Goal: Task Accomplishment & Management: Manage account settings

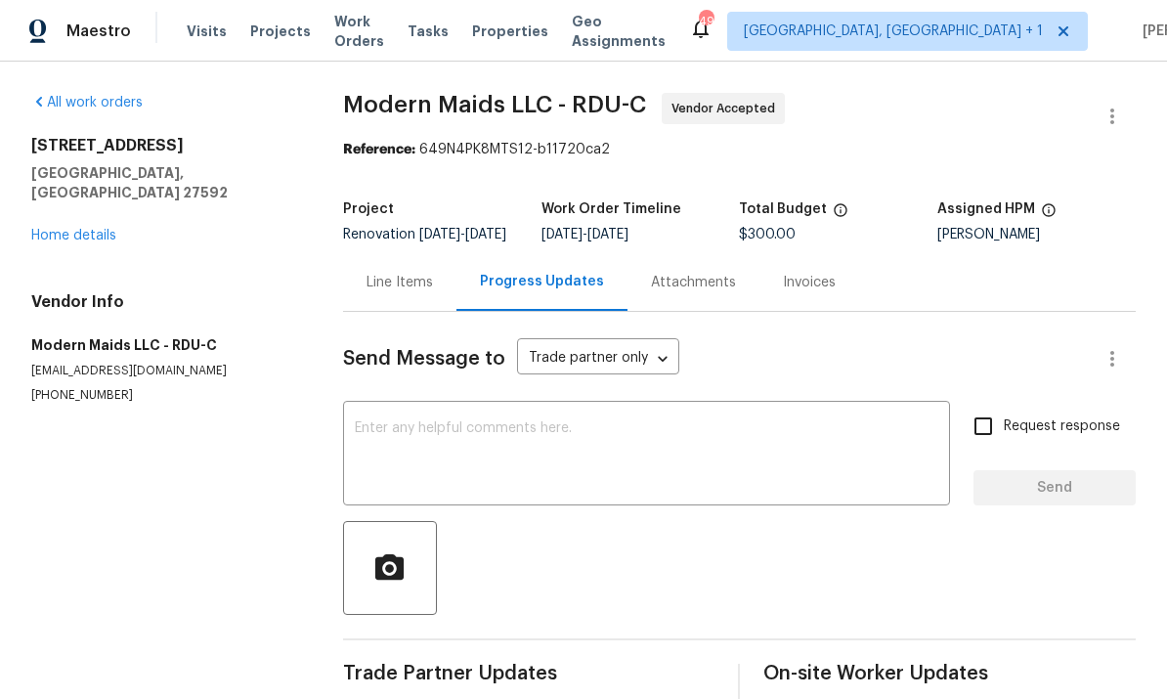
click at [103, 233] on div "All work orders 401 Blackberry Creek Dr Willow Spring, NC 27592 Home details Ve…" at bounding box center [163, 248] width 265 height 311
click at [71, 229] on link "Home details" at bounding box center [73, 236] width 85 height 14
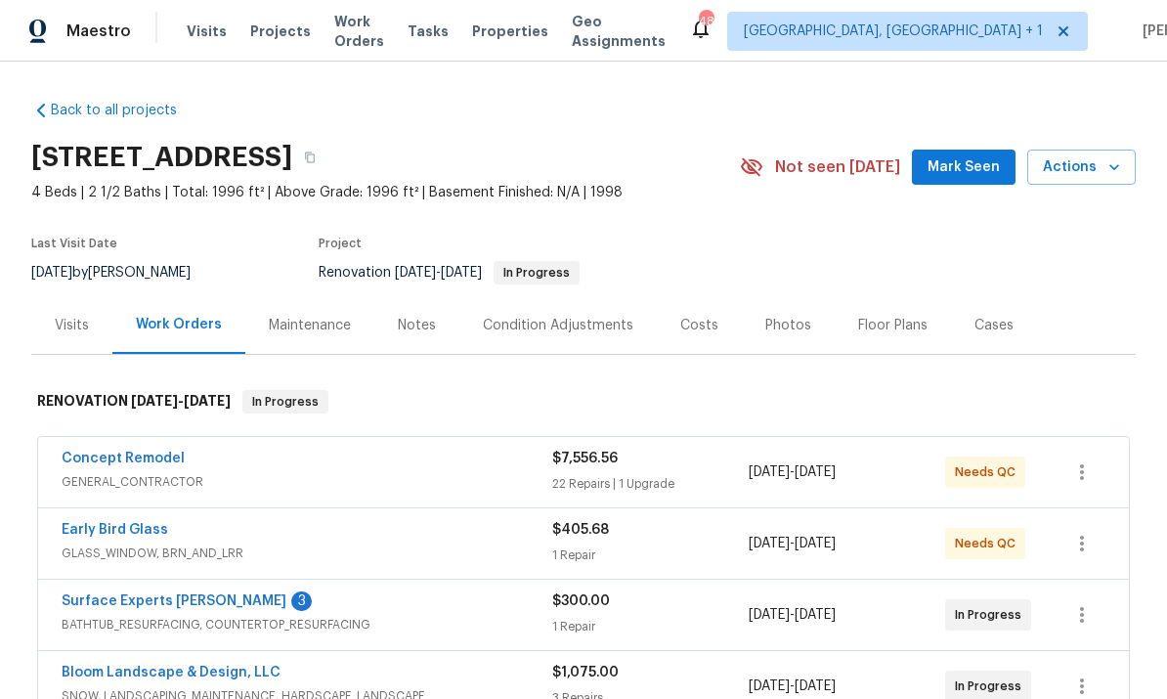
click at [144, 462] on link "Concept Remodel" at bounding box center [123, 458] width 123 height 14
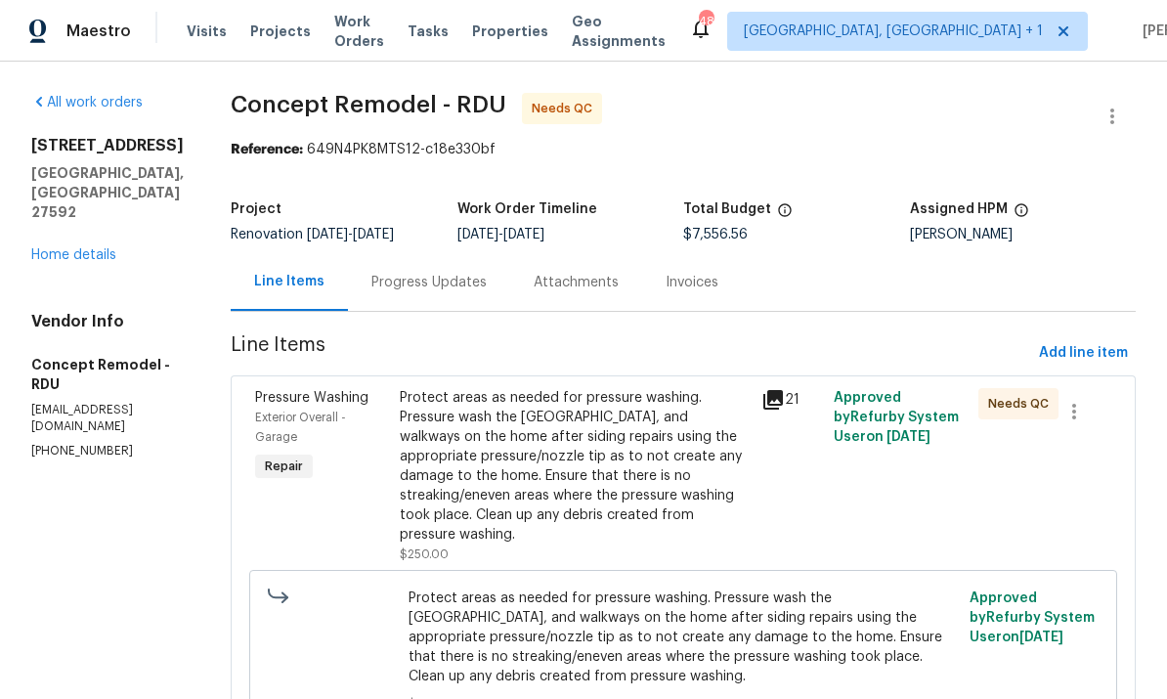
click at [409, 283] on div "Progress Updates" at bounding box center [428, 283] width 115 height 20
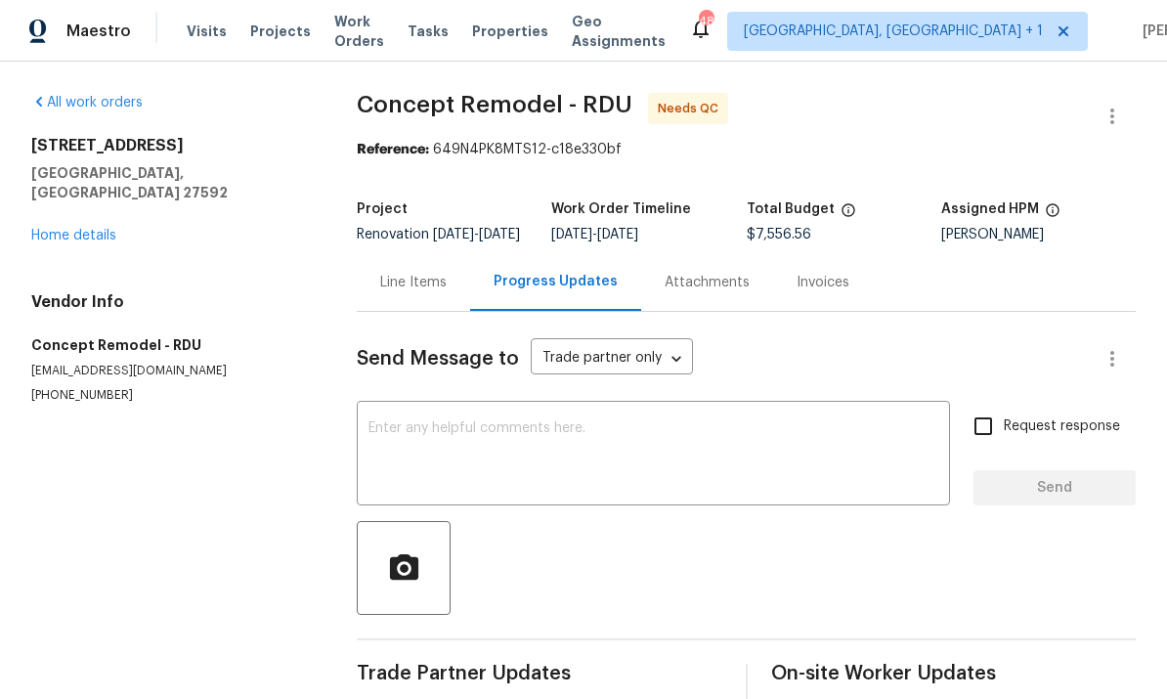
click at [88, 229] on link "Home details" at bounding box center [73, 236] width 85 height 14
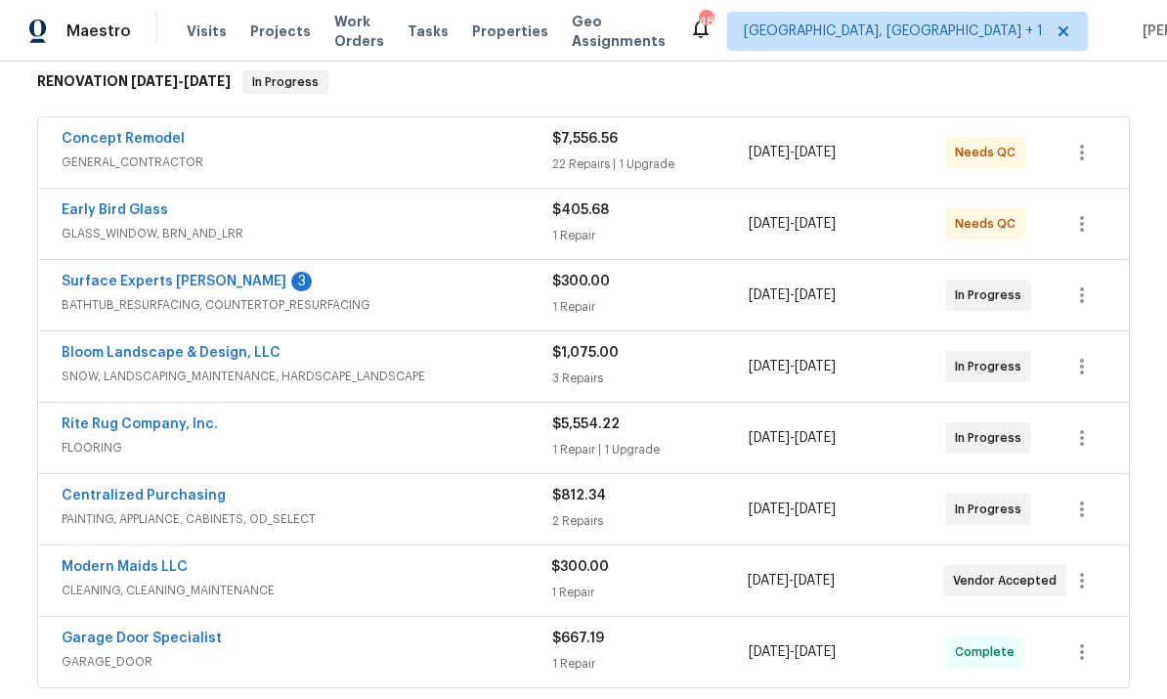
scroll to position [316, 0]
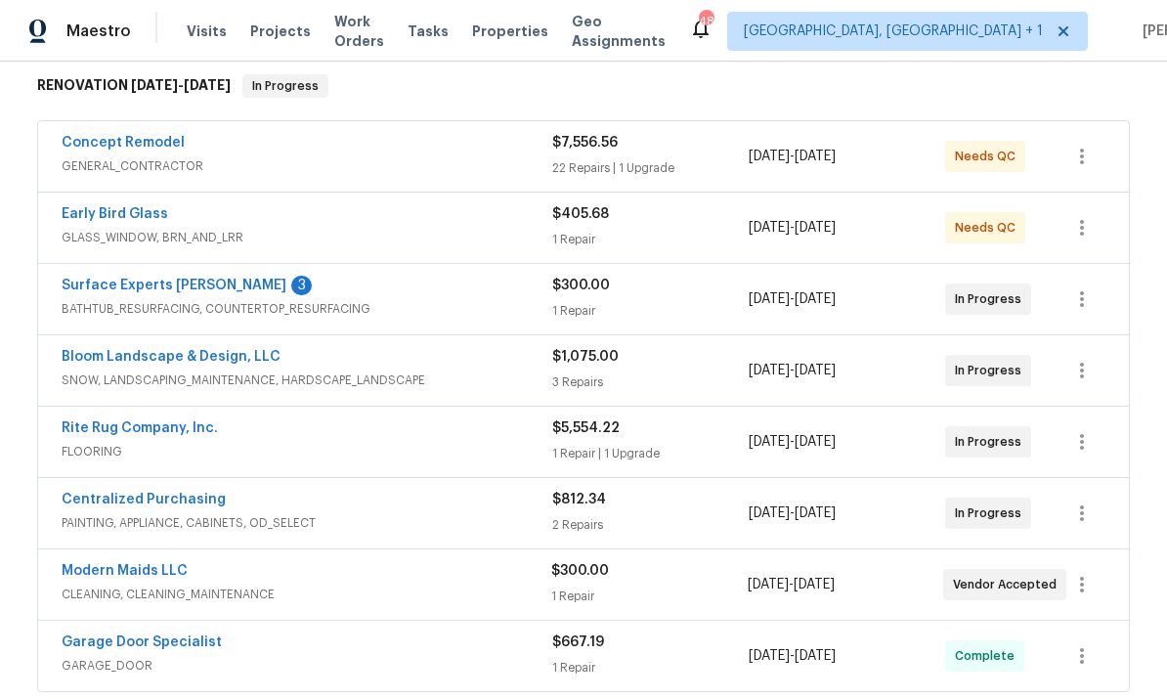
click at [159, 287] on link "Surface Experts Cary" at bounding box center [174, 285] width 225 height 14
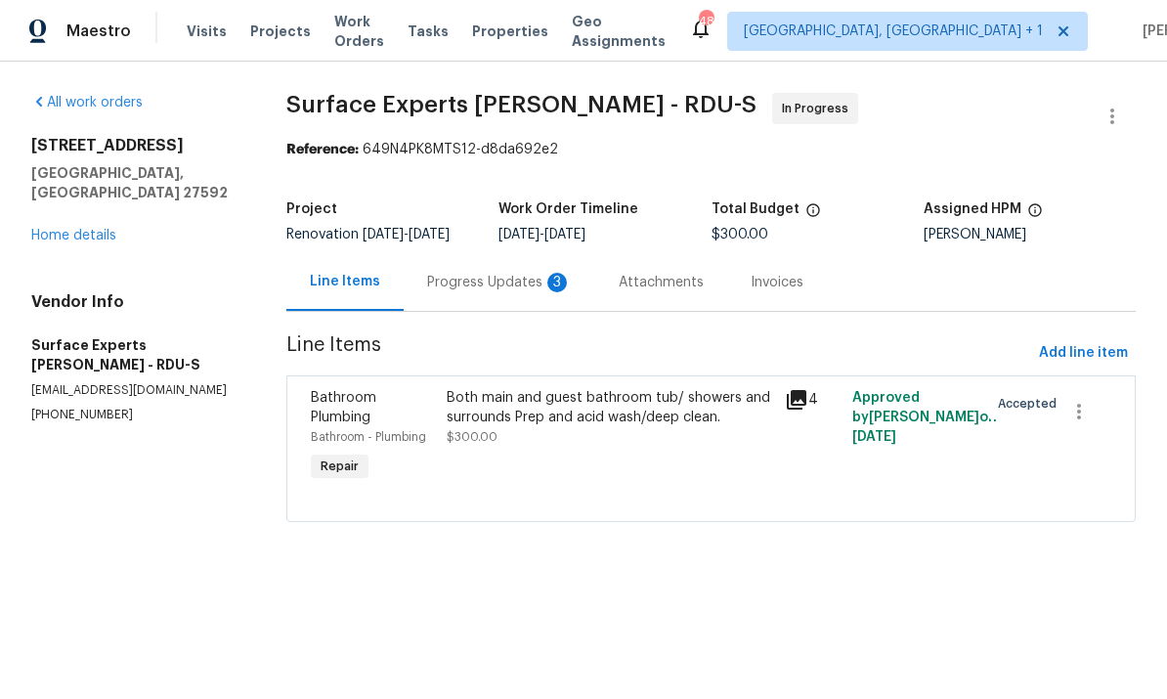
click at [470, 284] on div "Progress Updates 3" at bounding box center [499, 283] width 145 height 20
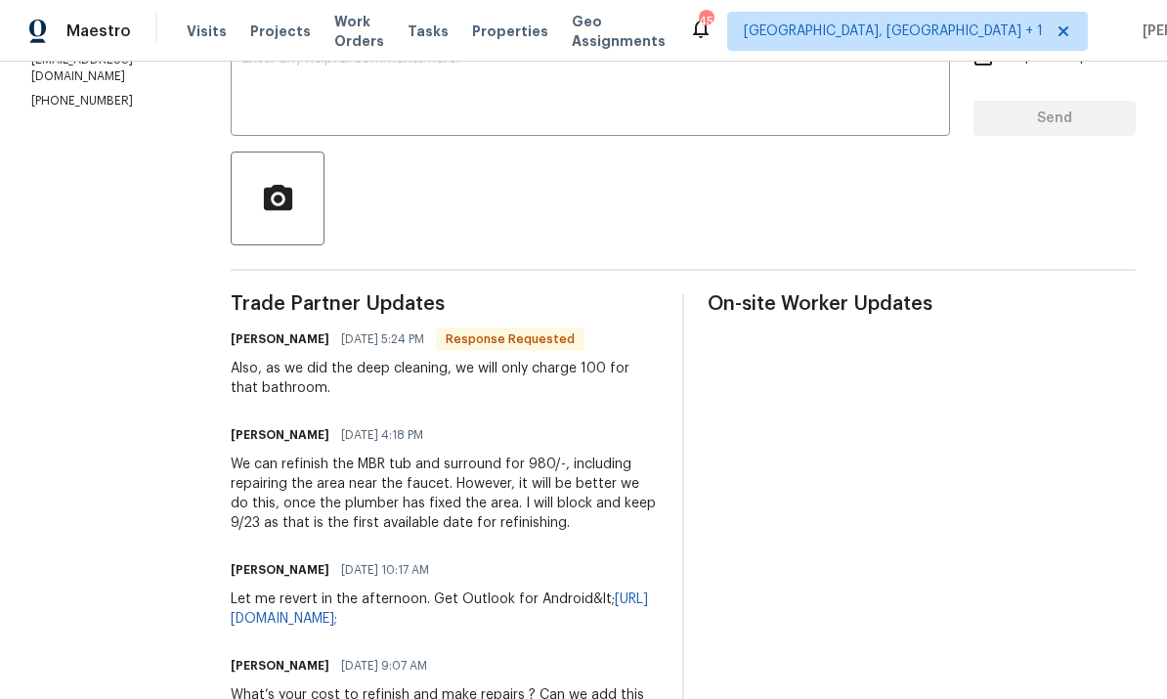
scroll to position [284, 0]
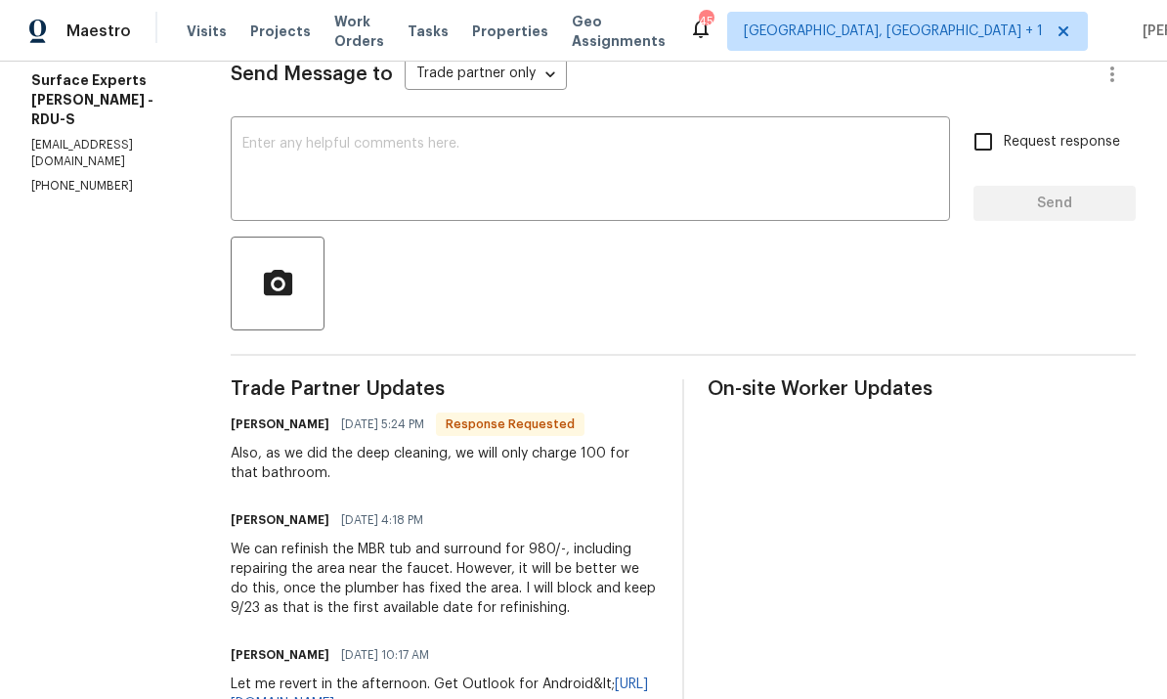
click at [299, 149] on textarea at bounding box center [590, 171] width 696 height 68
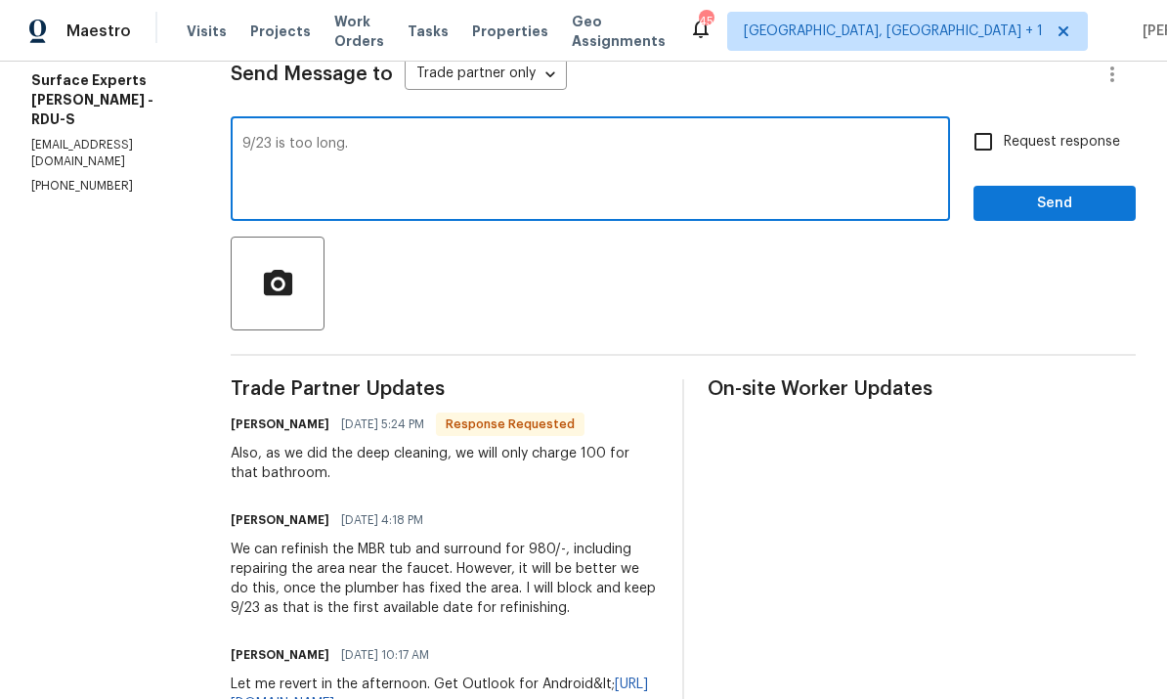
type textarea "9/23 is too long."
click at [984, 151] on input "Request response" at bounding box center [982, 141] width 41 height 41
checkbox input "true"
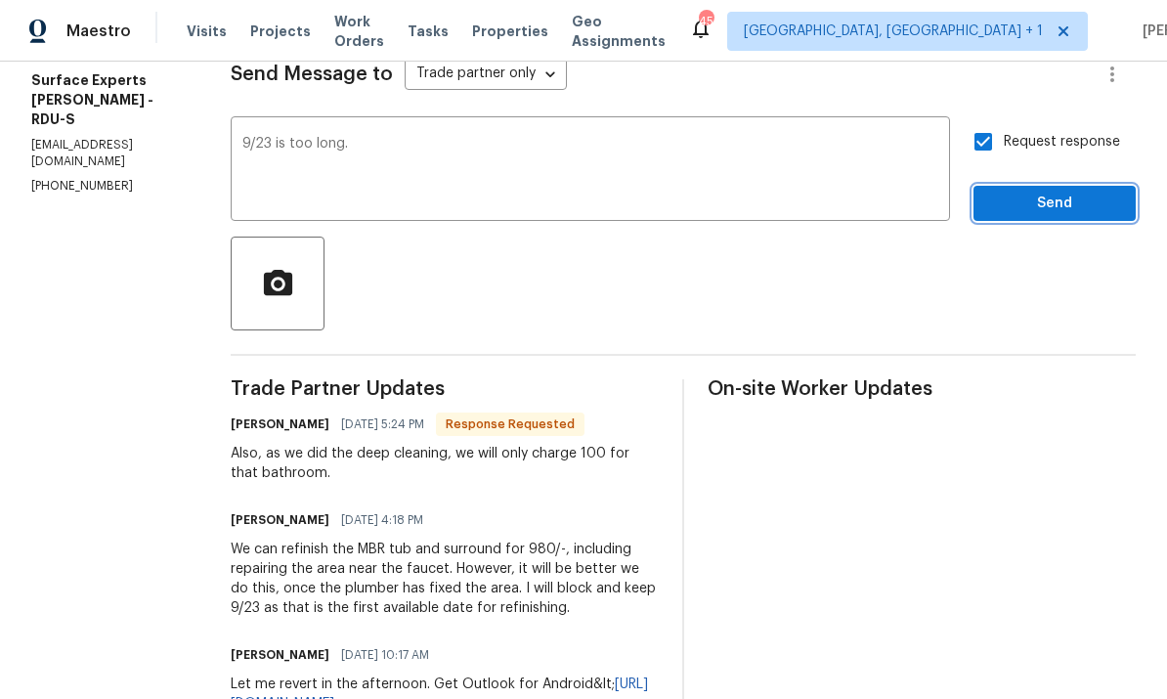
click at [1043, 213] on span "Send" at bounding box center [1054, 203] width 131 height 24
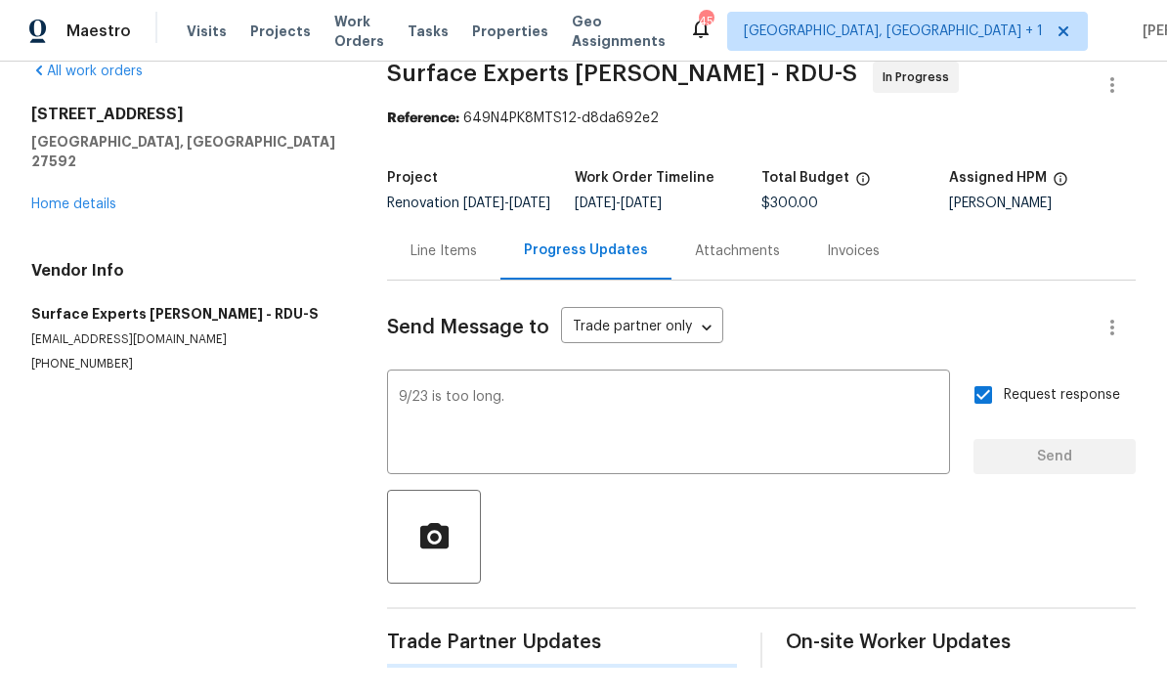
scroll to position [0, 0]
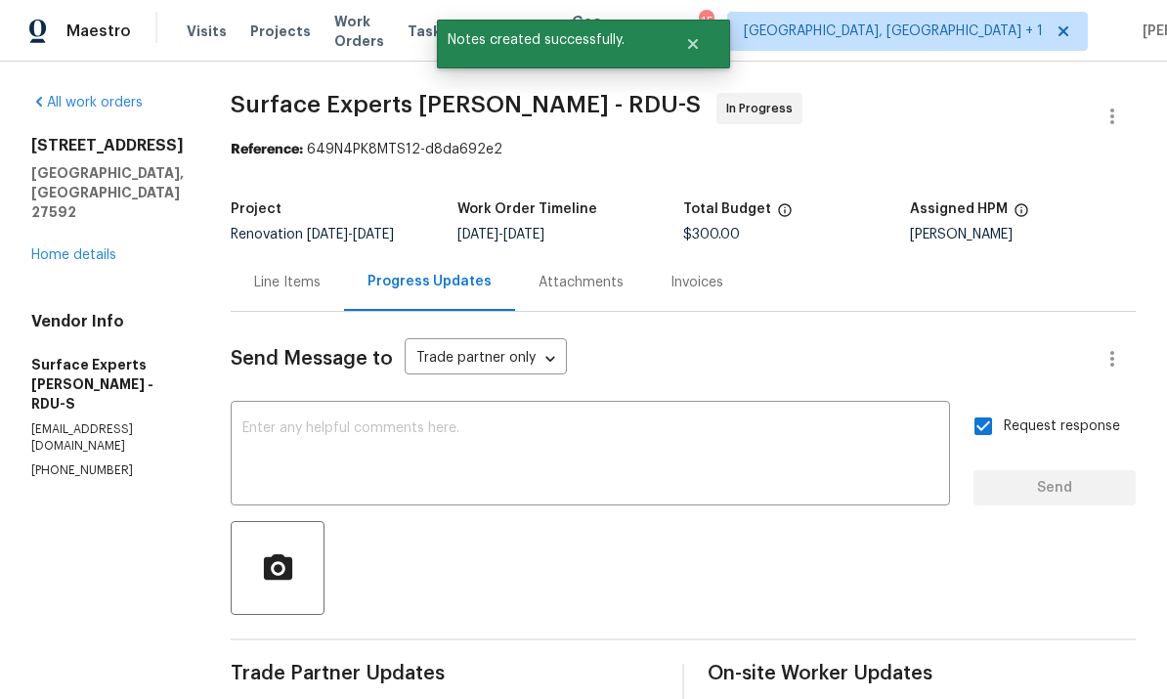
click at [95, 258] on link "Home details" at bounding box center [73, 255] width 85 height 14
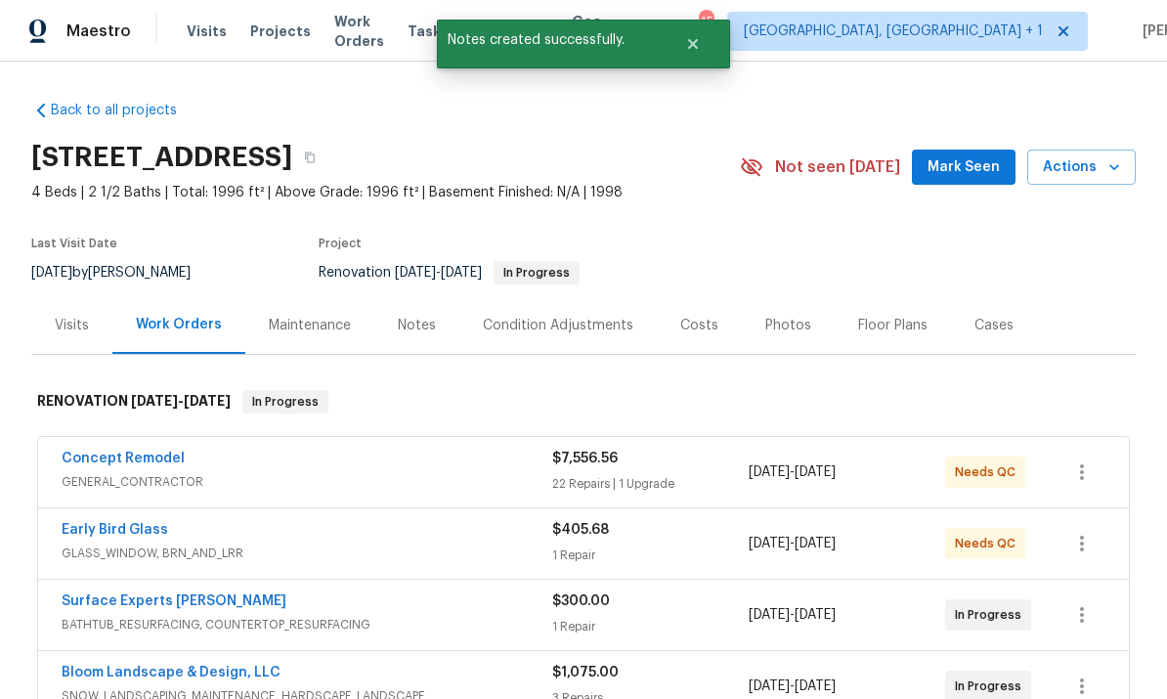
click at [135, 534] on link "Early Bird Glass" at bounding box center [115, 530] width 106 height 14
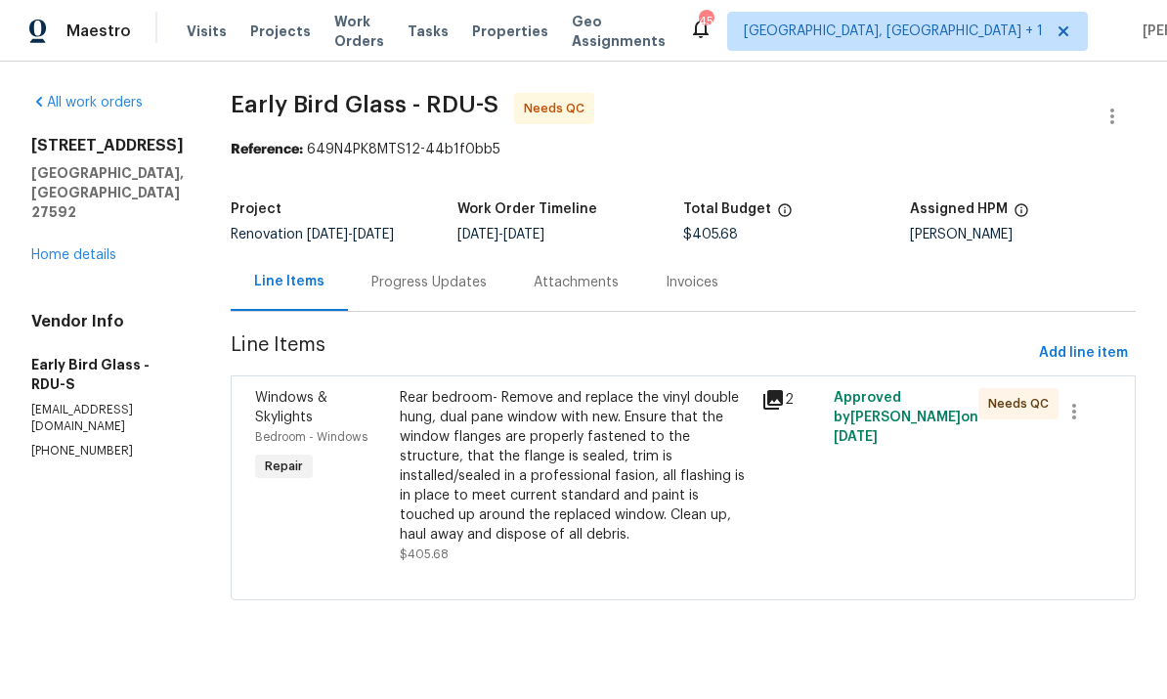
click at [424, 289] on div "Progress Updates" at bounding box center [428, 283] width 115 height 20
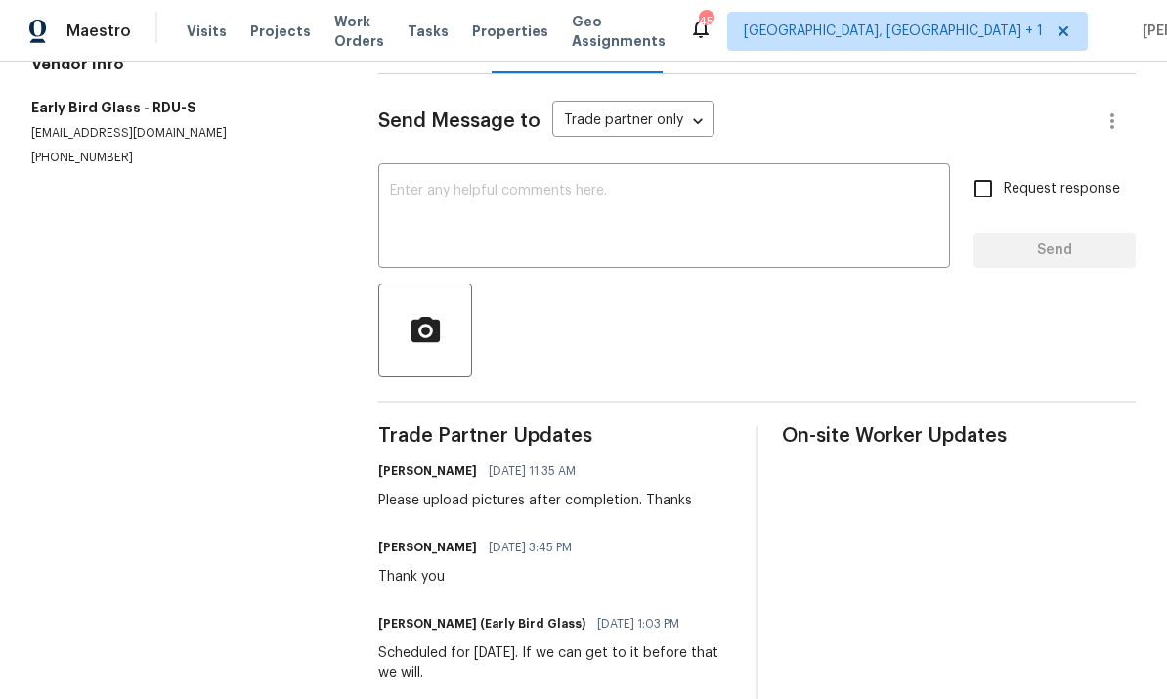
scroll to position [164, 0]
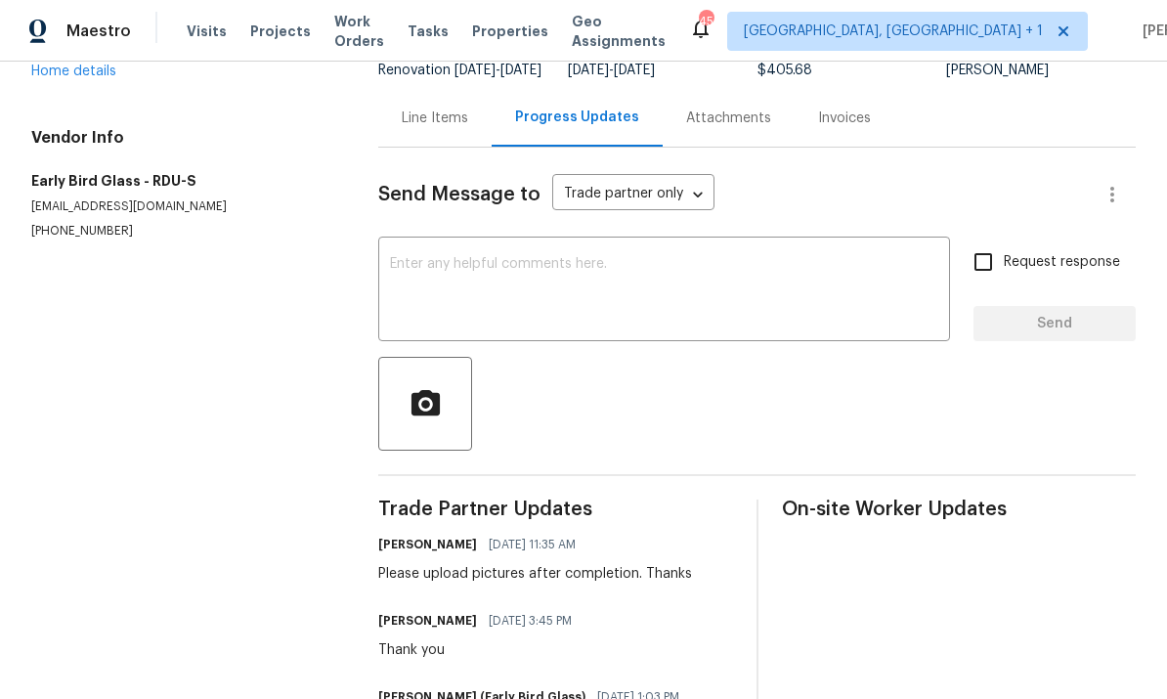
click at [434, 128] on div "Line Items" at bounding box center [435, 118] width 66 height 20
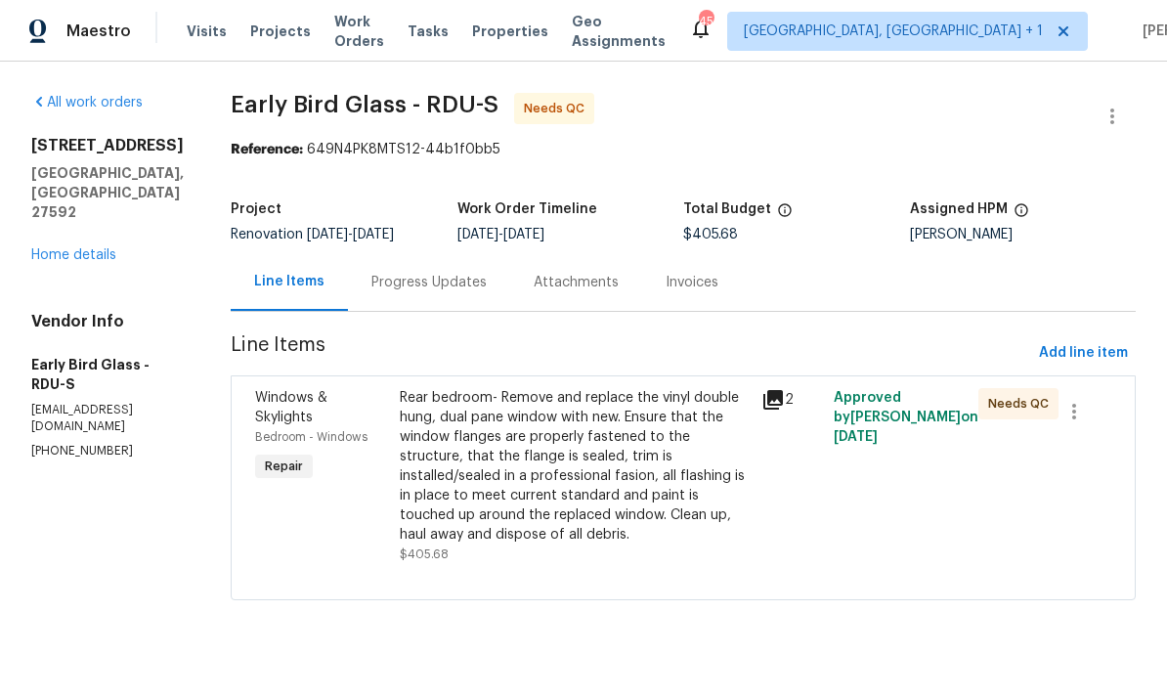
click at [604, 451] on div "Rear bedroom- Remove and replace the vinyl double hung, dual pane window with n…" at bounding box center [575, 466] width 350 height 156
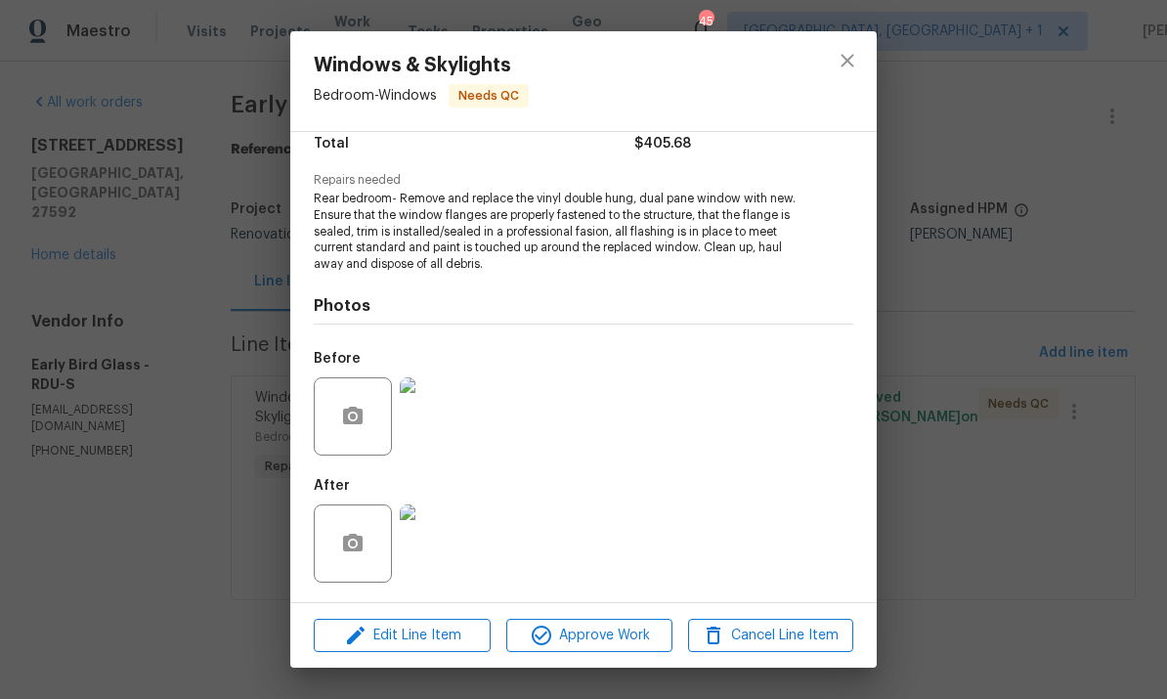
scroll to position [170, 0]
click at [449, 545] on img at bounding box center [439, 543] width 78 height 78
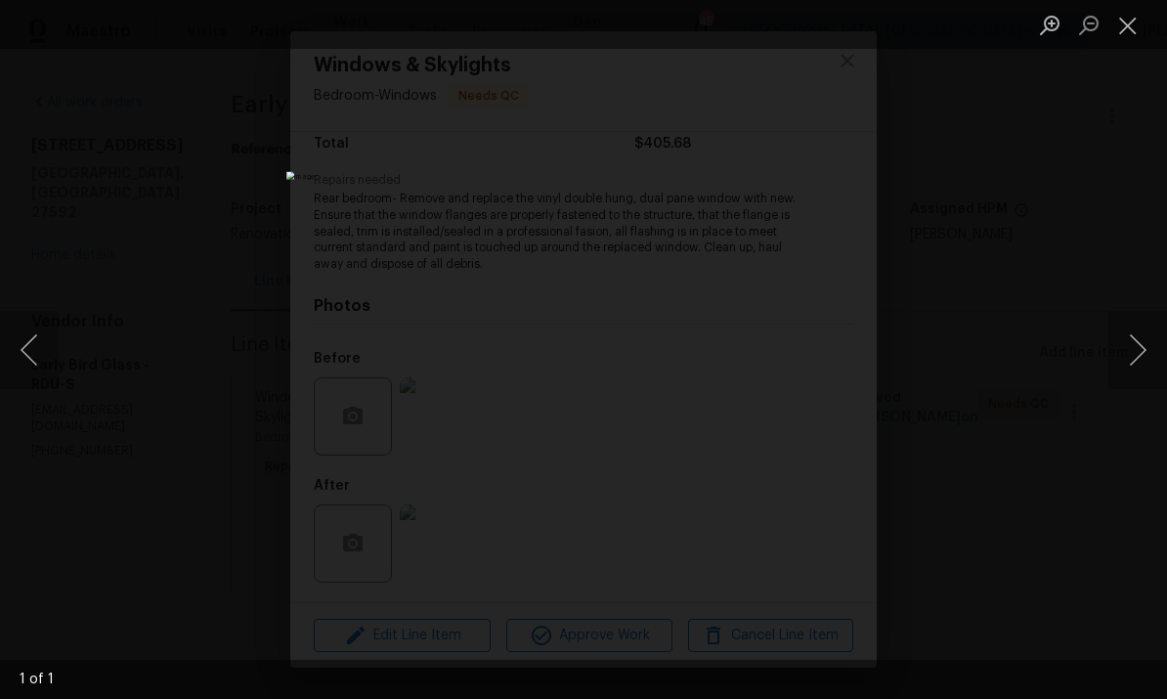
click at [1101, 193] on div "Lightbox" at bounding box center [583, 349] width 1167 height 699
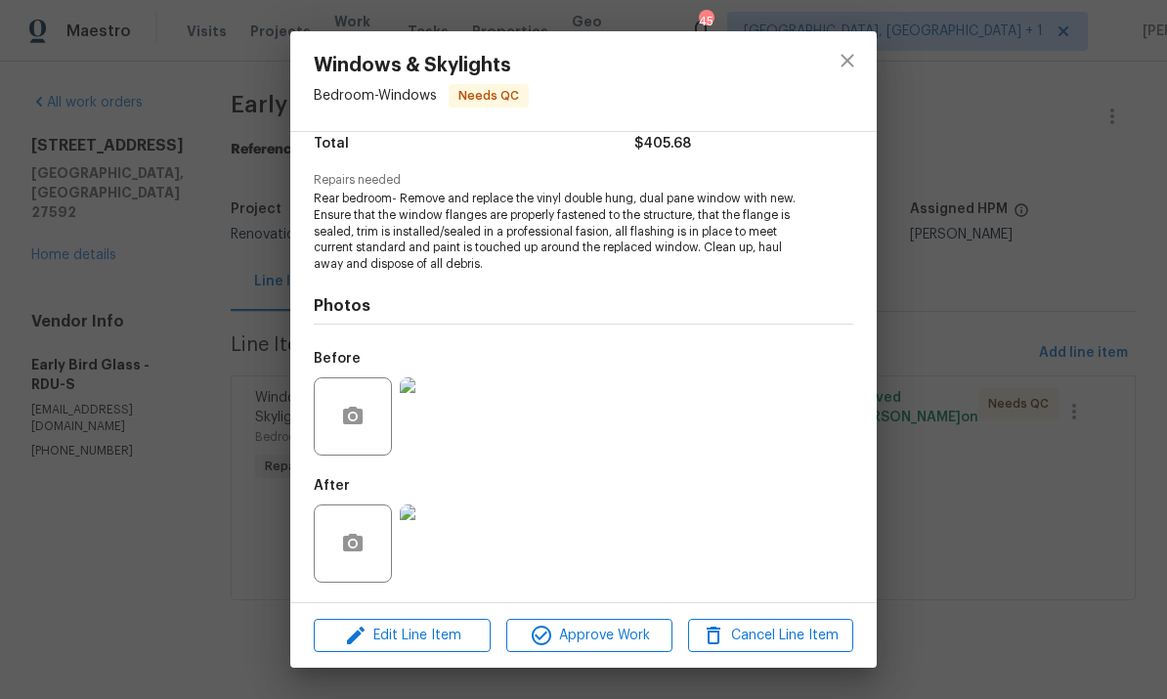
click at [453, 427] on img at bounding box center [439, 416] width 78 height 78
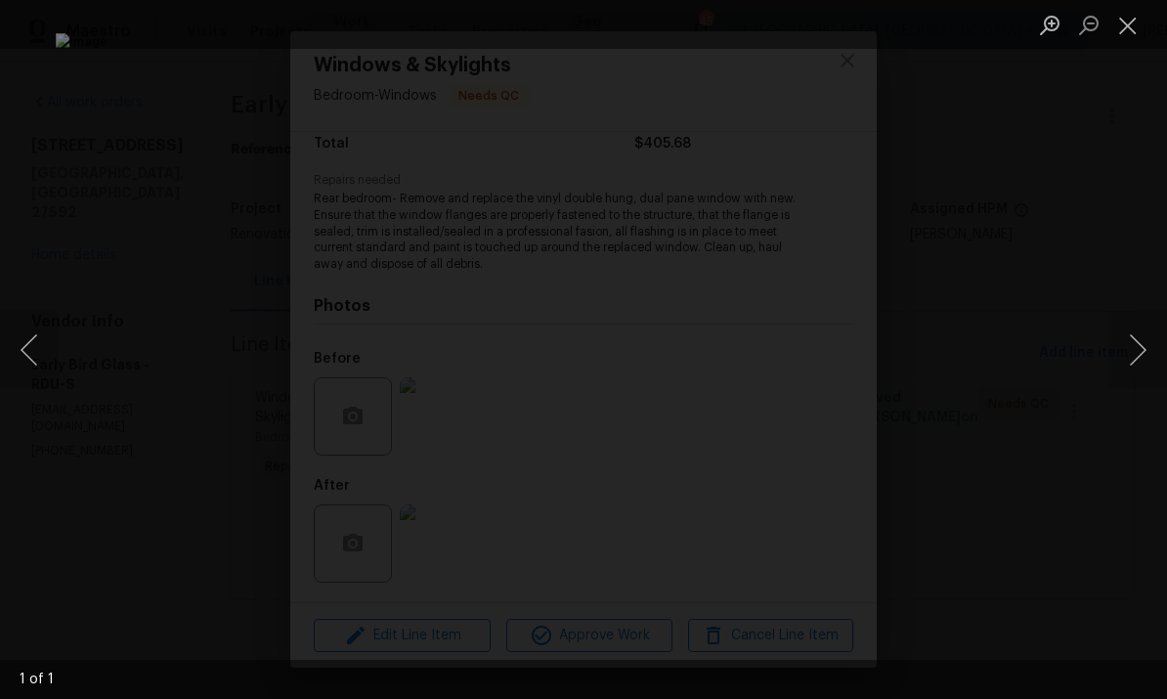
click at [1118, 169] on div "Lightbox" at bounding box center [583, 349] width 1167 height 699
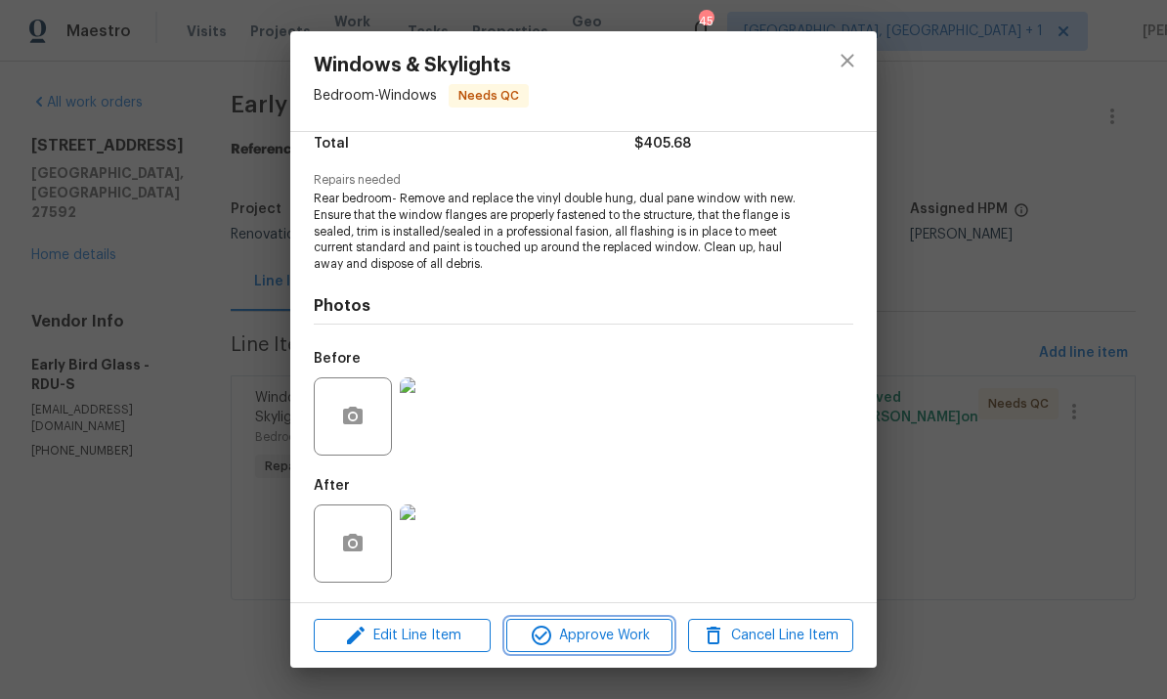
click at [599, 625] on span "Approve Work" at bounding box center [588, 635] width 153 height 24
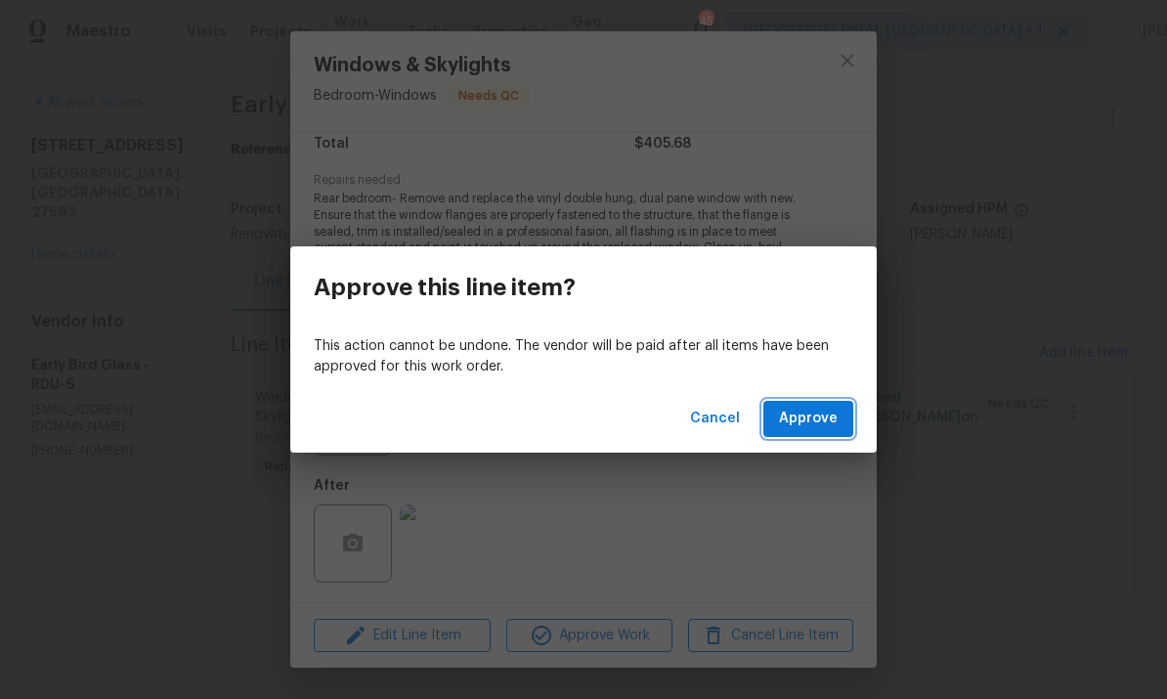
click at [796, 415] on span "Approve" at bounding box center [808, 418] width 59 height 24
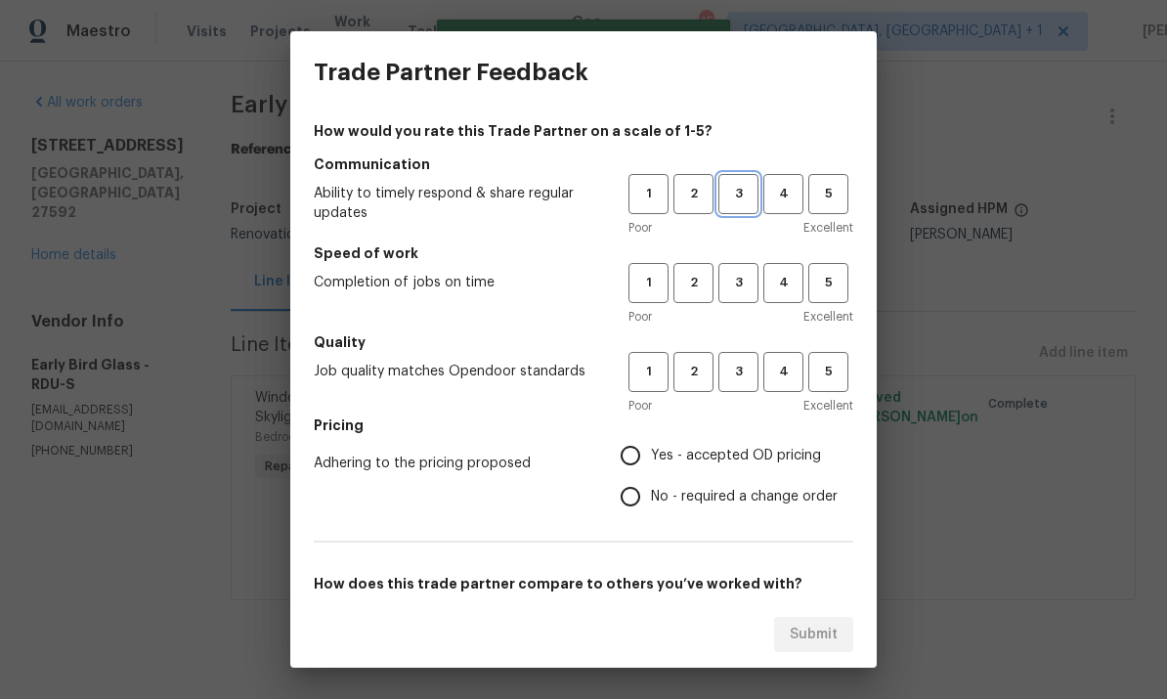
click at [742, 193] on span "3" at bounding box center [738, 194] width 36 height 22
click at [750, 258] on h5 "Speed of work" at bounding box center [583, 253] width 539 height 20
click at [743, 355] on button "3" at bounding box center [738, 372] width 40 height 40
click at [643, 454] on input "Yes - accepted OD pricing" at bounding box center [630, 455] width 41 height 41
radio input "true"
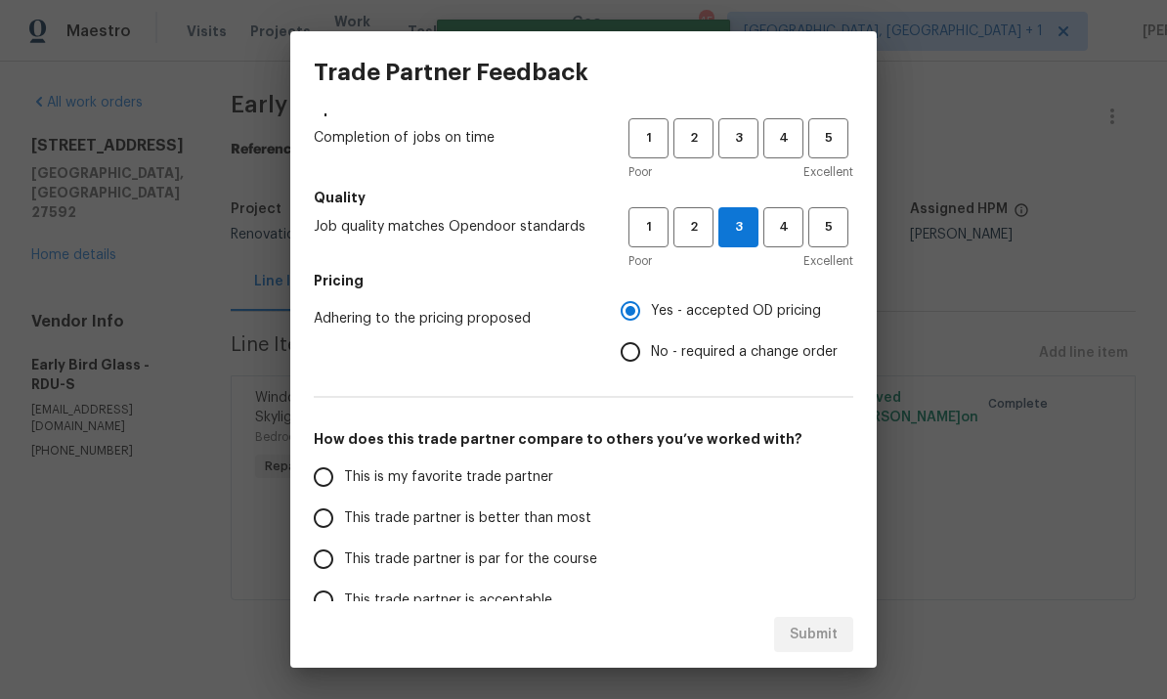
scroll to position [155, 0]
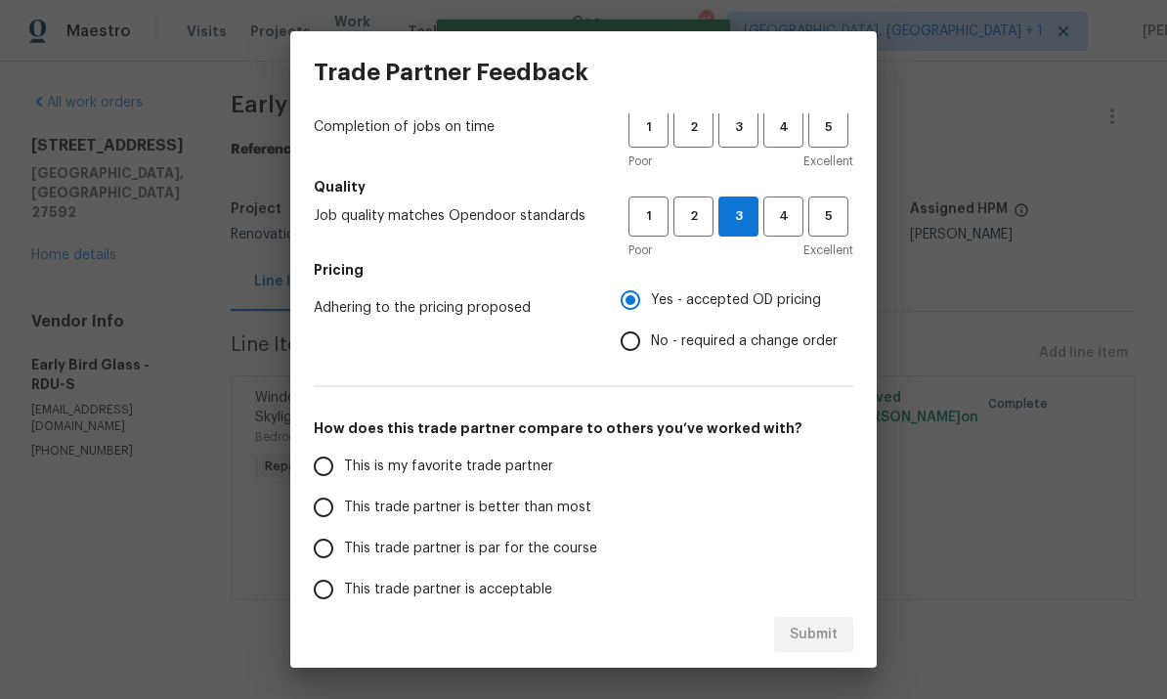
click at [342, 554] on input "This trade partner is par for the course" at bounding box center [323, 548] width 41 height 41
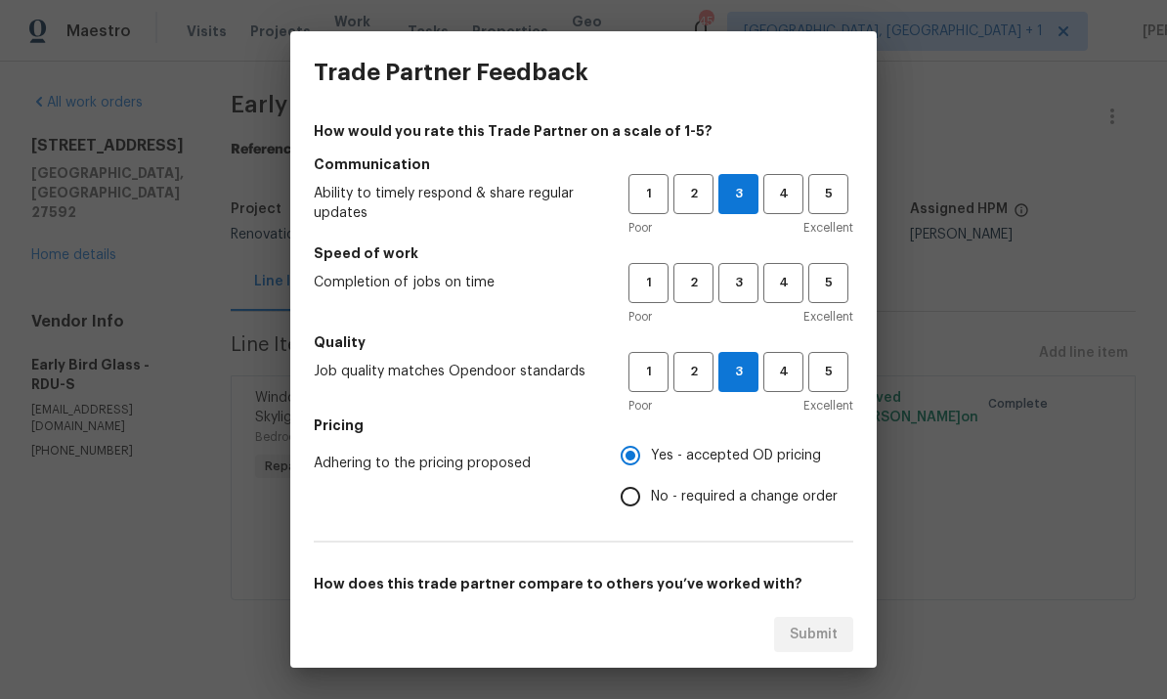
scroll to position [0, 0]
click at [999, 263] on div "Trade Partner Feedback How would you rate this Trade Partner on a scale of 1-5?…" at bounding box center [583, 349] width 1167 height 699
click at [744, 276] on span "3" at bounding box center [738, 283] width 36 height 22
radio input "true"
click at [816, 626] on span "Submit" at bounding box center [813, 634] width 48 height 24
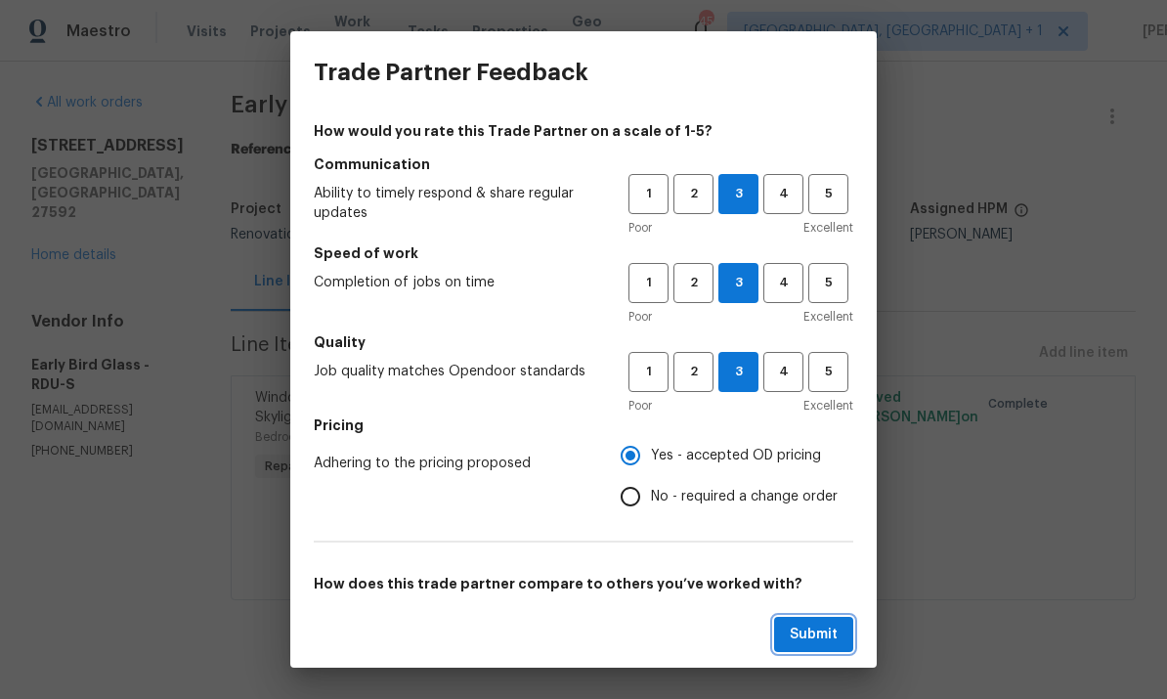
radio input "false"
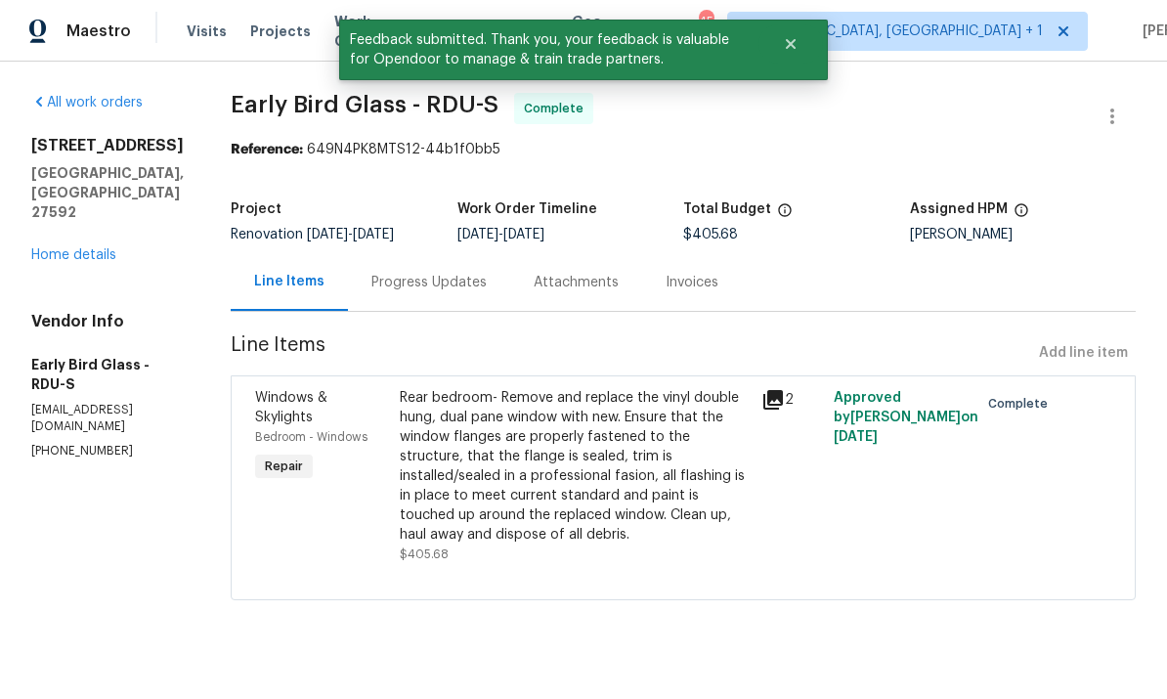
click at [86, 257] on link "Home details" at bounding box center [73, 255] width 85 height 14
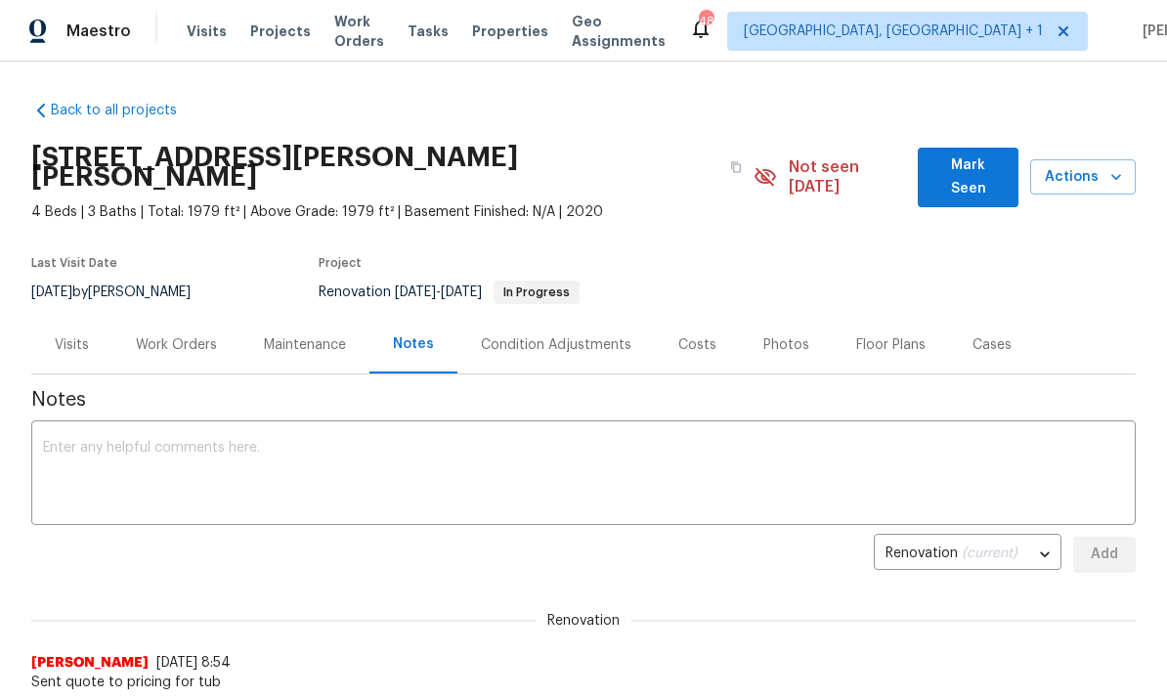
click at [191, 335] on div "Work Orders" at bounding box center [176, 345] width 81 height 20
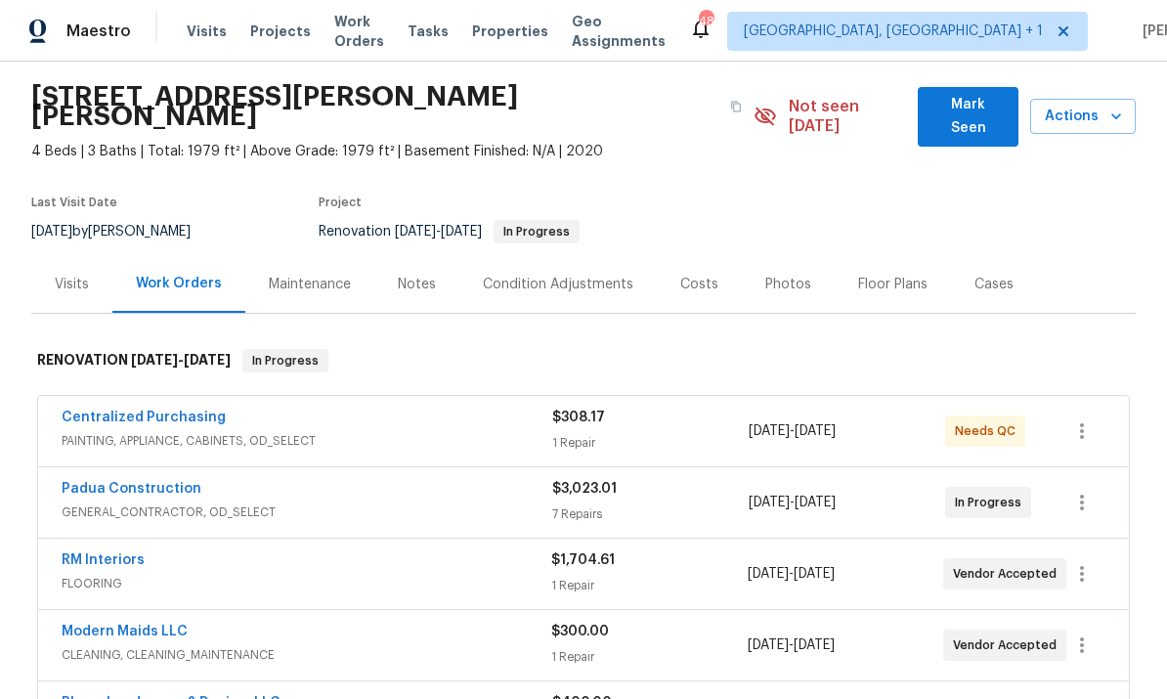
scroll to position [75, 0]
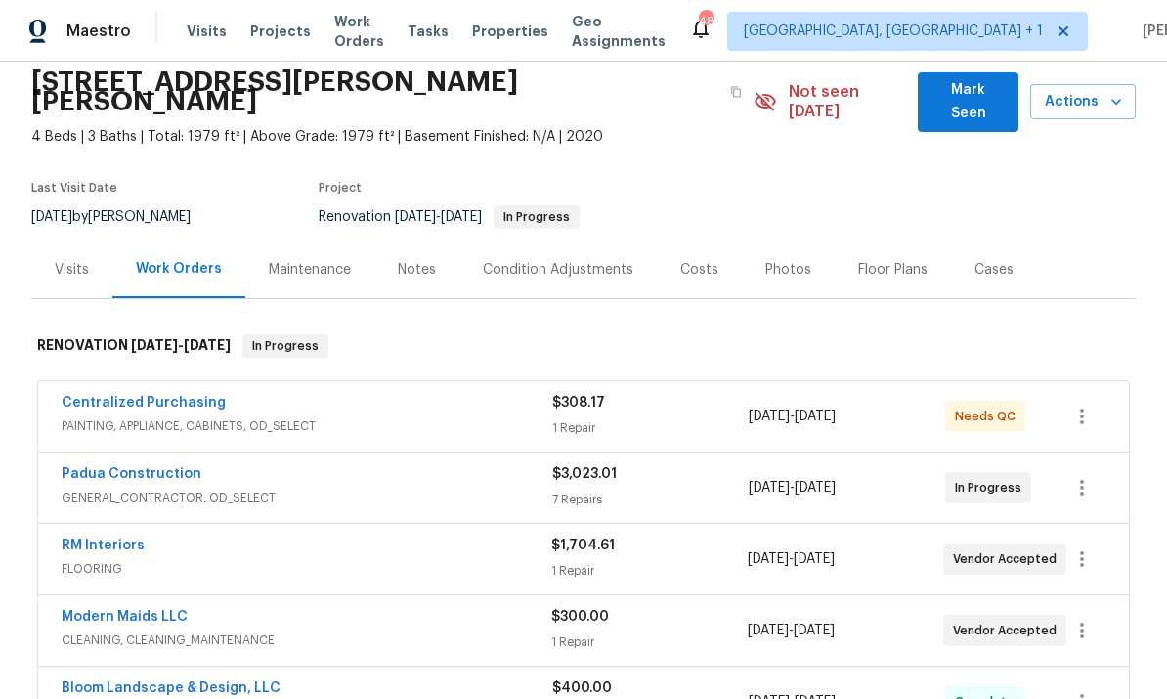
click at [118, 538] on link "RM Interiors" at bounding box center [103, 545] width 83 height 14
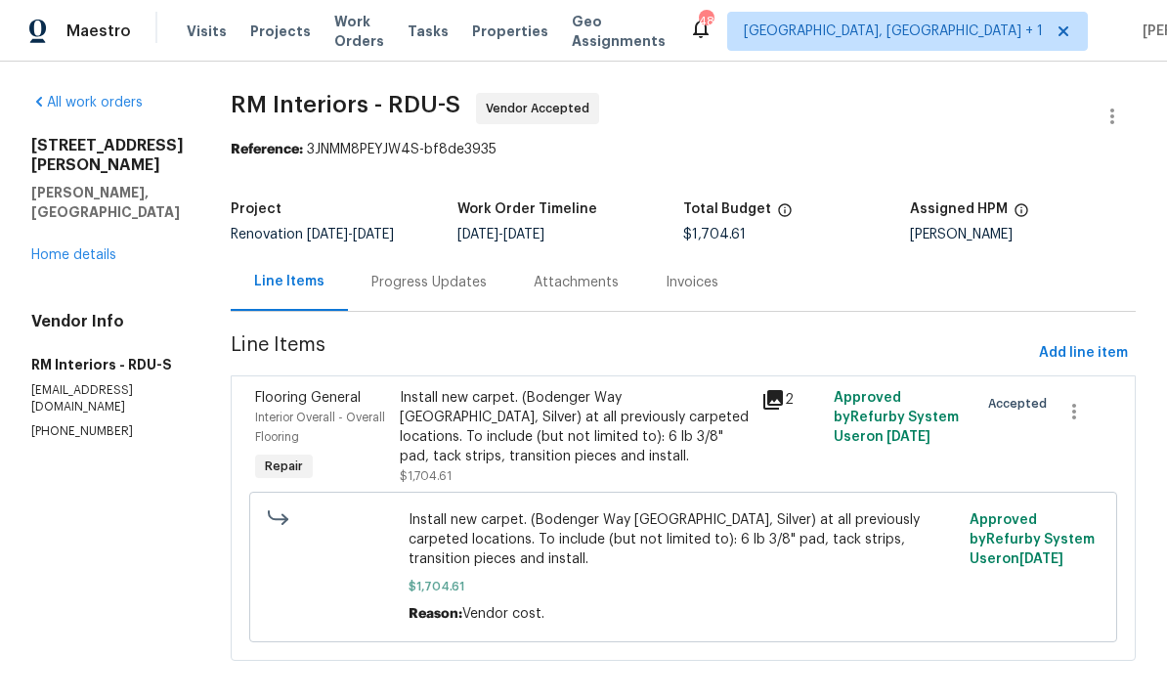
click at [437, 281] on div "Progress Updates" at bounding box center [428, 283] width 115 height 20
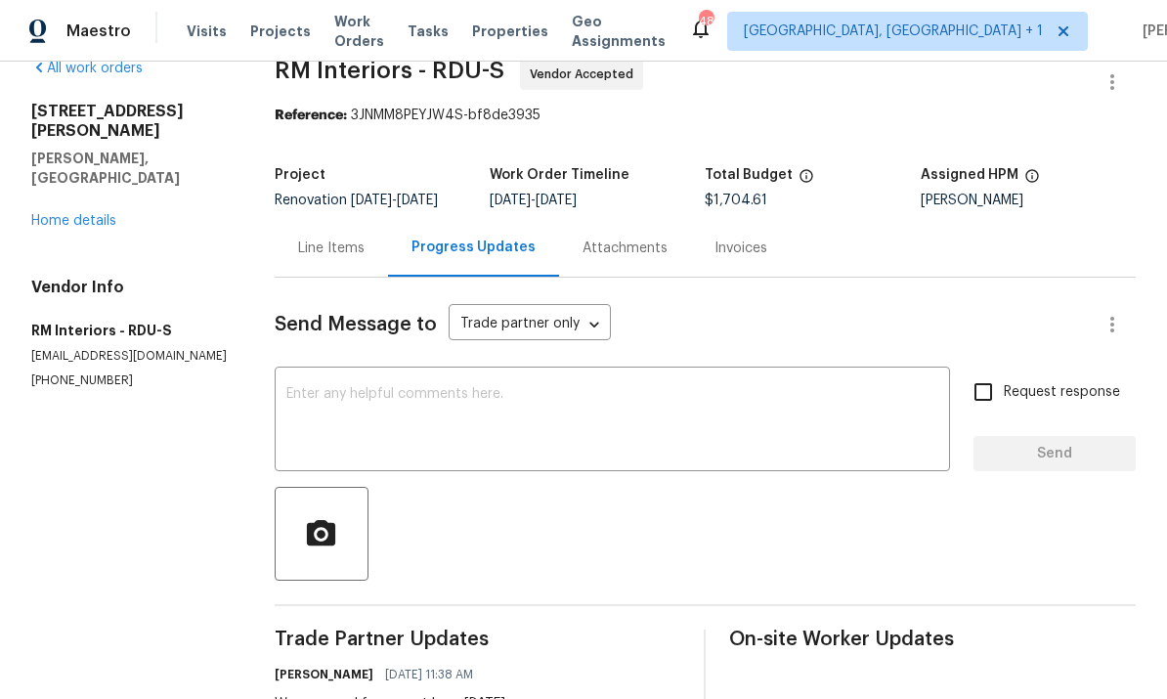
scroll to position [27, 0]
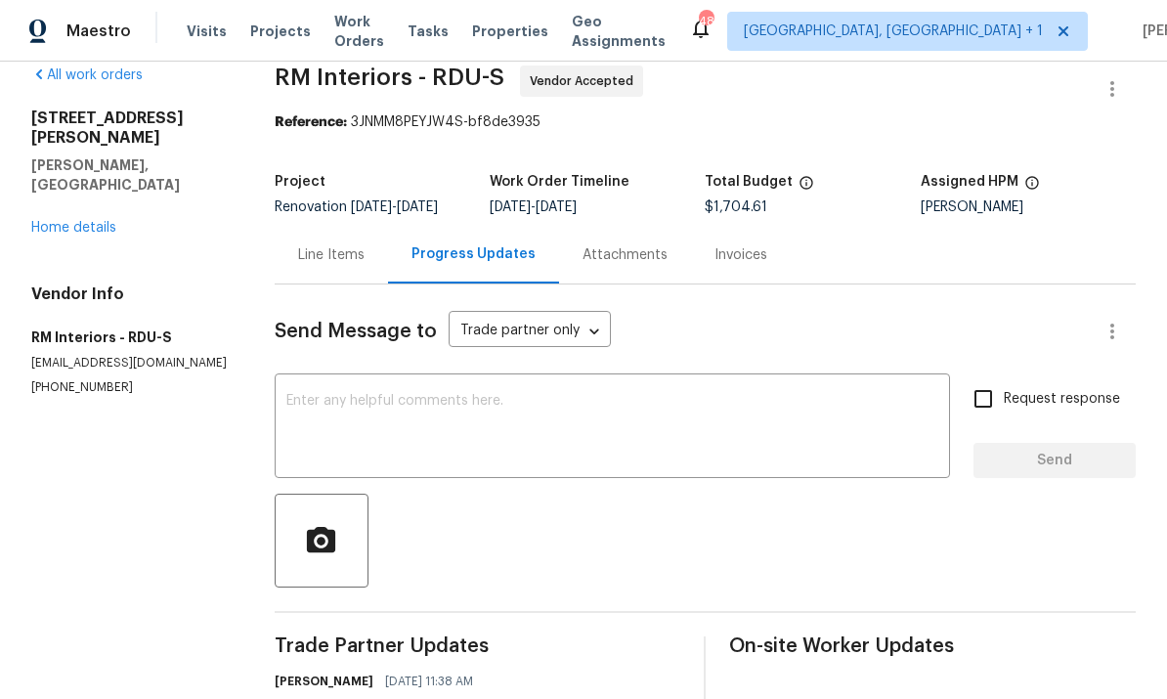
click at [376, 419] on textarea at bounding box center [612, 428] width 652 height 68
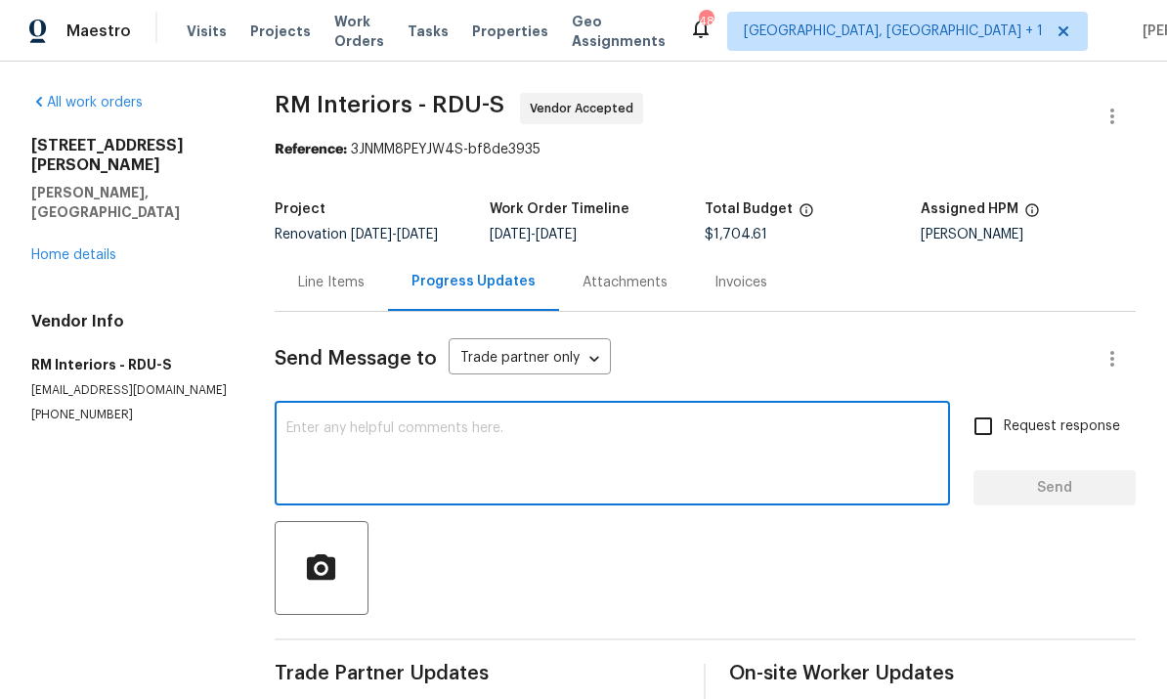
scroll to position [0, 0]
click at [81, 248] on link "Home details" at bounding box center [73, 255] width 85 height 14
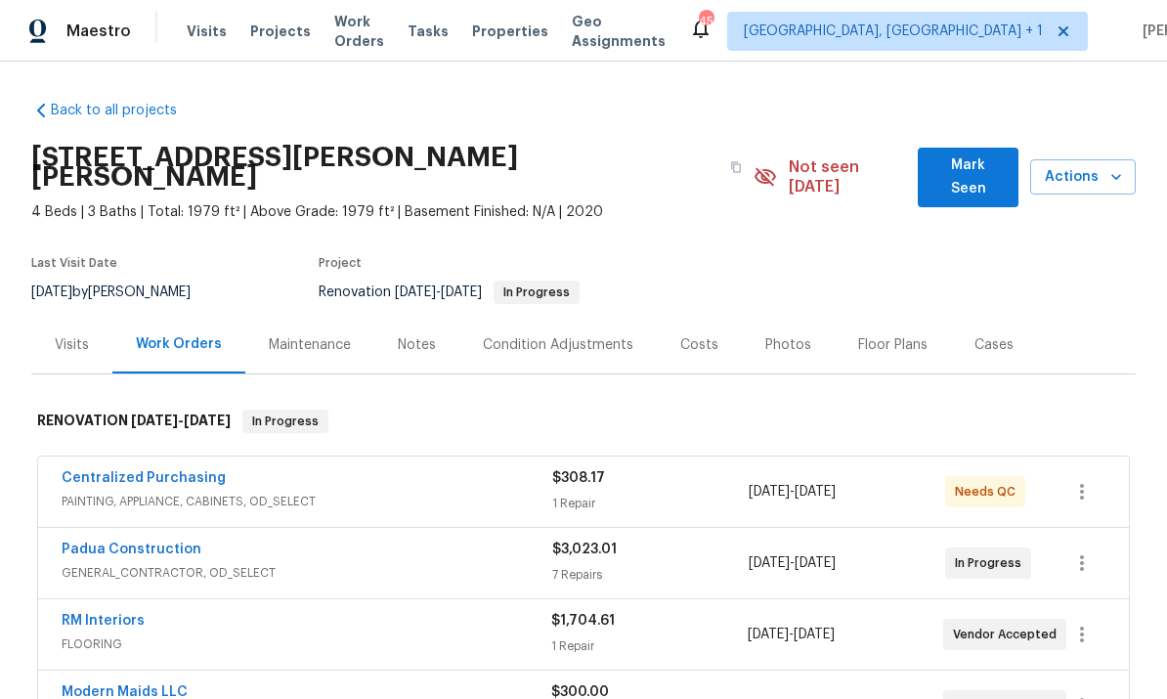
click at [155, 542] on link "Padua Construction" at bounding box center [132, 549] width 140 height 14
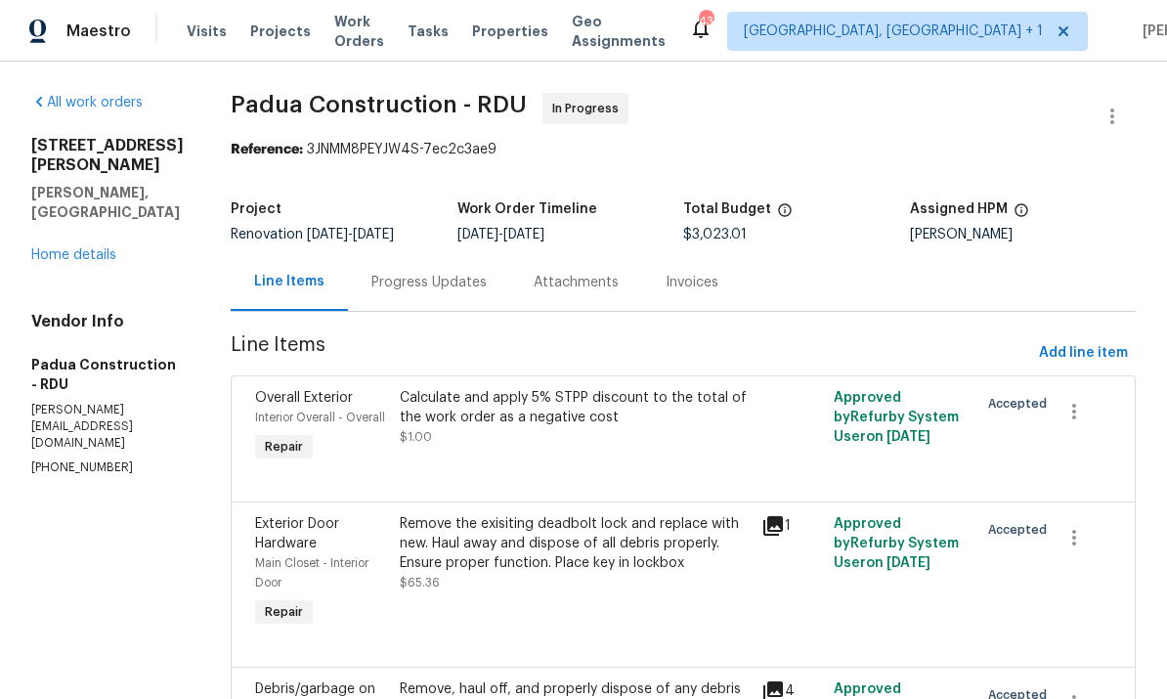
click at [389, 279] on div "Progress Updates" at bounding box center [428, 283] width 115 height 20
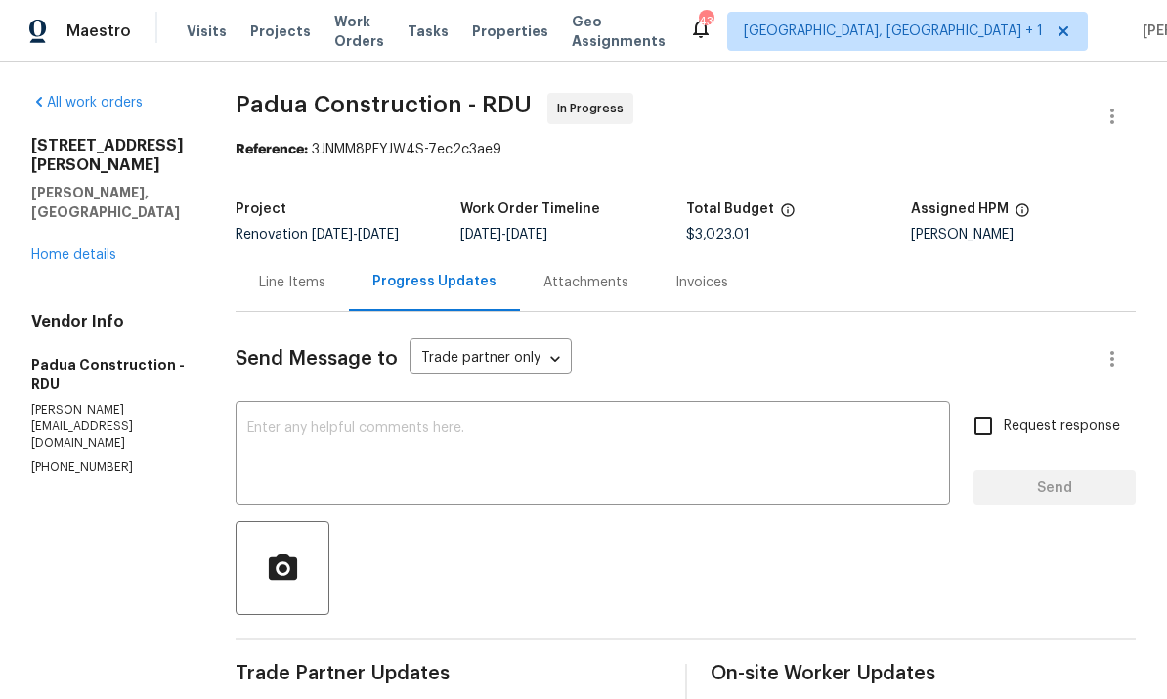
click at [94, 248] on link "Home details" at bounding box center [73, 255] width 85 height 14
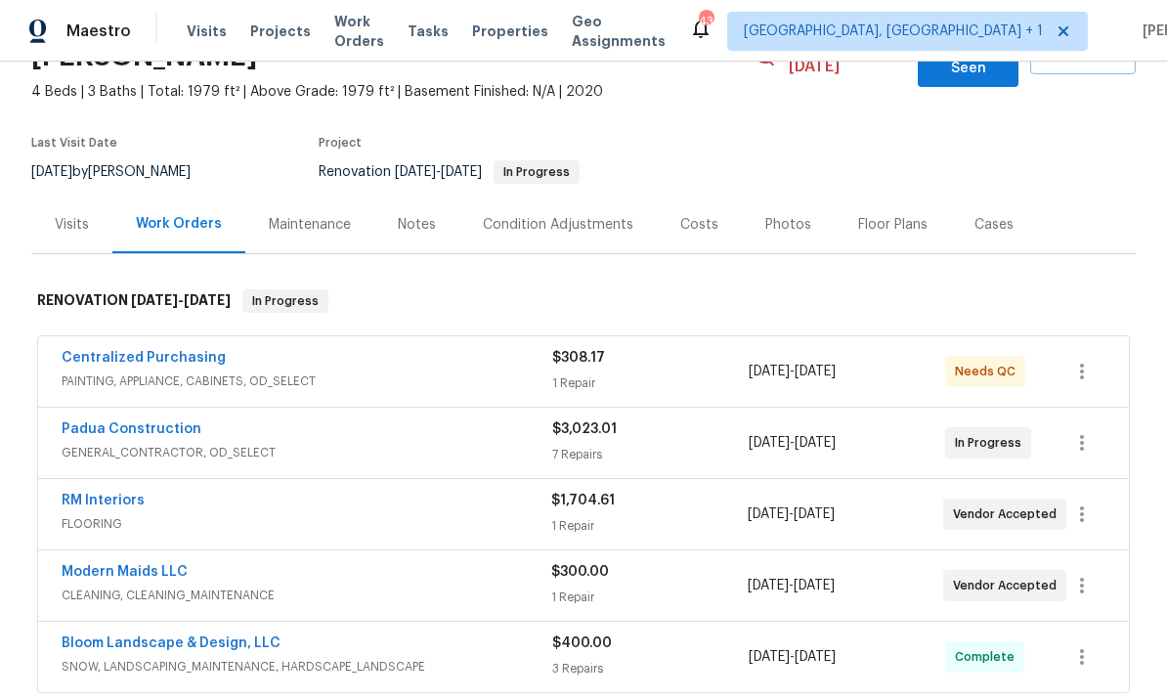
scroll to position [139, 0]
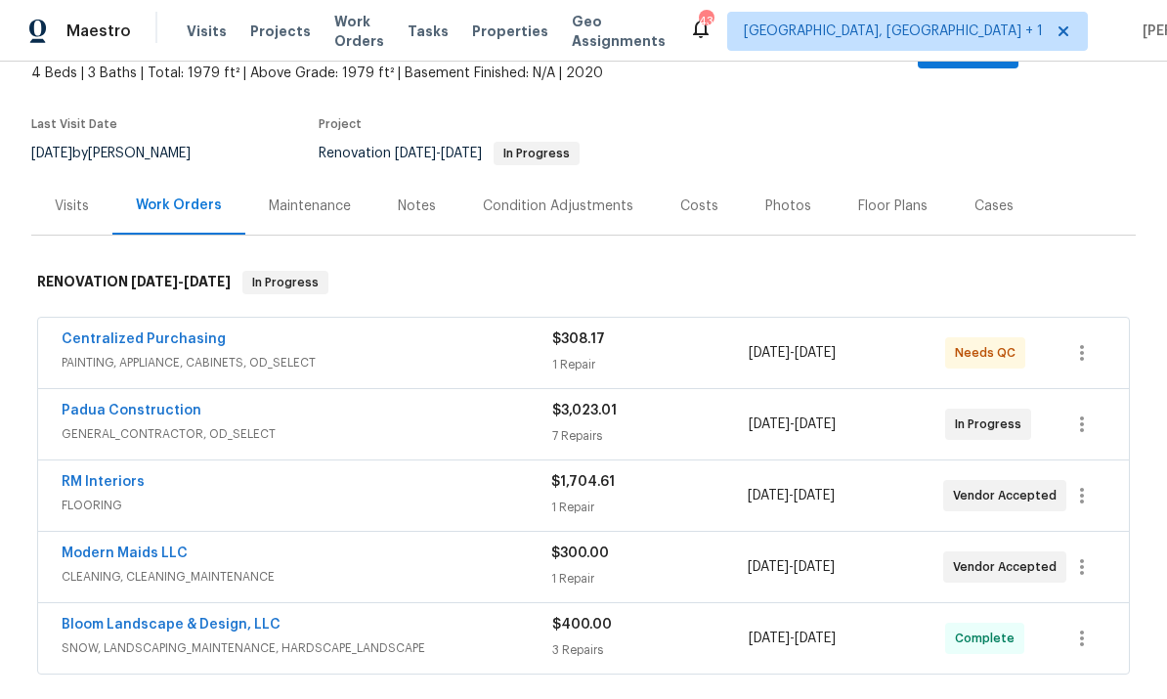
click at [149, 404] on link "Padua Construction" at bounding box center [132, 411] width 140 height 14
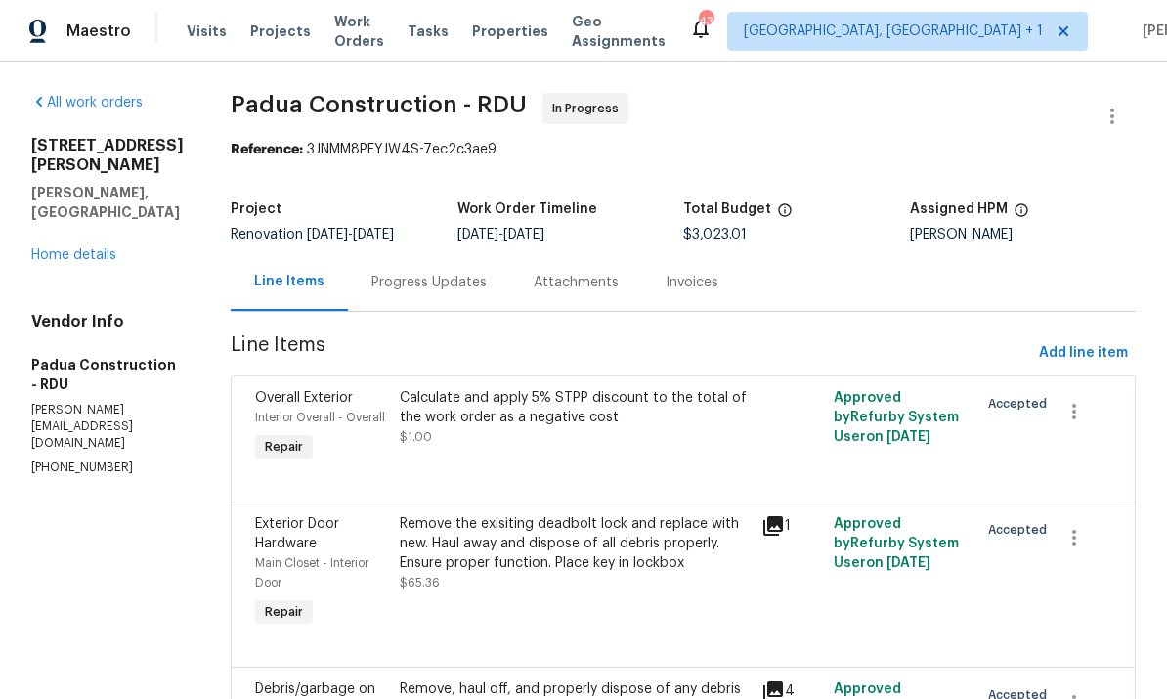
click at [404, 292] on div "Progress Updates" at bounding box center [428, 283] width 115 height 20
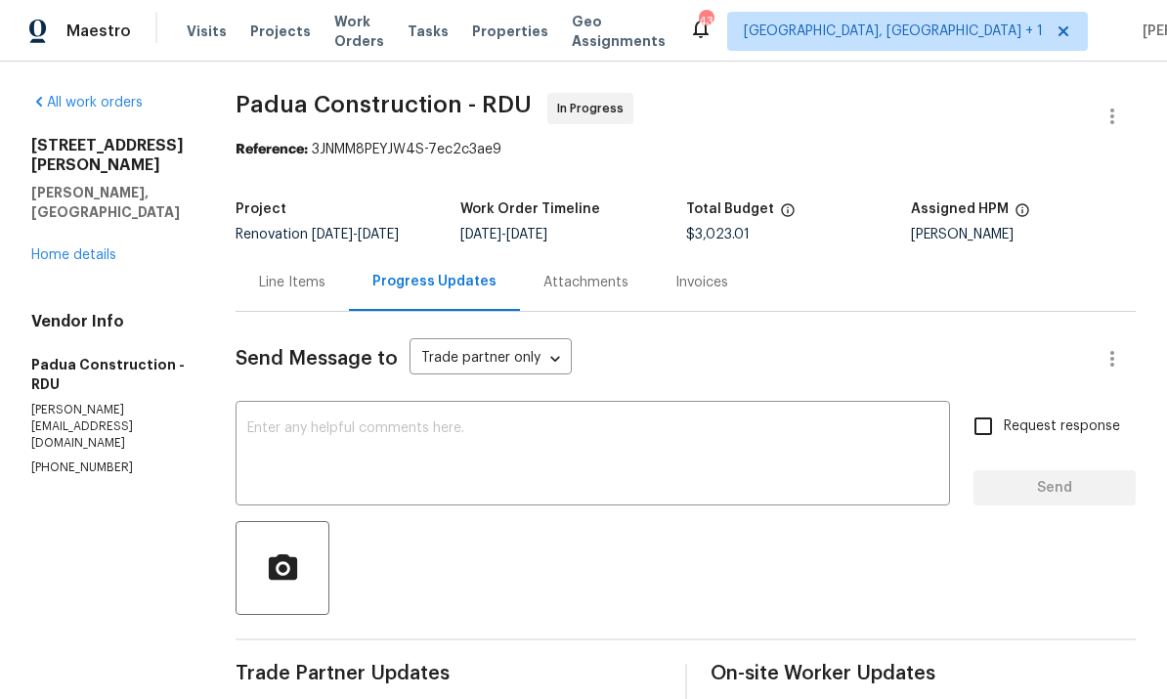
click at [465, 434] on textarea at bounding box center [592, 455] width 691 height 68
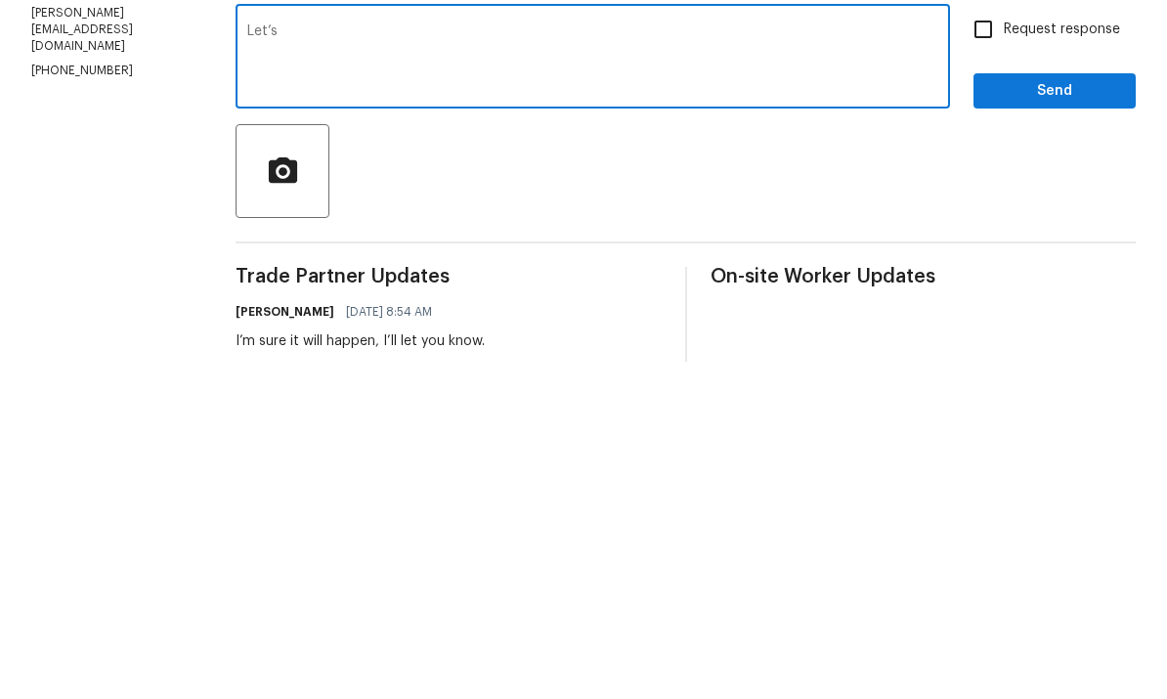
scroll to position [61, 0]
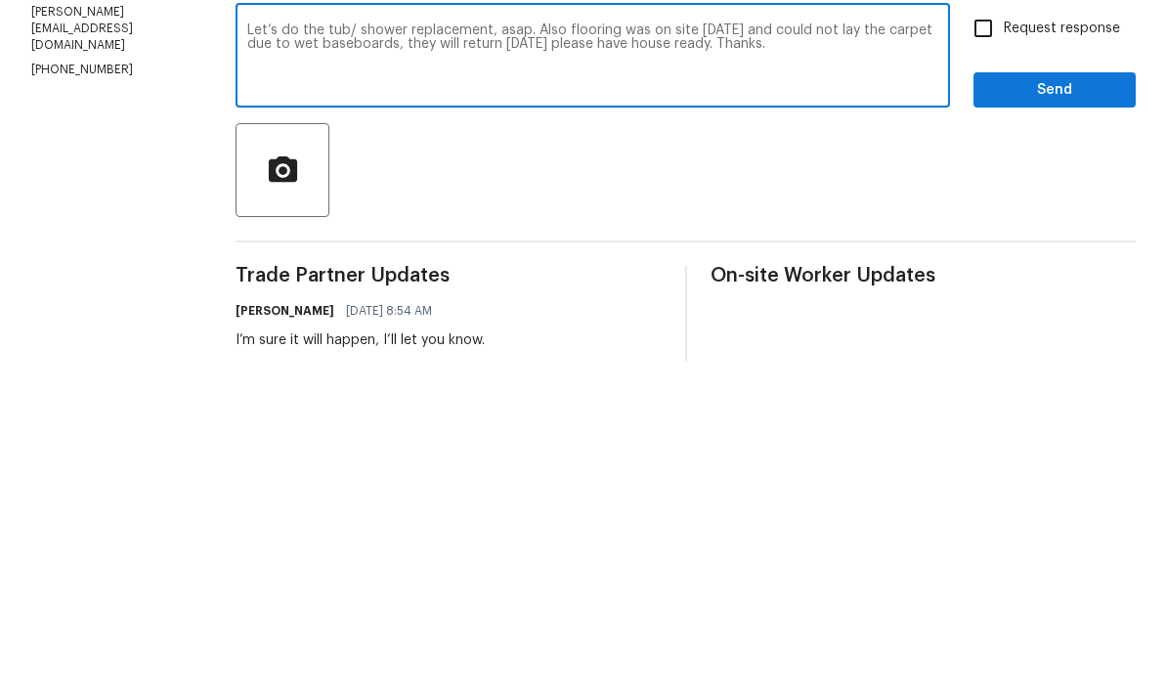
click at [521, 361] on textarea "Let’s do the tub/ shower replacement, asap. Also flooring was on site today and…" at bounding box center [592, 395] width 691 height 68
type textarea "Let’s do the tub/ shower replacement, asap. I’ll add the line. Also flooring wa…"
click at [978, 345] on input "Request response" at bounding box center [982, 365] width 41 height 41
checkbox input "true"
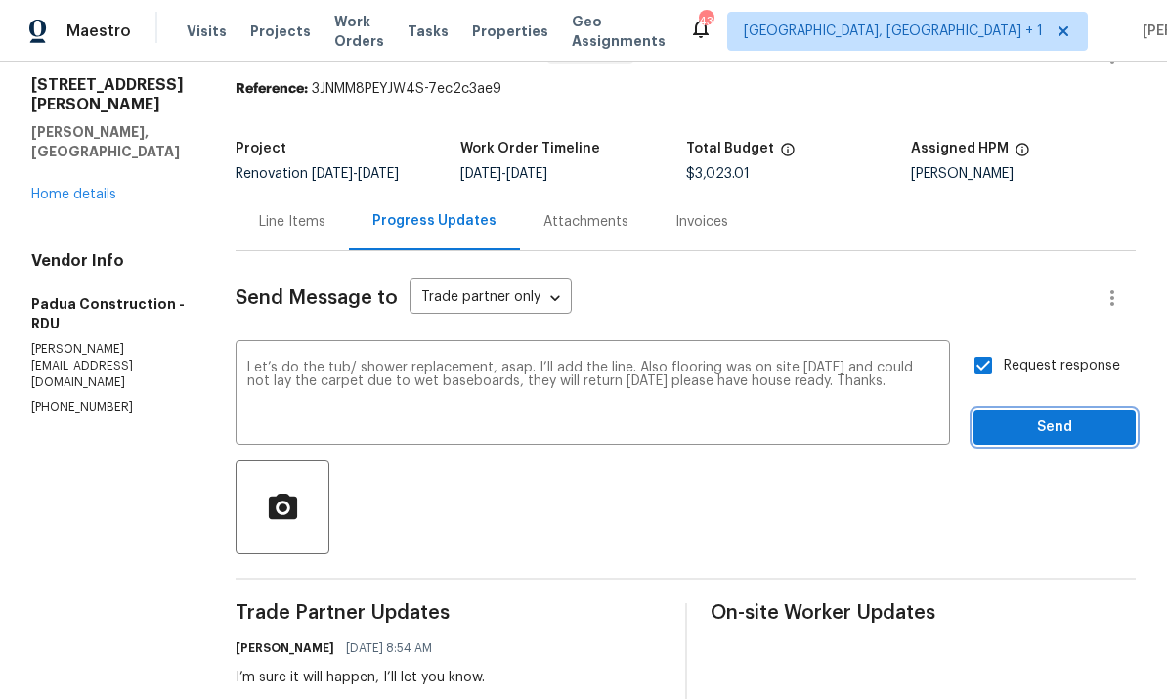
click at [1045, 415] on span "Send" at bounding box center [1054, 427] width 131 height 24
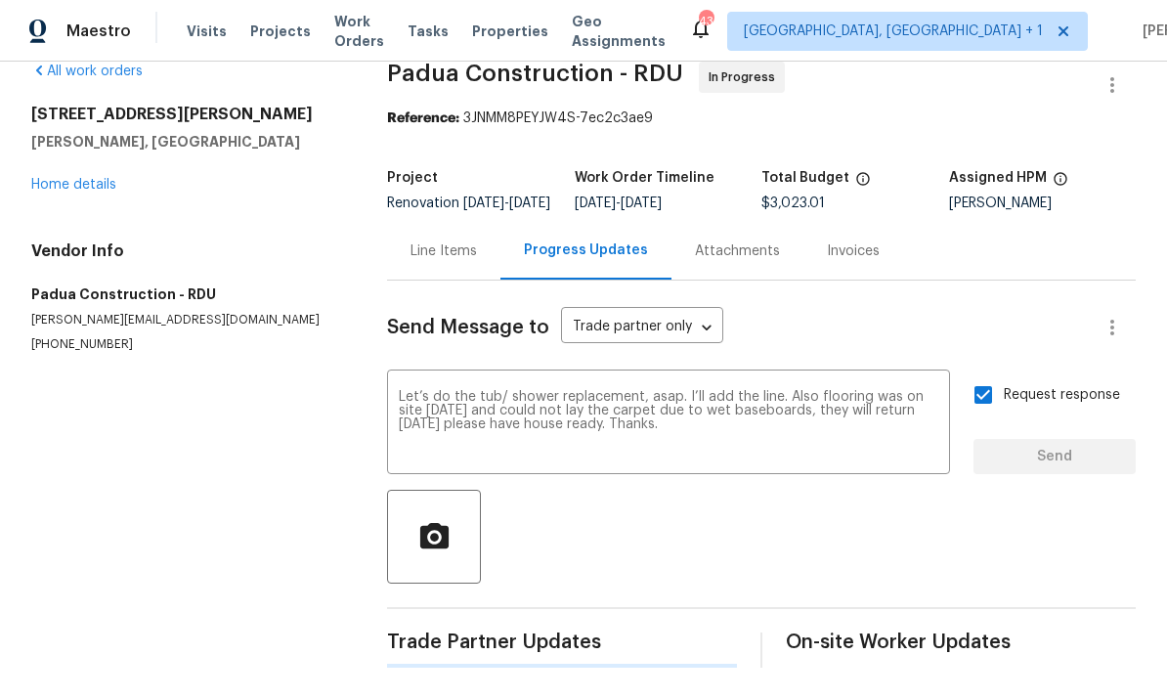
scroll to position [0, 0]
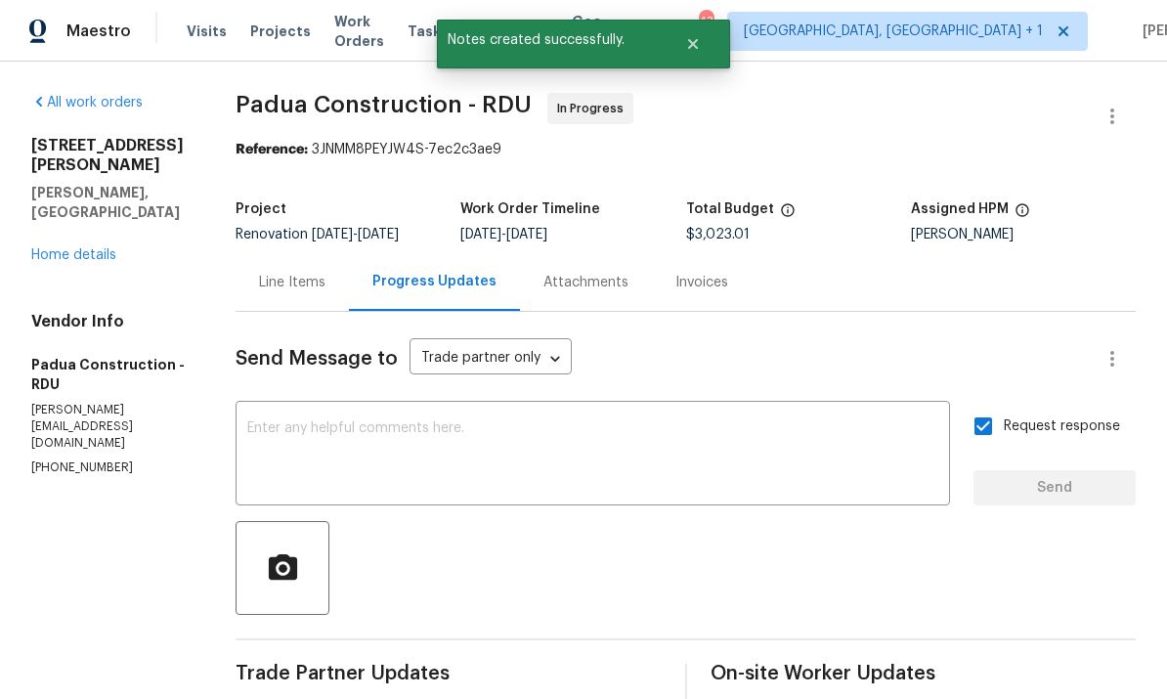
click at [90, 248] on link "Home details" at bounding box center [73, 255] width 85 height 14
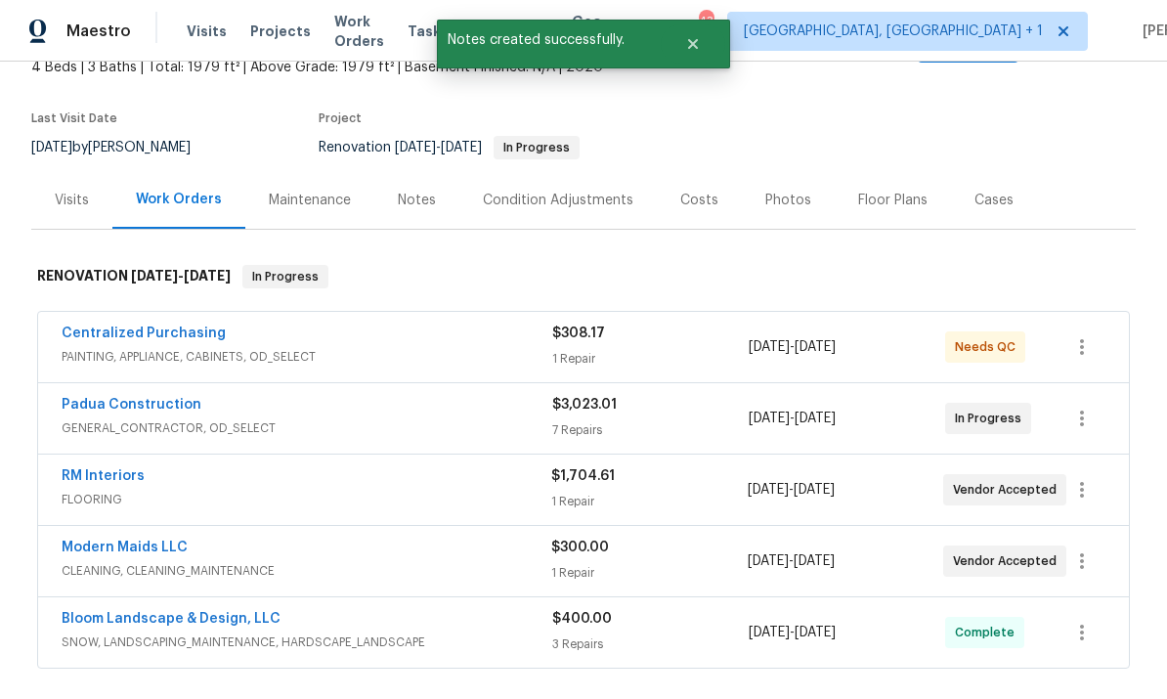
scroll to position [209, 0]
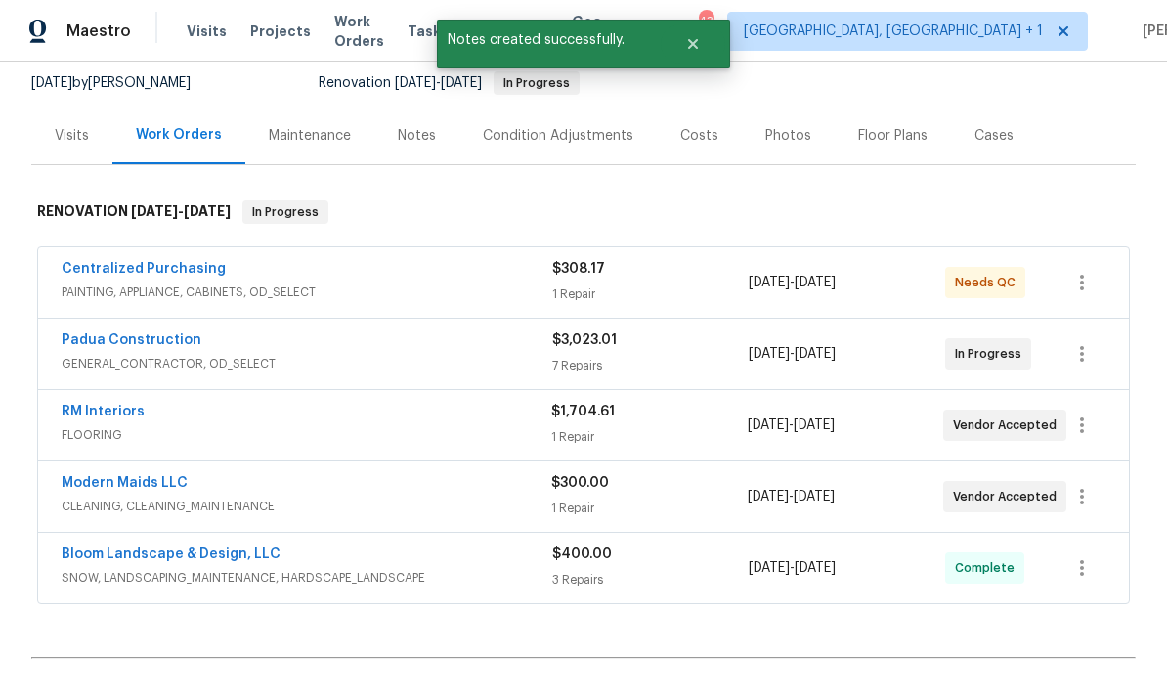
click at [142, 333] on link "Padua Construction" at bounding box center [132, 340] width 140 height 14
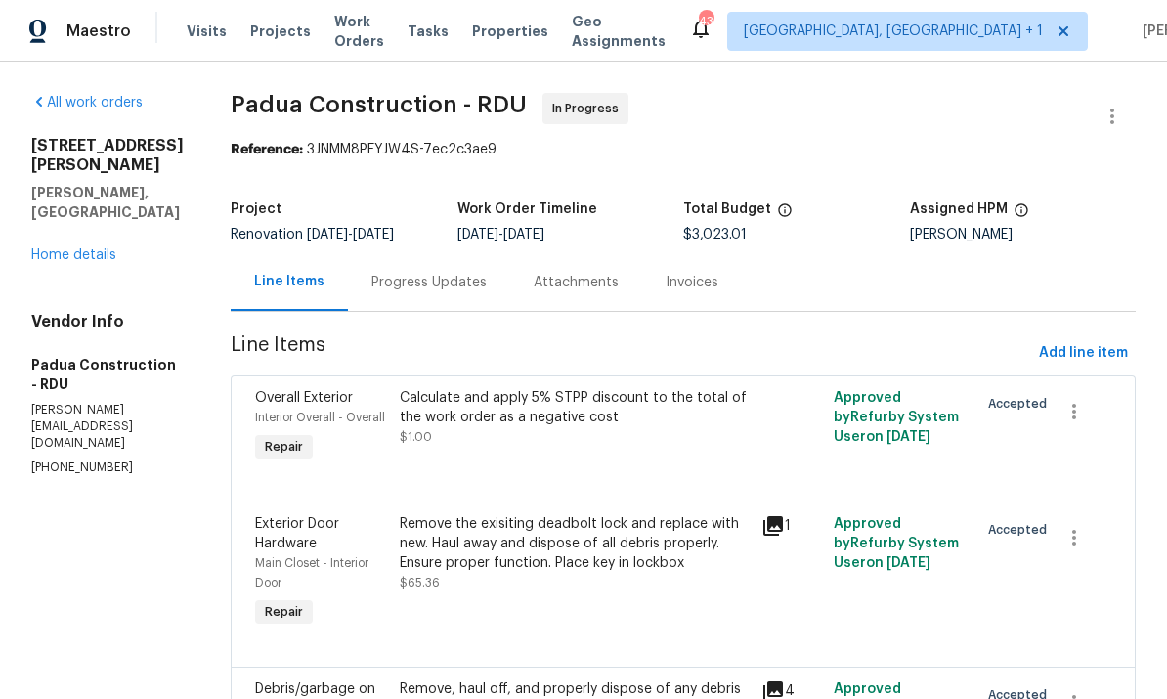
click at [379, 283] on div "Progress Updates" at bounding box center [428, 283] width 115 height 20
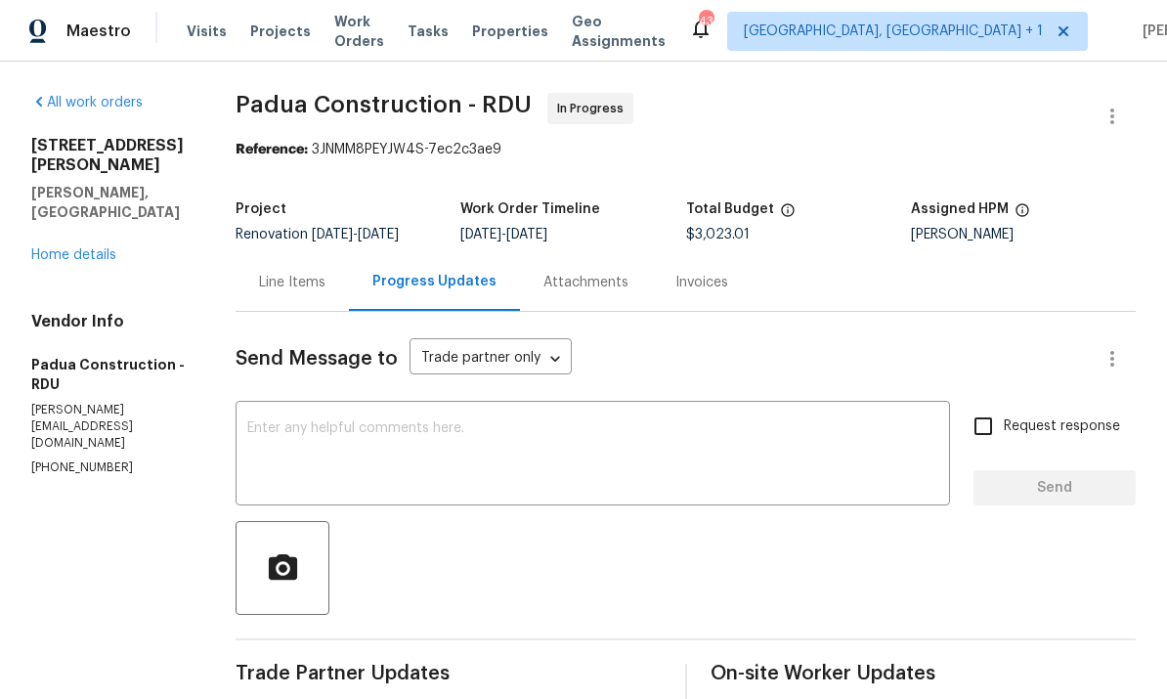
click at [68, 248] on link "Home details" at bounding box center [73, 255] width 85 height 14
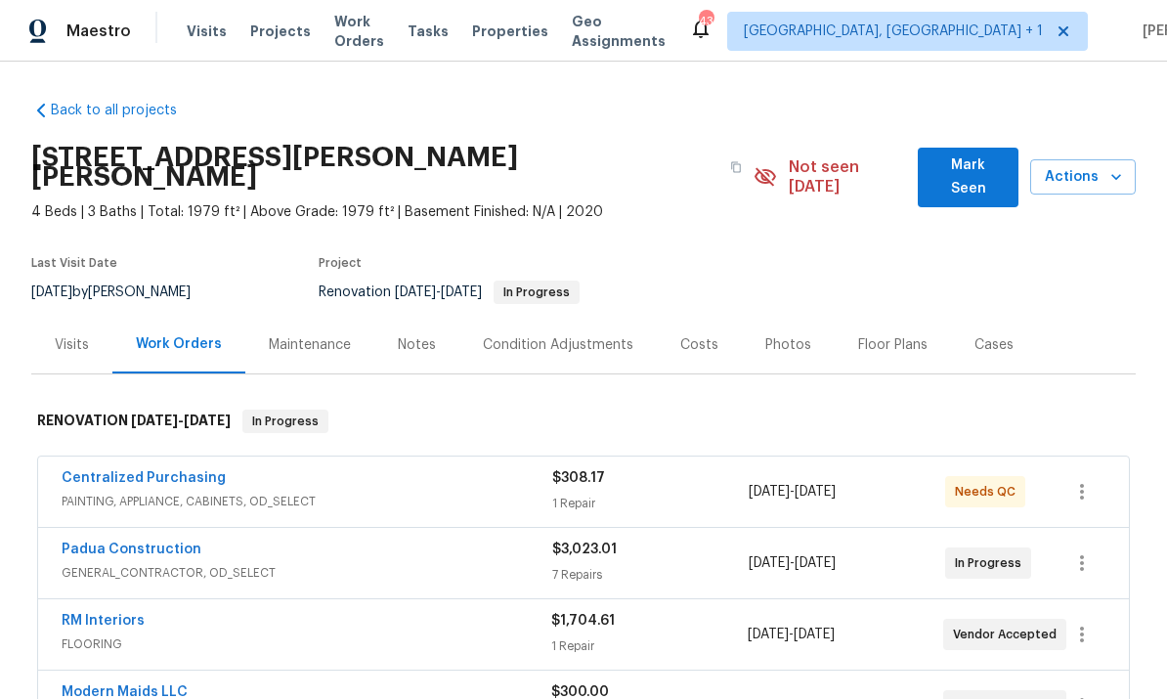
click at [416, 335] on div "Notes" at bounding box center [417, 345] width 38 height 20
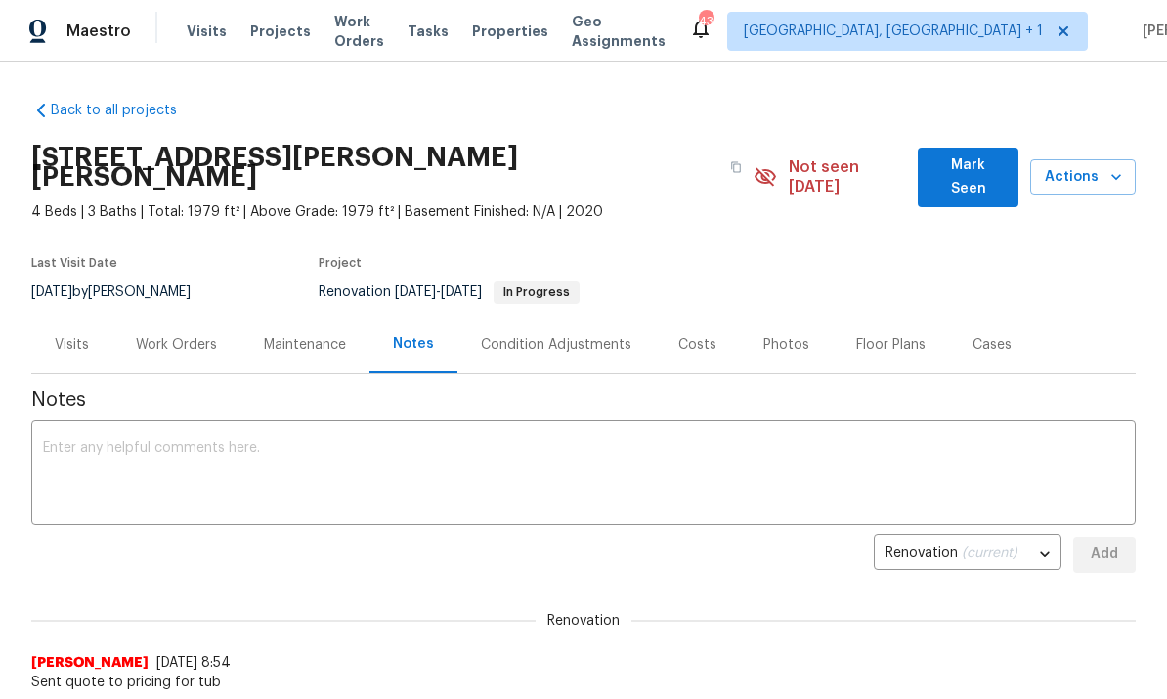
click at [193, 335] on div "Work Orders" at bounding box center [176, 345] width 81 height 20
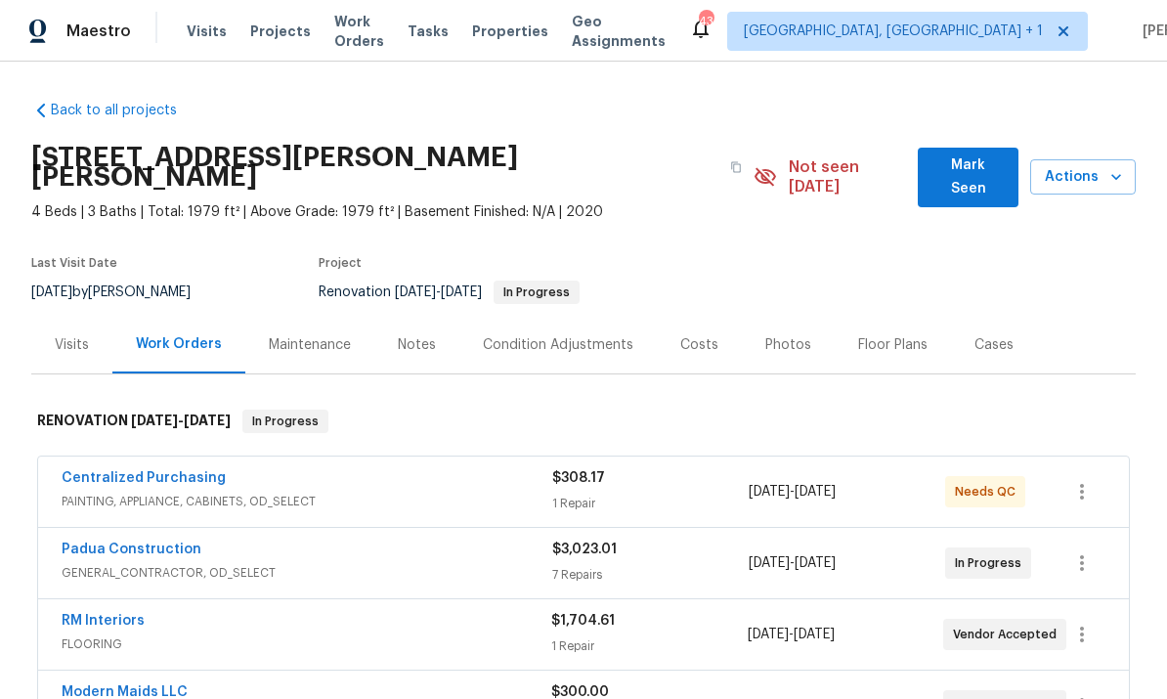
click at [159, 542] on link "Padua Construction" at bounding box center [132, 549] width 140 height 14
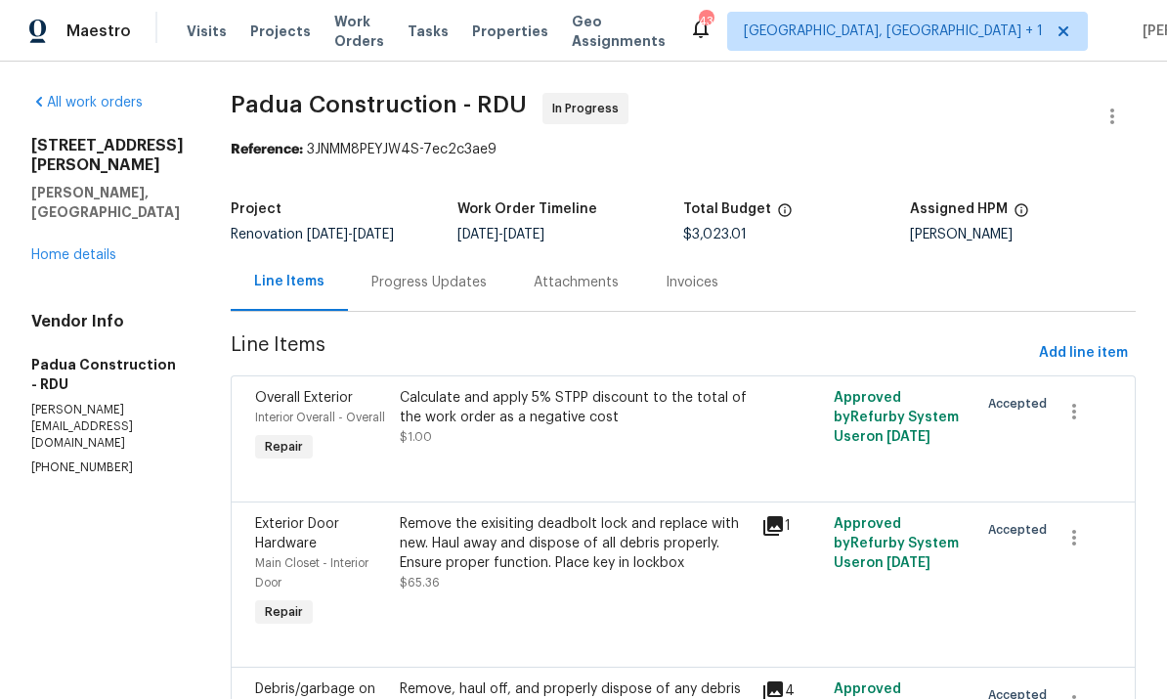
click at [389, 278] on div "Progress Updates" at bounding box center [428, 283] width 115 height 20
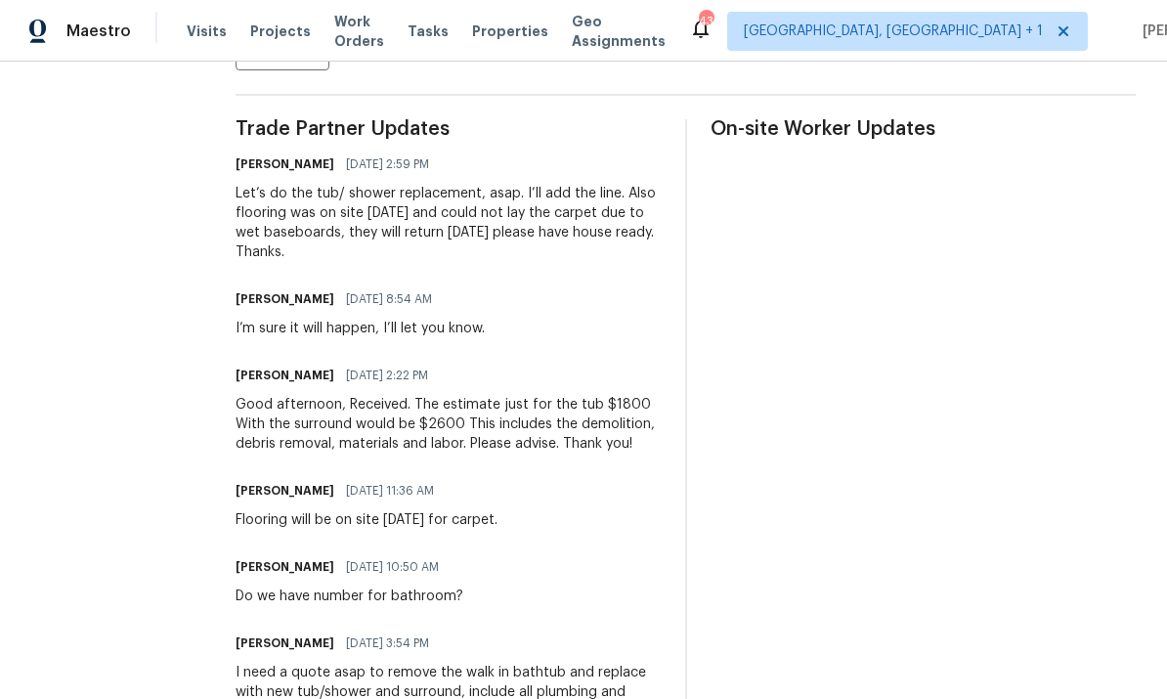
scroll to position [546, 0]
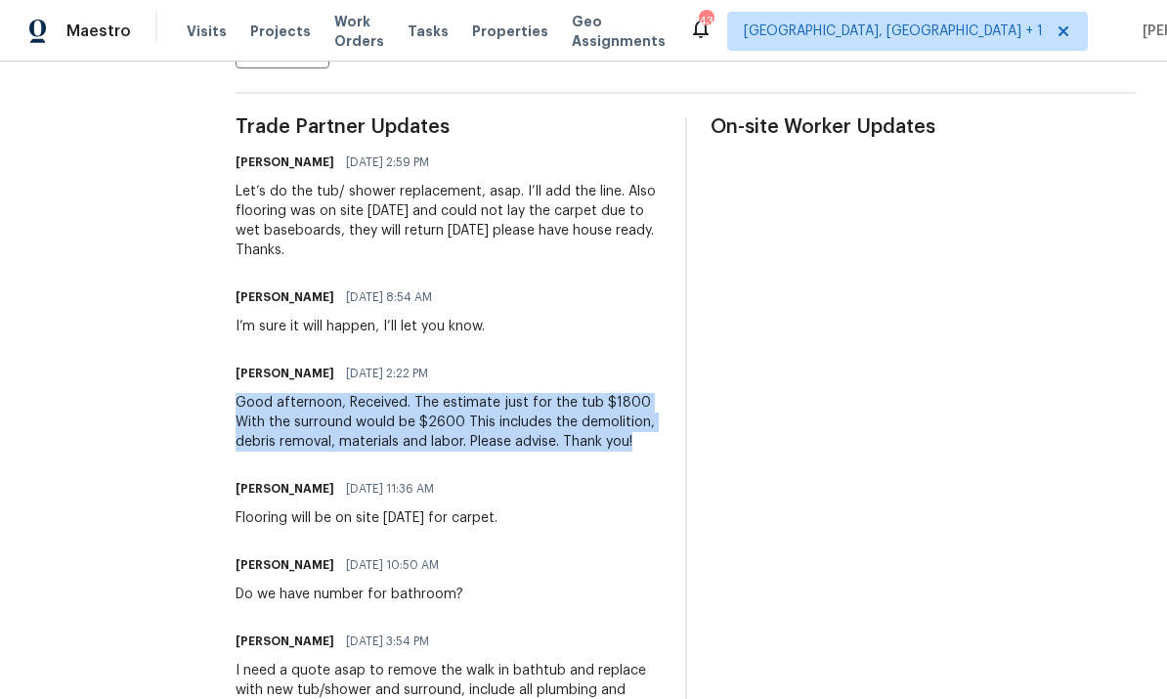
copy div "Good afternoon, Received. The estimate just for the tub $1800 With the surround…"
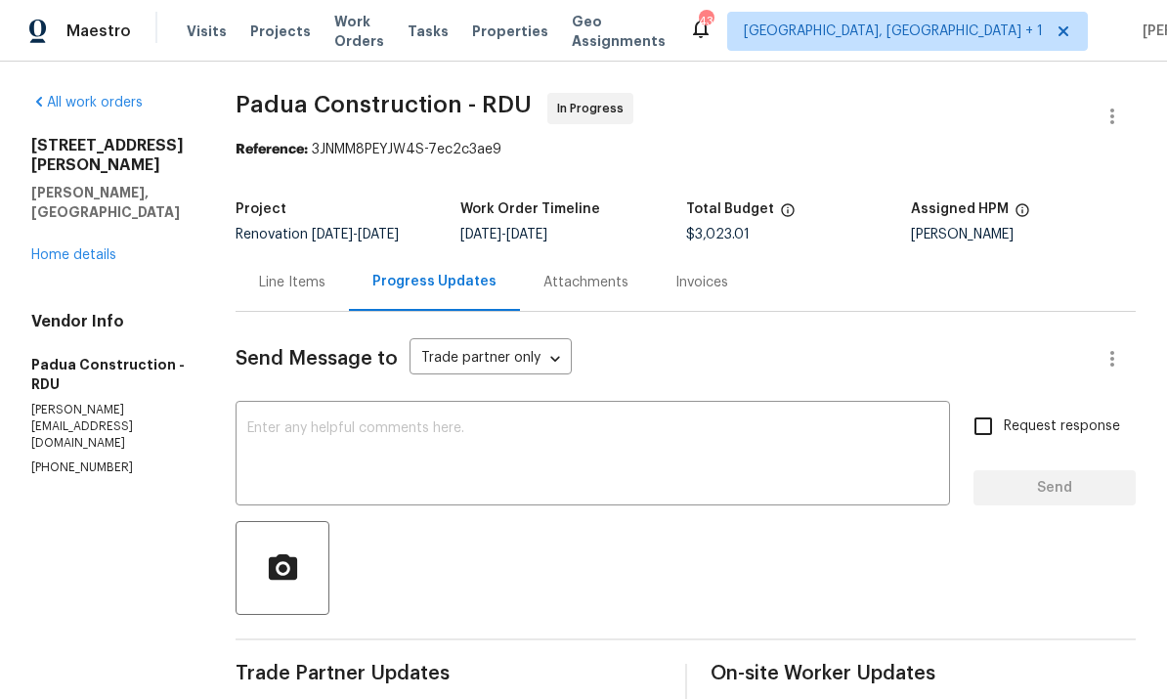
scroll to position [0, 0]
click at [285, 285] on div "Line Items" at bounding box center [292, 283] width 66 height 20
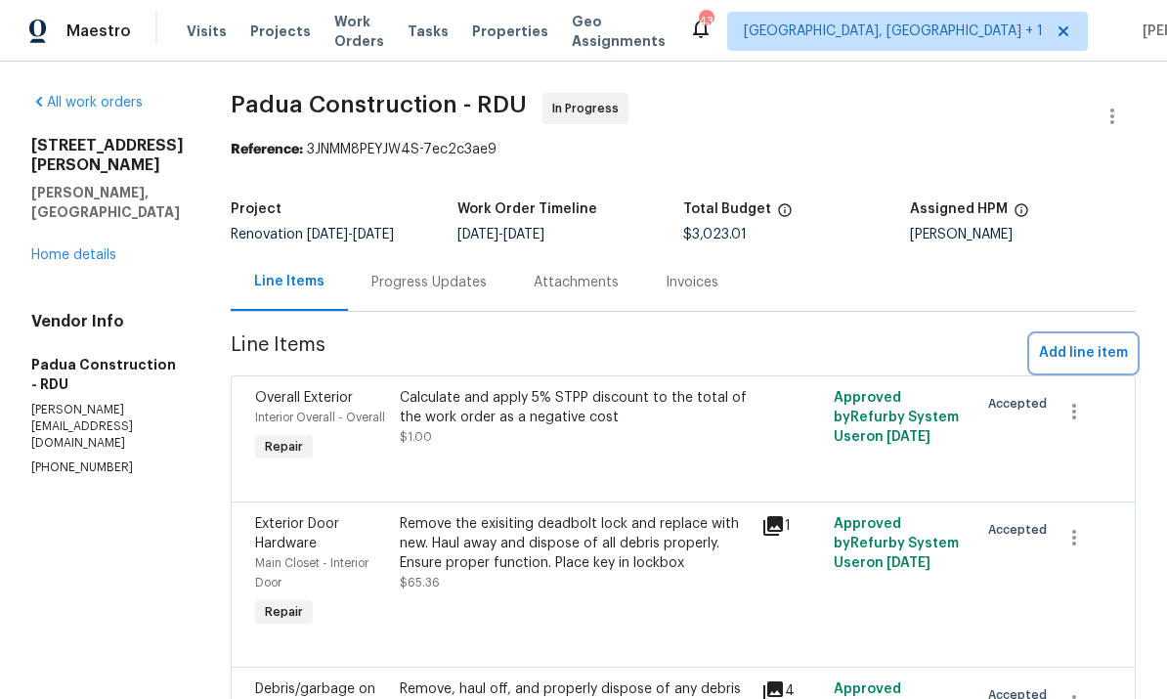
click at [1074, 353] on span "Add line item" at bounding box center [1083, 353] width 89 height 24
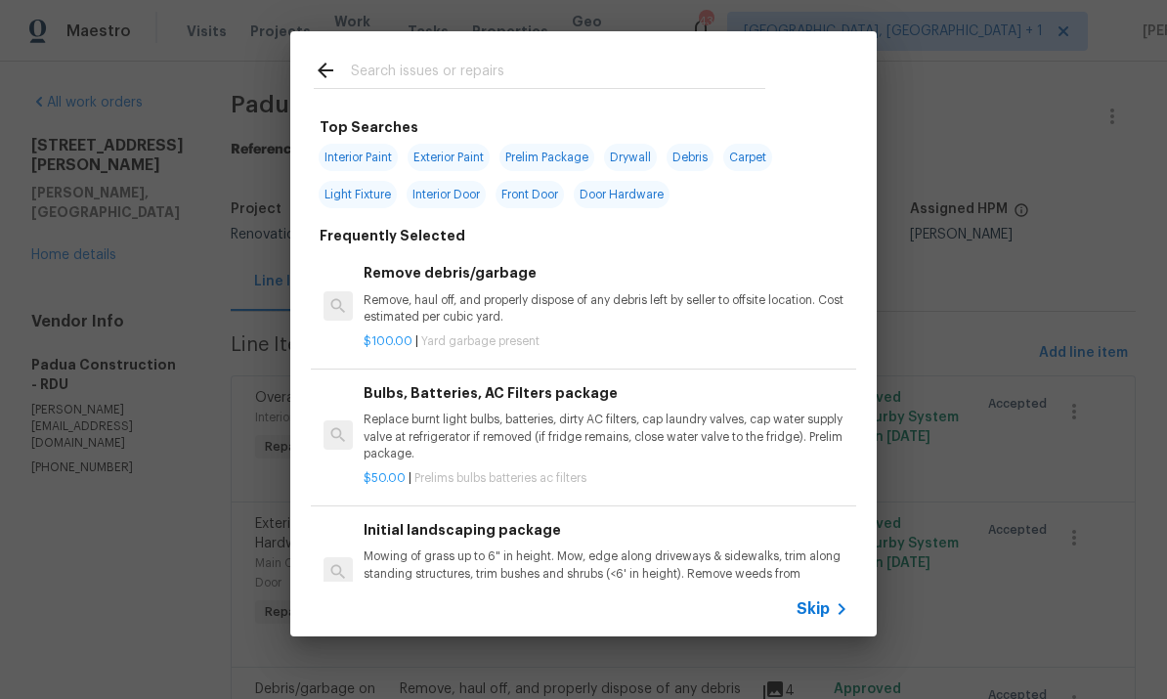
click at [411, 84] on input "text" at bounding box center [558, 73] width 414 height 29
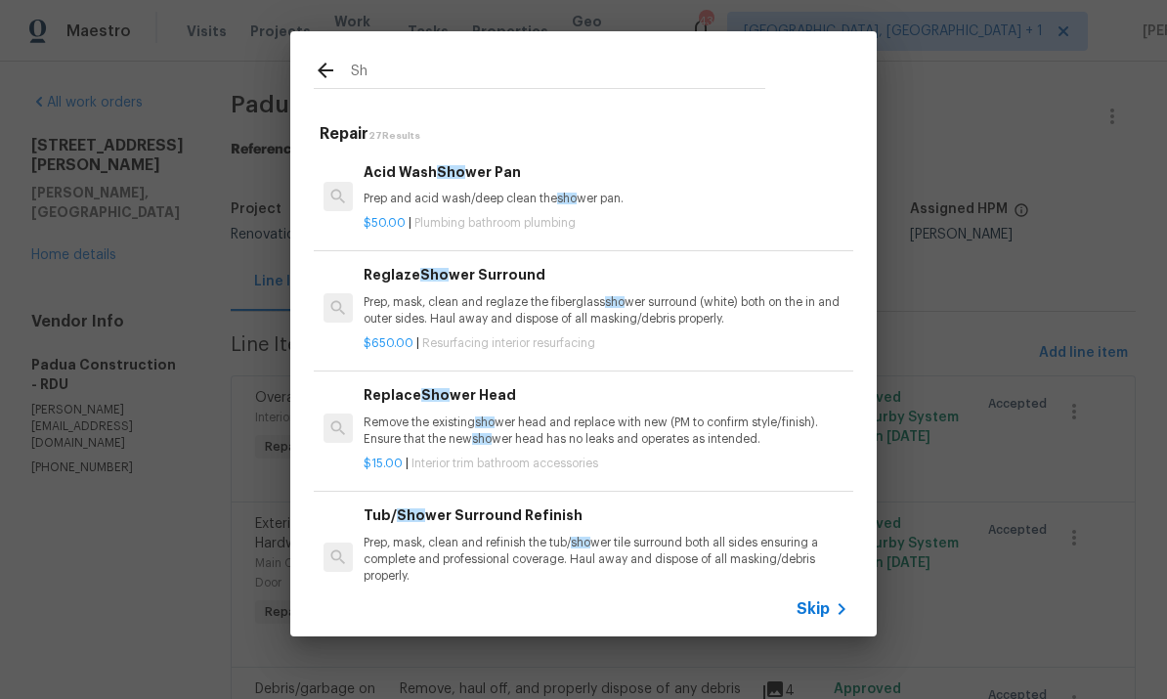
type input "S"
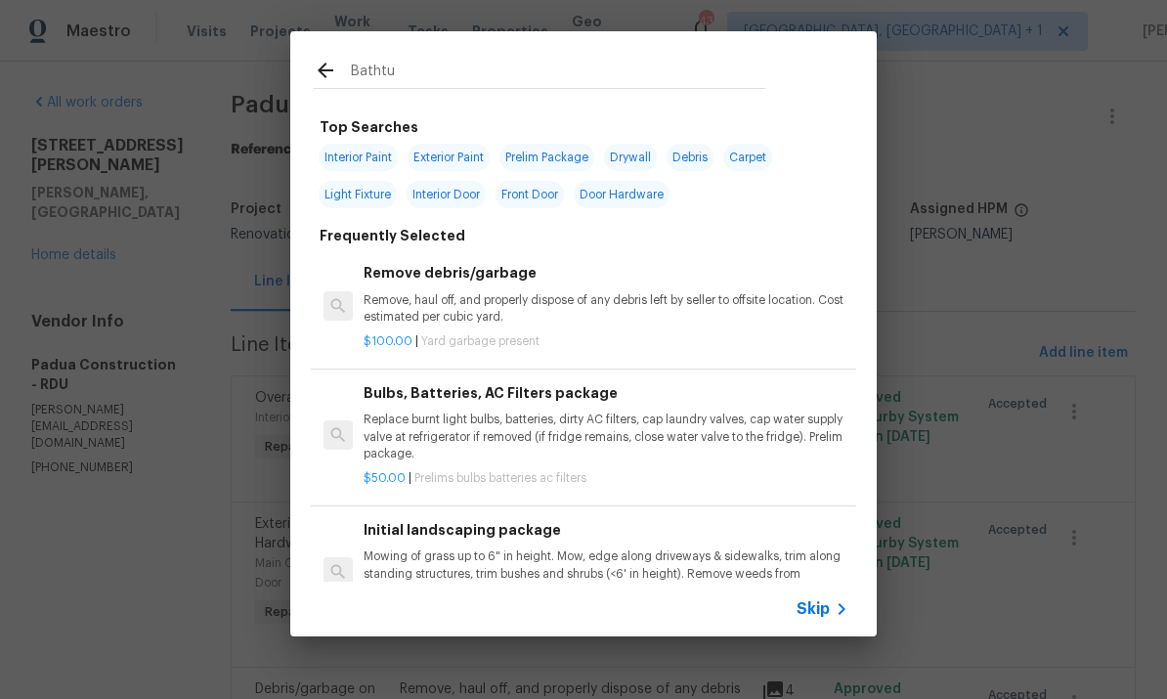
type input "Bathtub"
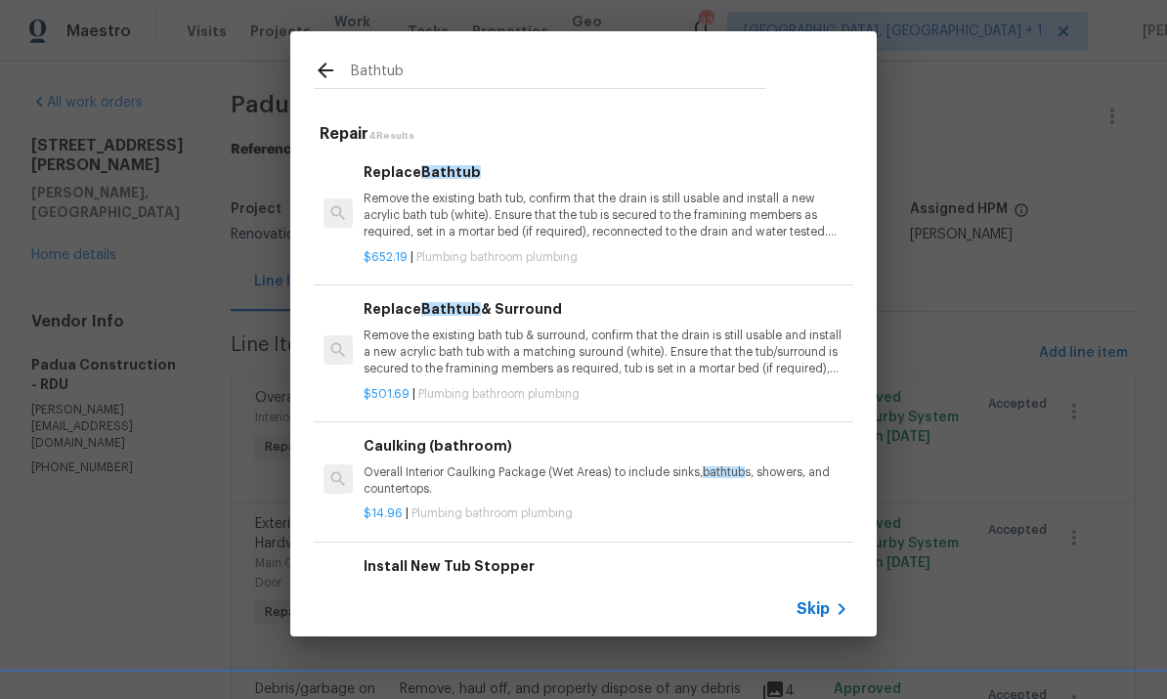
click at [441, 213] on p "Remove the existing bath tub, confirm that the drain is still usable and instal…" at bounding box center [605, 216] width 485 height 50
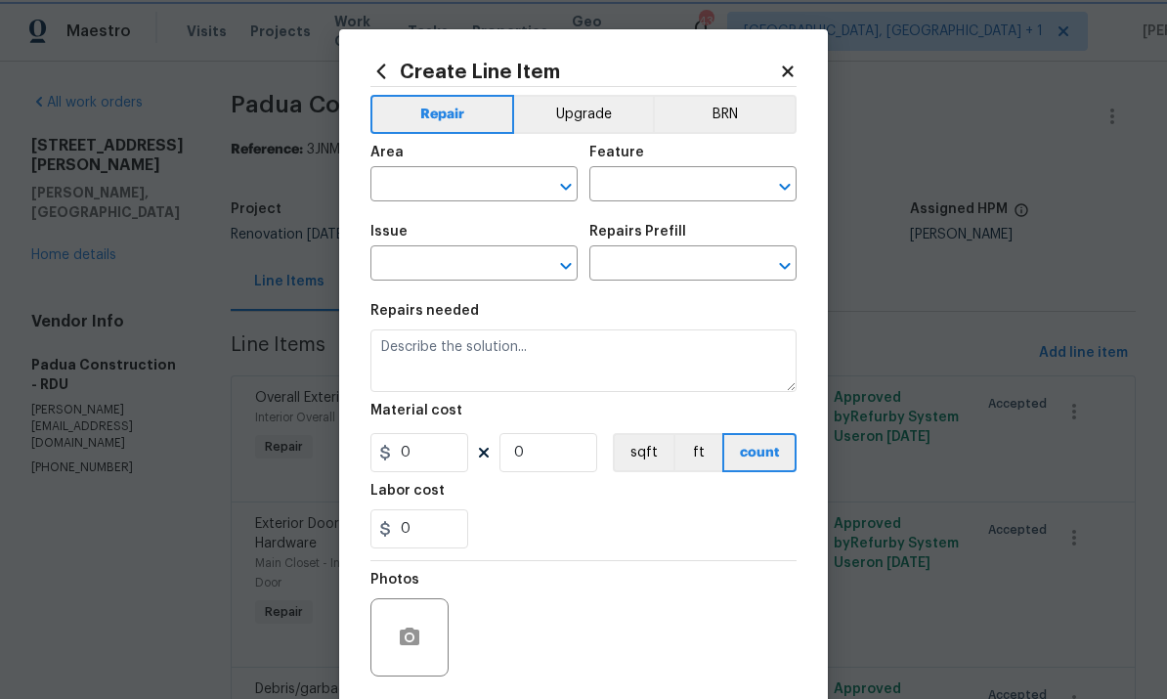
type input "Plumbing"
type input "Bathroom Plumbing"
type input "Replace Bathtub $652.19"
type textarea "Remove the existing bath tub, confirm that the drain is still usable and instal…"
type input "652.19"
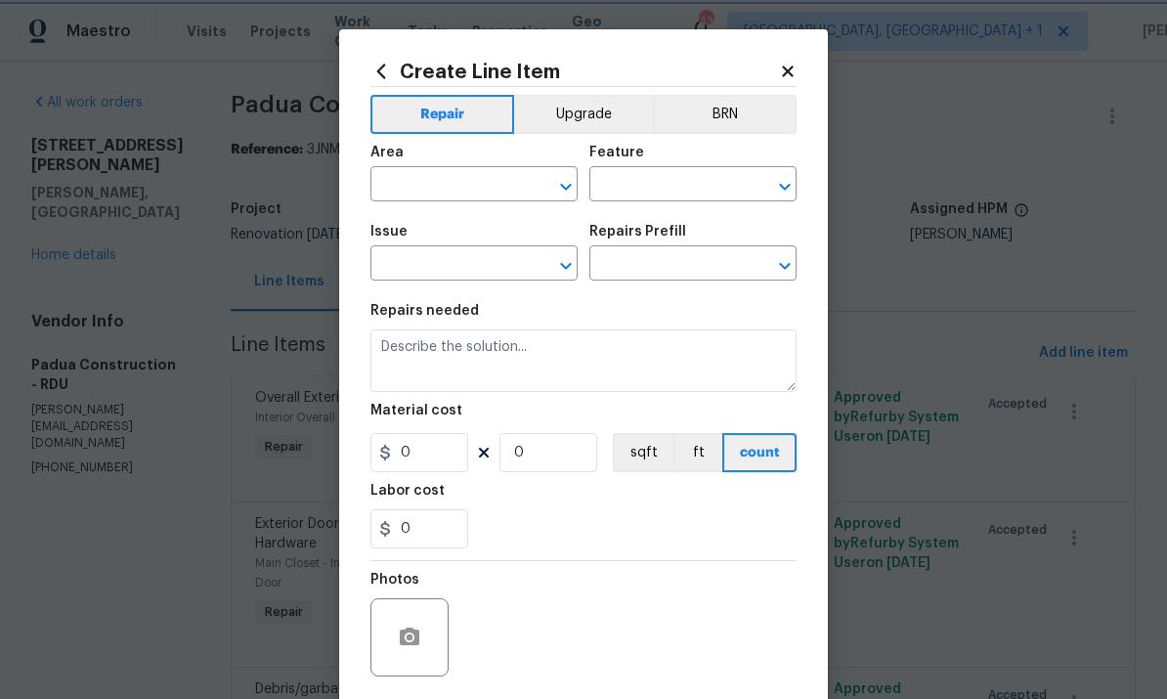
type input "1"
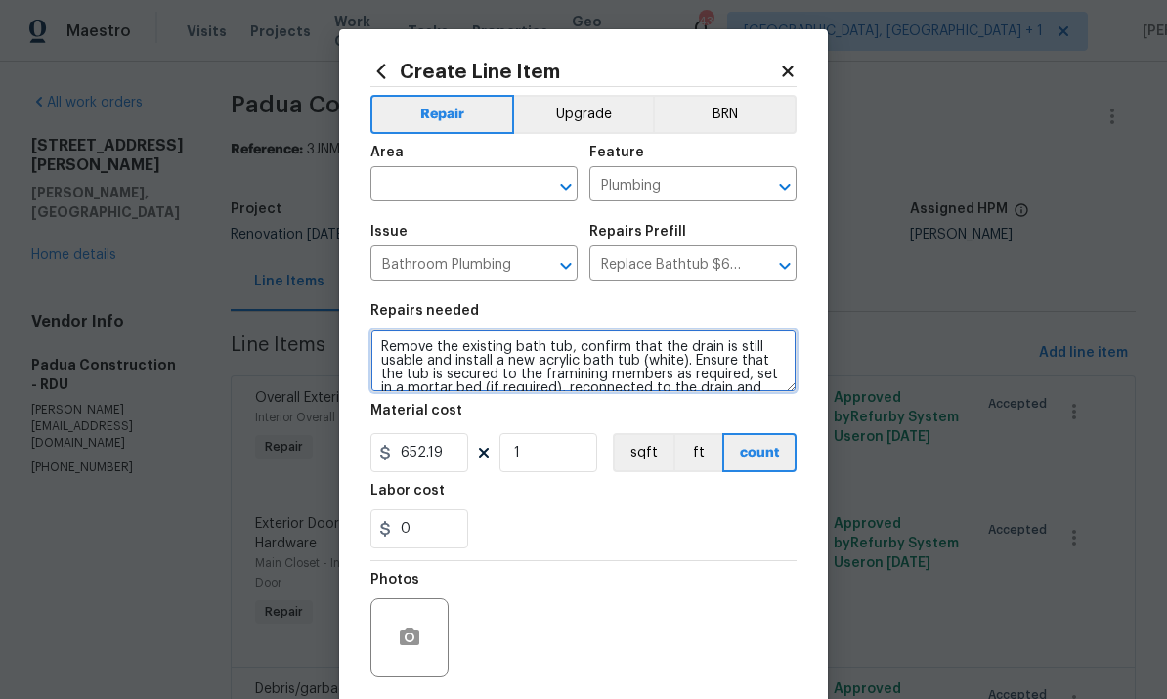
click at [565, 348] on textarea "Remove the existing bath tub, confirm that the drain is still usable and instal…" at bounding box center [583, 360] width 426 height 63
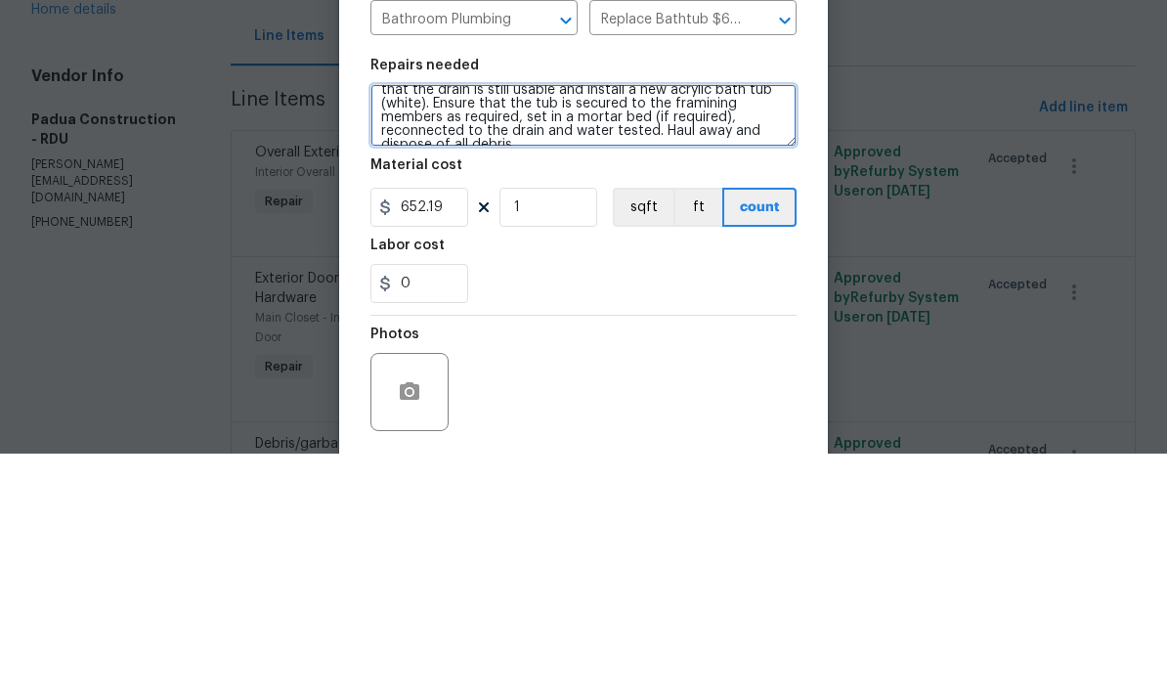
click at [767, 329] on textarea "Remove the existing bath tub/ shower and surround, confirm that the drain is st…" at bounding box center [583, 360] width 426 height 63
click at [541, 329] on textarea "Remove the existing bath tub/ shower and surround, confirm that the drain is st…" at bounding box center [583, 360] width 426 height 63
type textarea "Remove the existing bath tub/ shower and surround, confirm that the drain is st…"
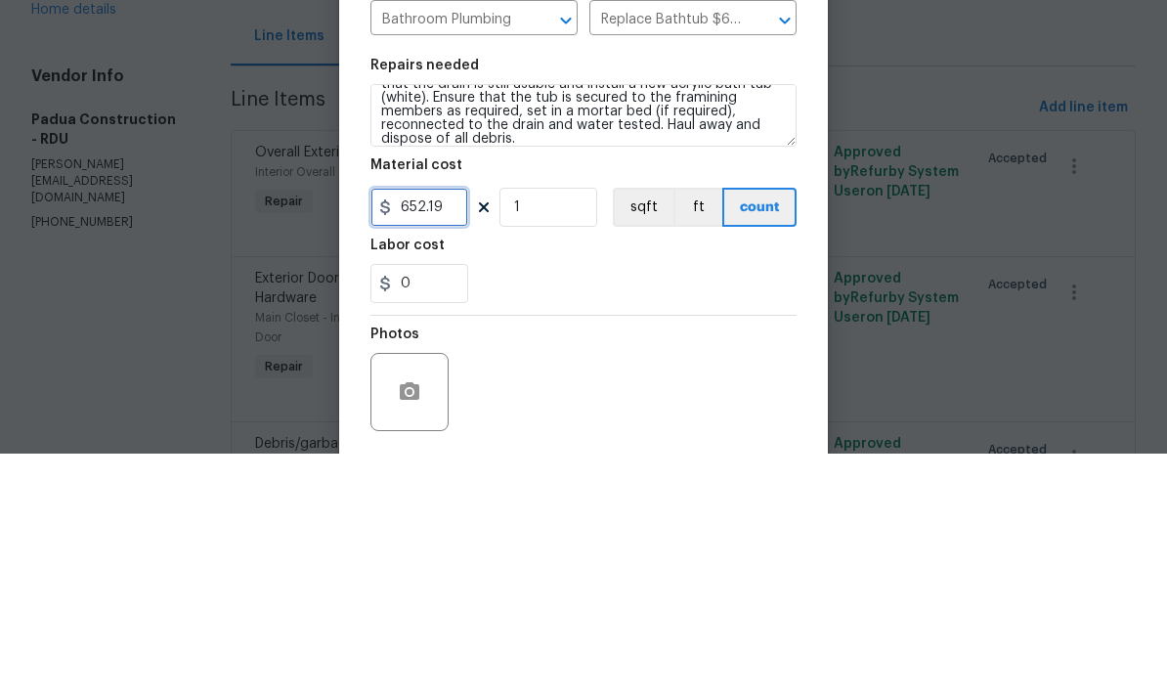
click at [446, 433] on input "652.19" at bounding box center [419, 452] width 98 height 39
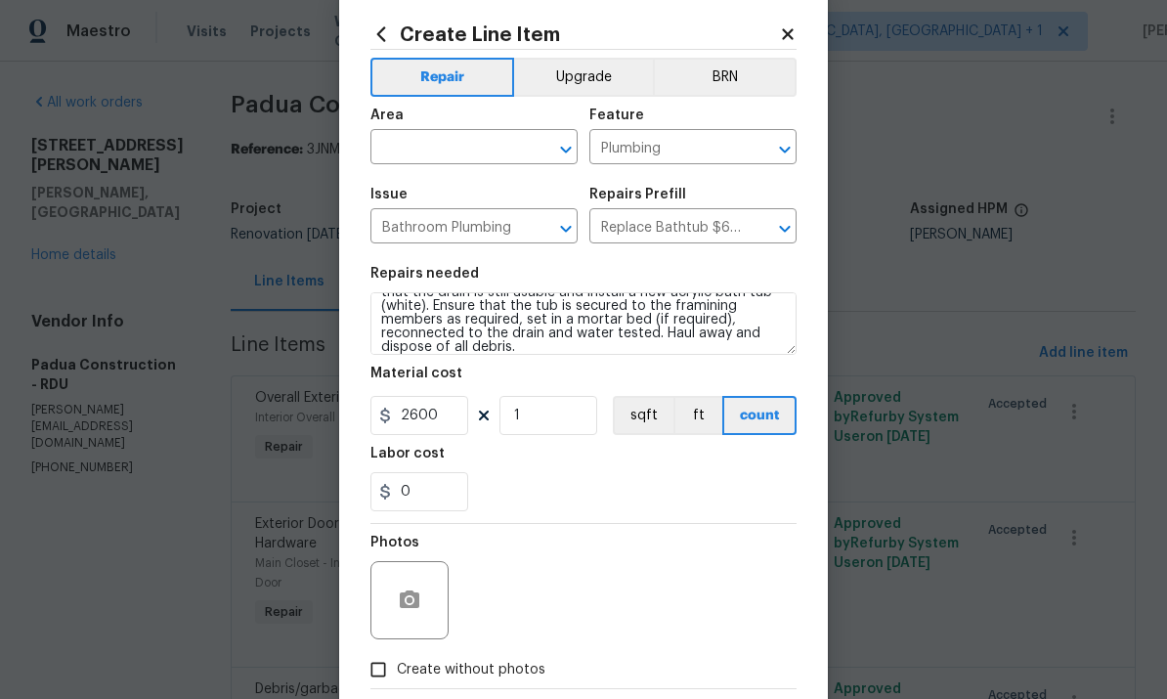
scroll to position [56, 0]
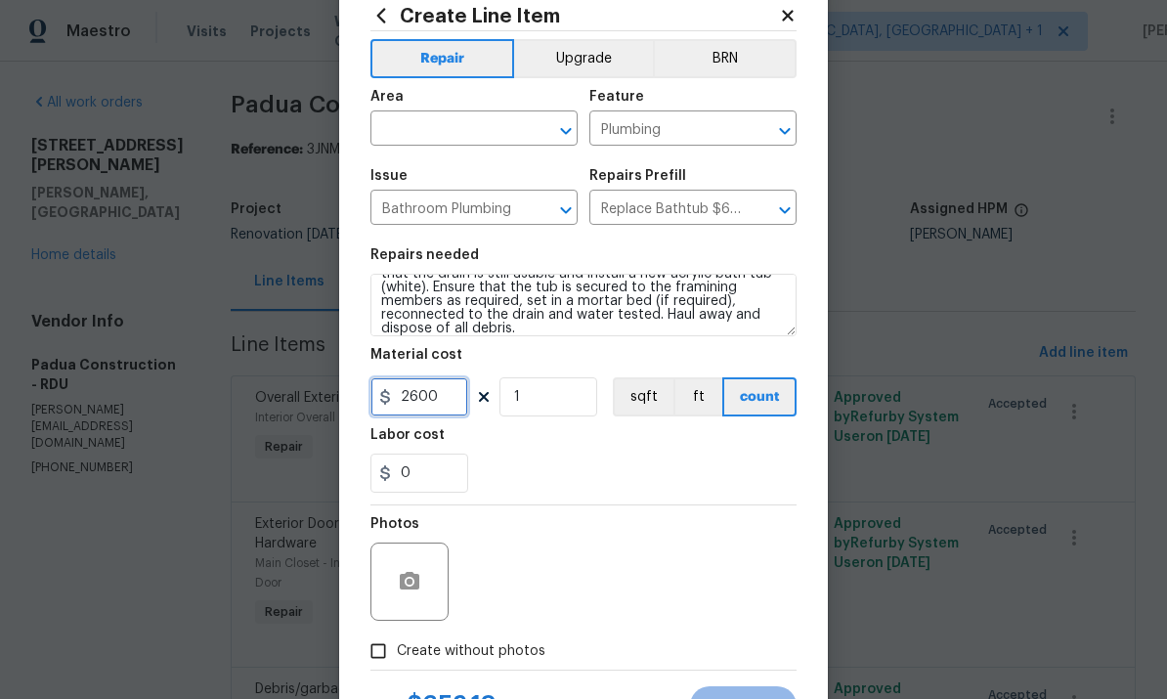
type input "2600"
click at [440, 127] on input "text" at bounding box center [446, 130] width 152 height 30
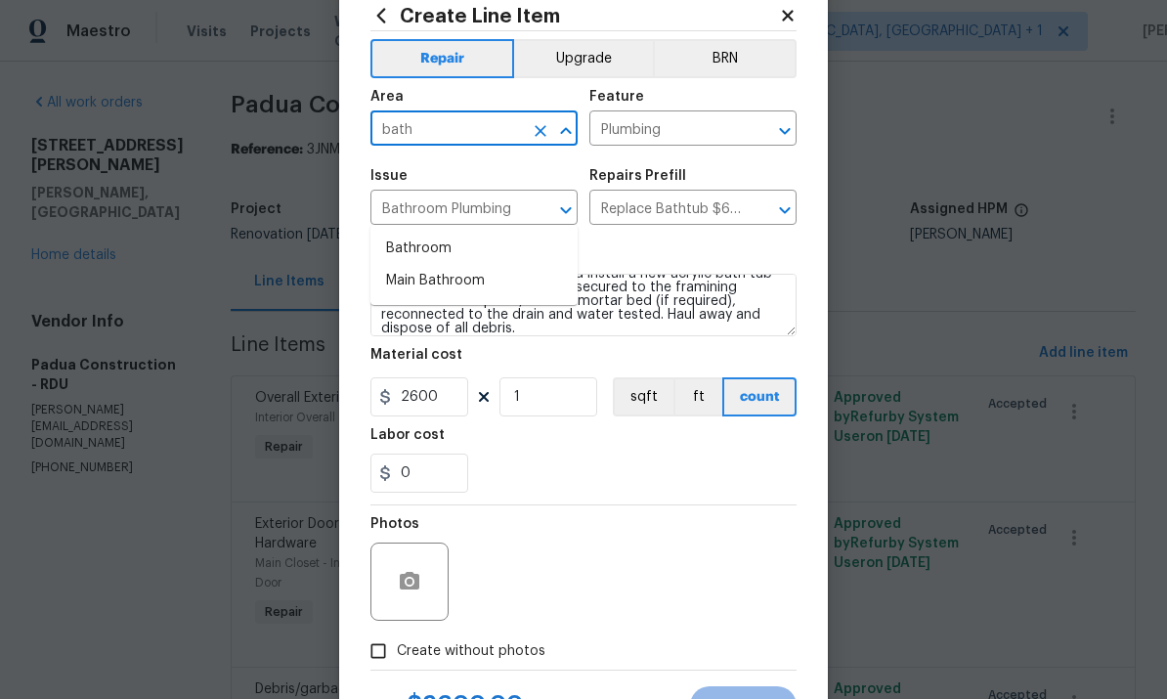
click at [433, 233] on li "Bathroom" at bounding box center [473, 249] width 207 height 32
type input "Bathroom"
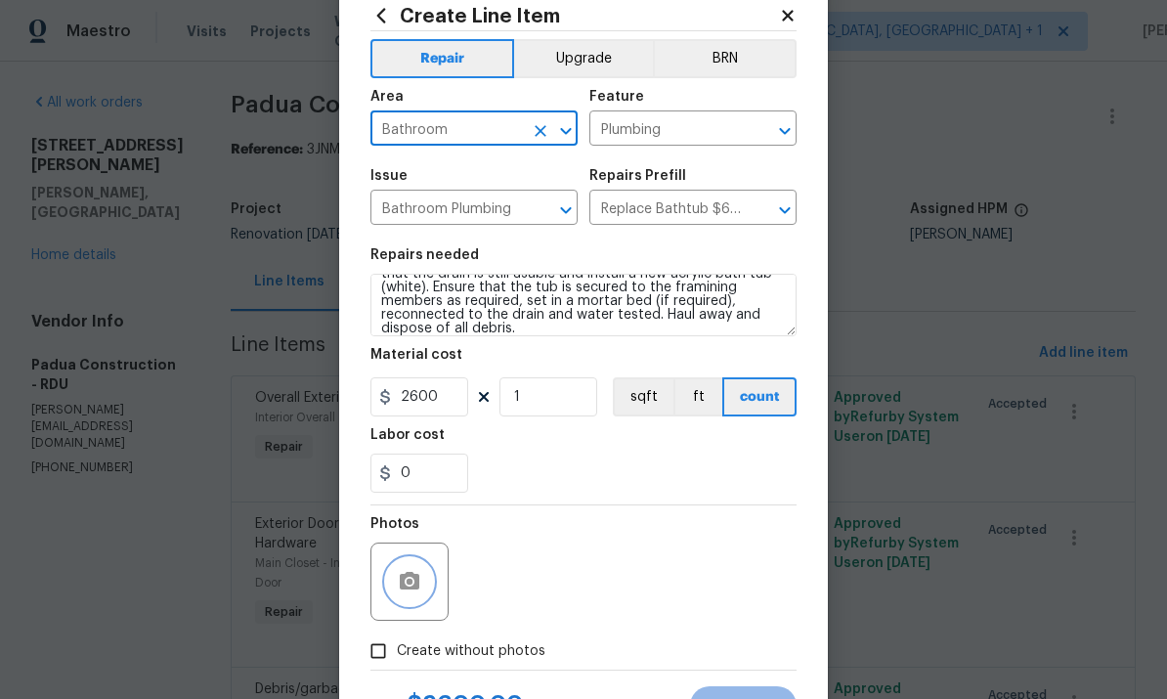
click at [419, 578] on icon "button" at bounding box center [410, 581] width 20 height 18
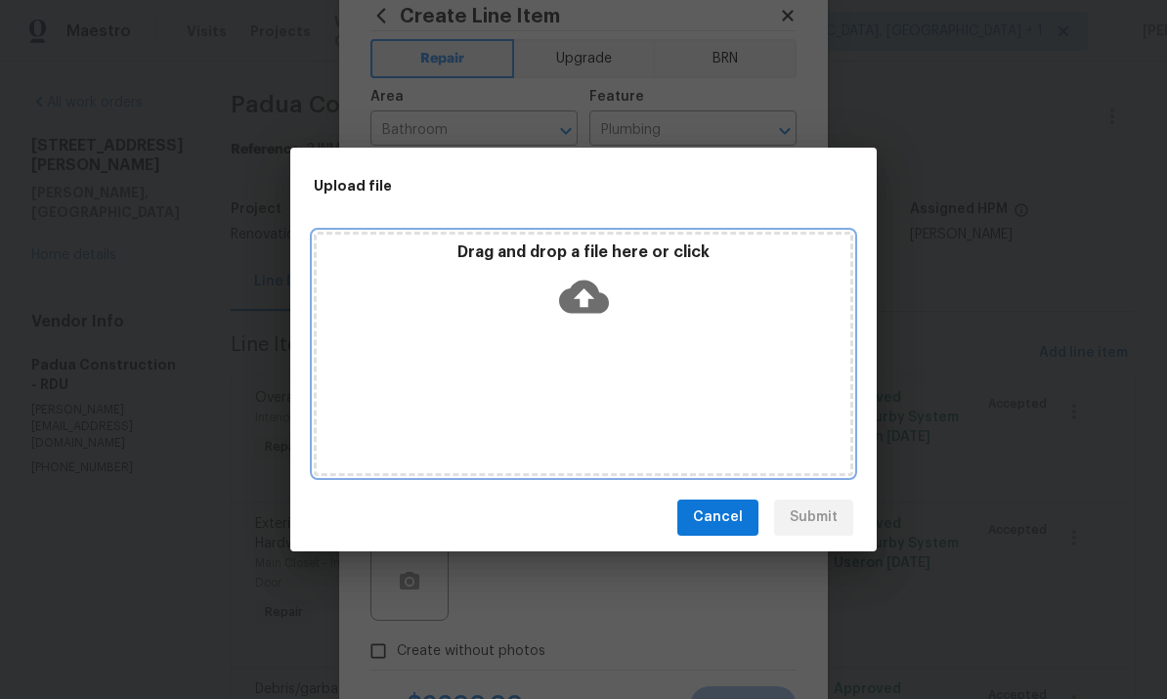
click at [588, 298] on icon at bounding box center [584, 297] width 50 height 50
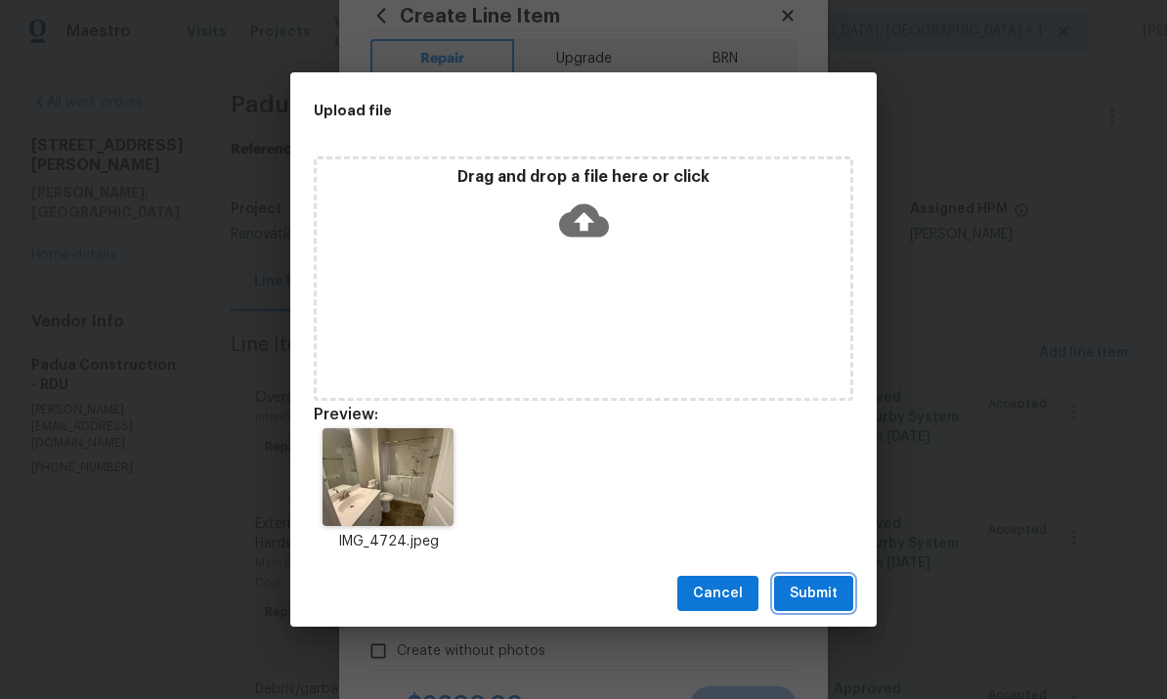
click at [834, 581] on span "Submit" at bounding box center [813, 593] width 48 height 24
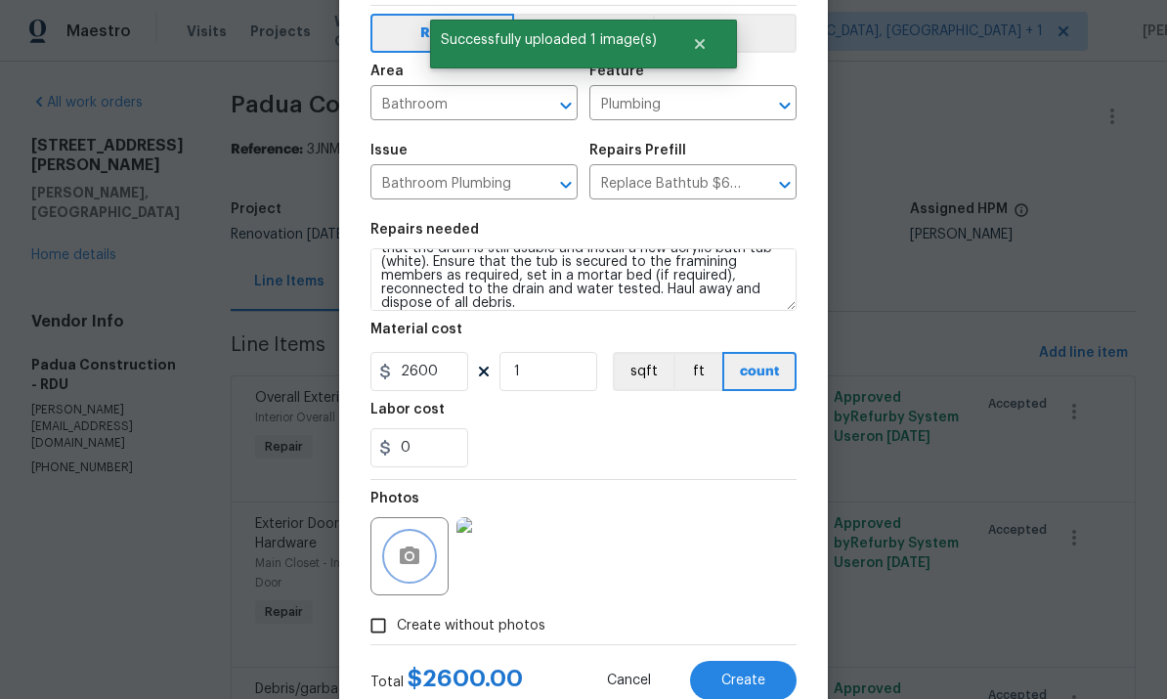
scroll to position [80, 0]
click at [761, 674] on button "Create" at bounding box center [743, 680] width 106 height 39
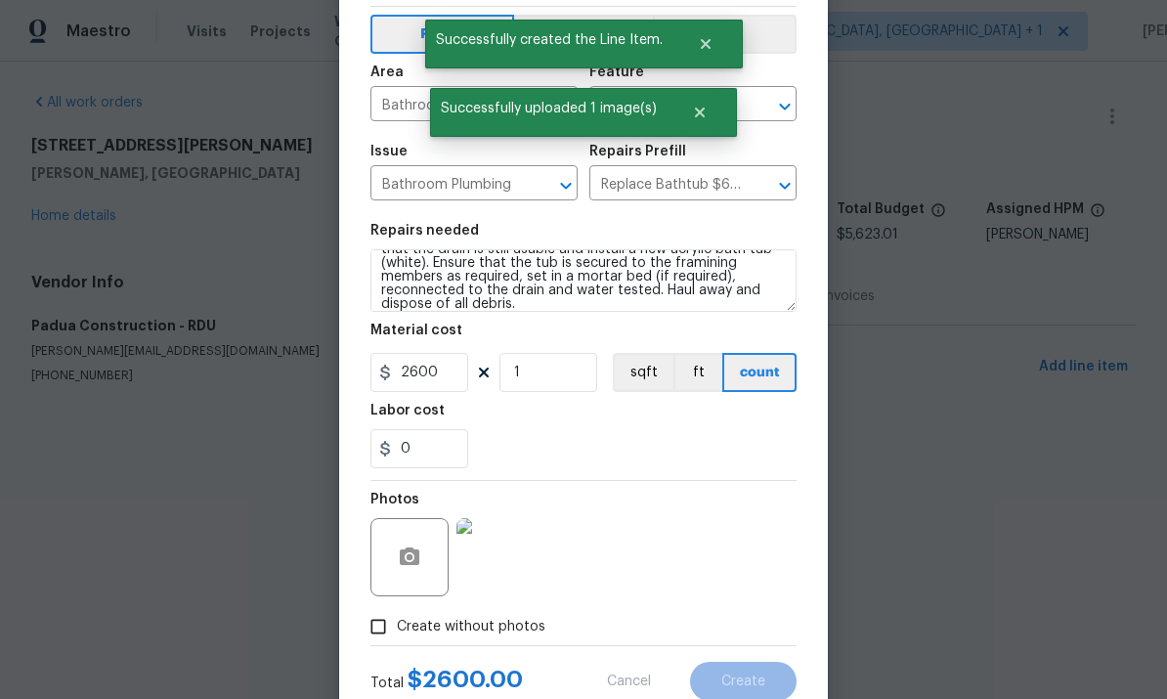
scroll to position [0, 0]
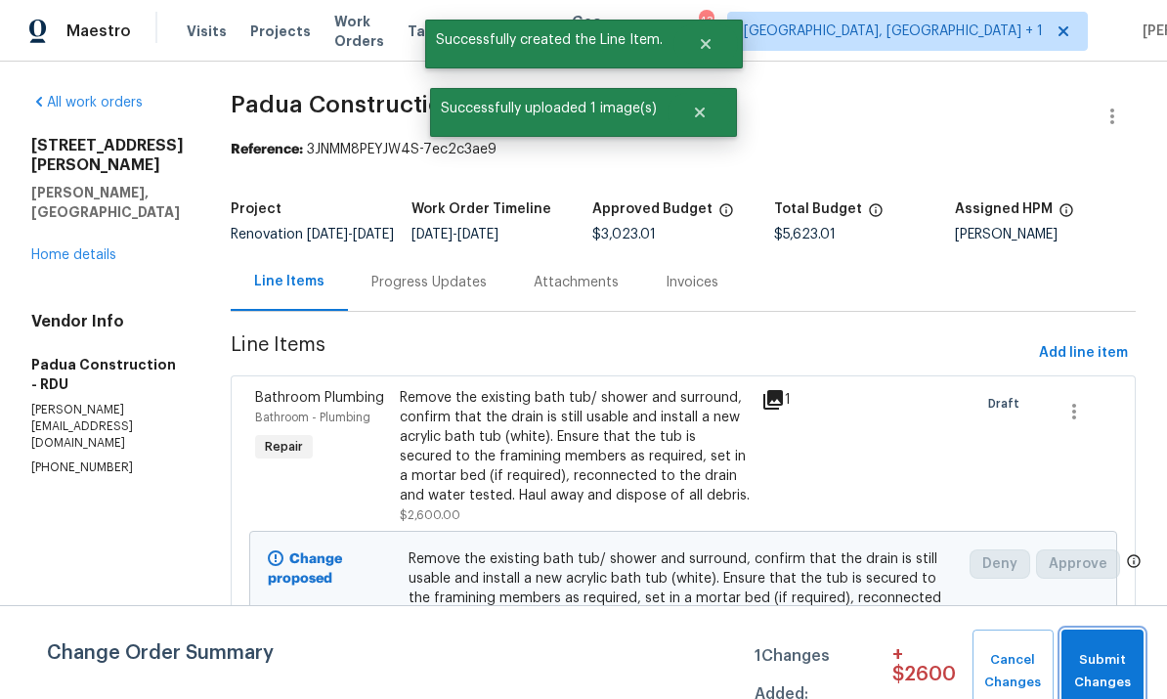
click at [1111, 653] on span "Submit Changes" at bounding box center [1102, 671] width 63 height 45
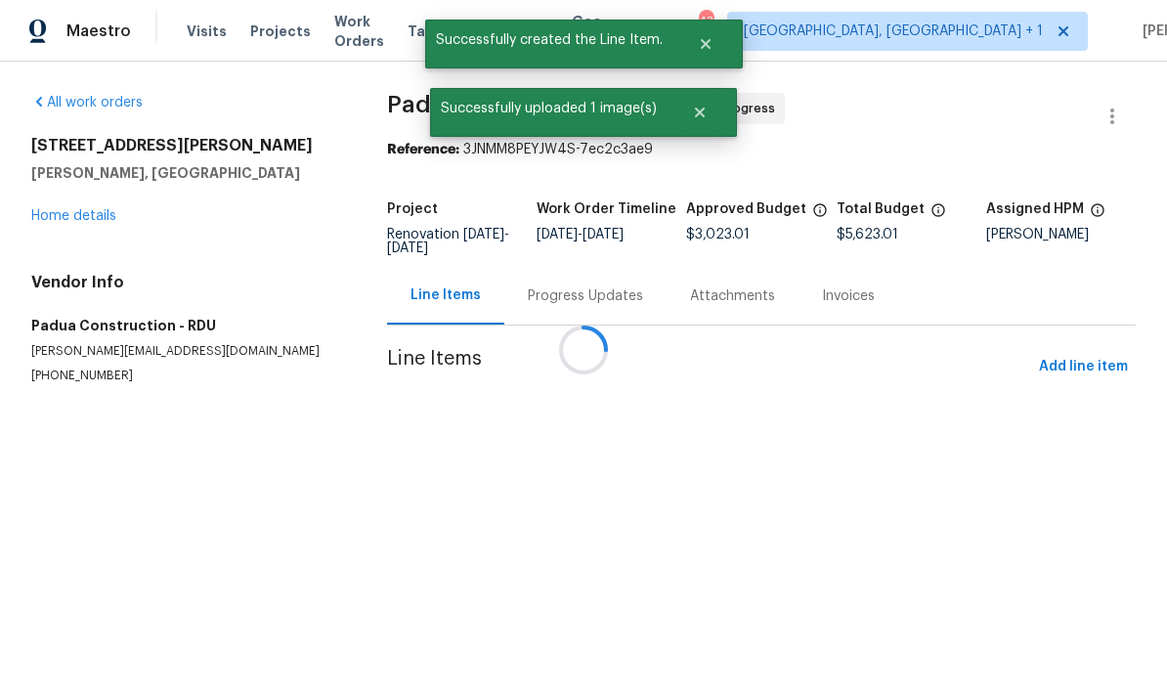
click at [102, 223] on link "Home details" at bounding box center [73, 216] width 85 height 14
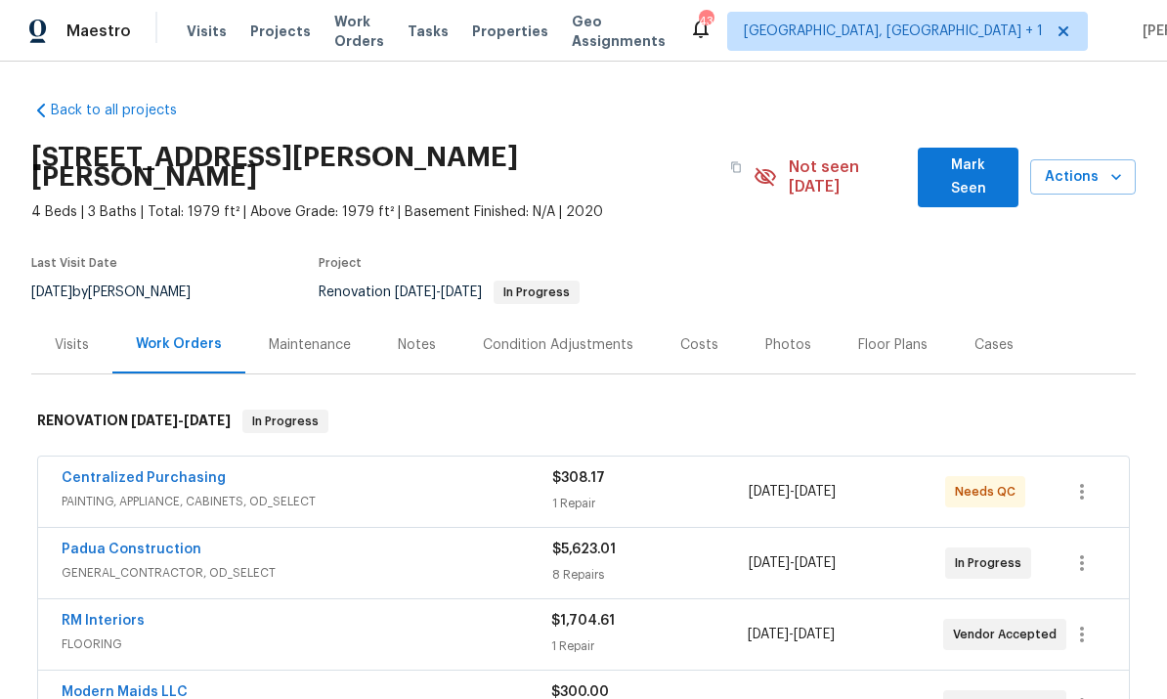
click at [173, 471] on link "Centralized Purchasing" at bounding box center [144, 478] width 164 height 14
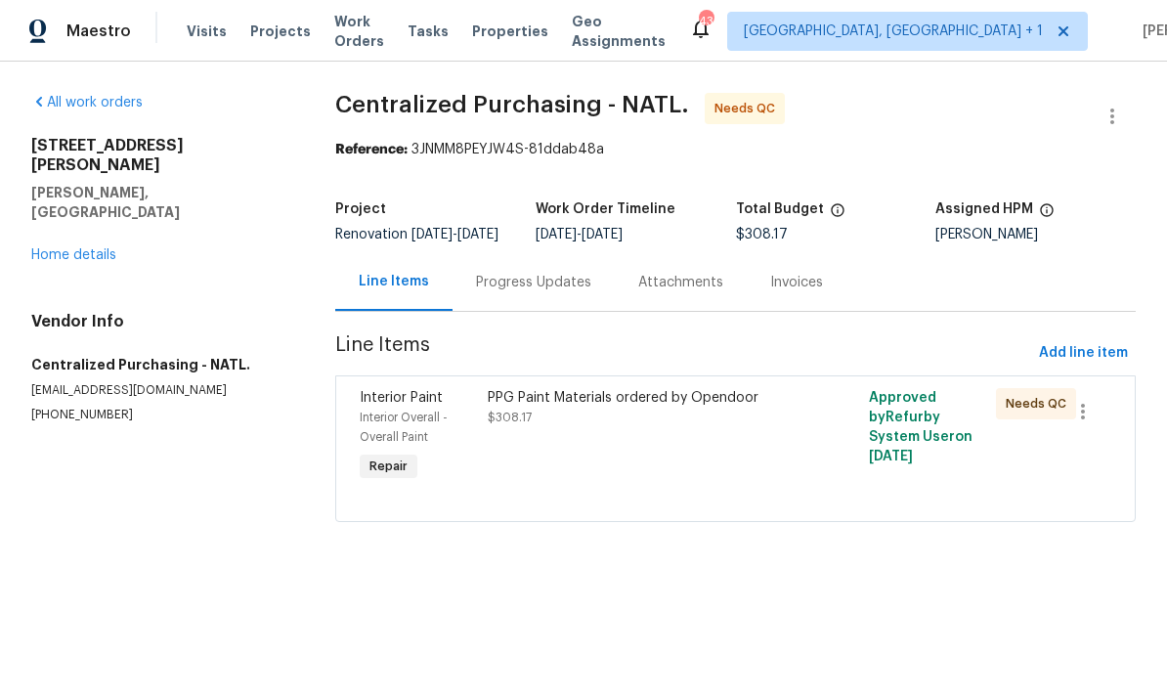
click at [585, 426] on div "PPG Paint Materials ordered by Opendoor $308.17" at bounding box center [641, 407] width 306 height 39
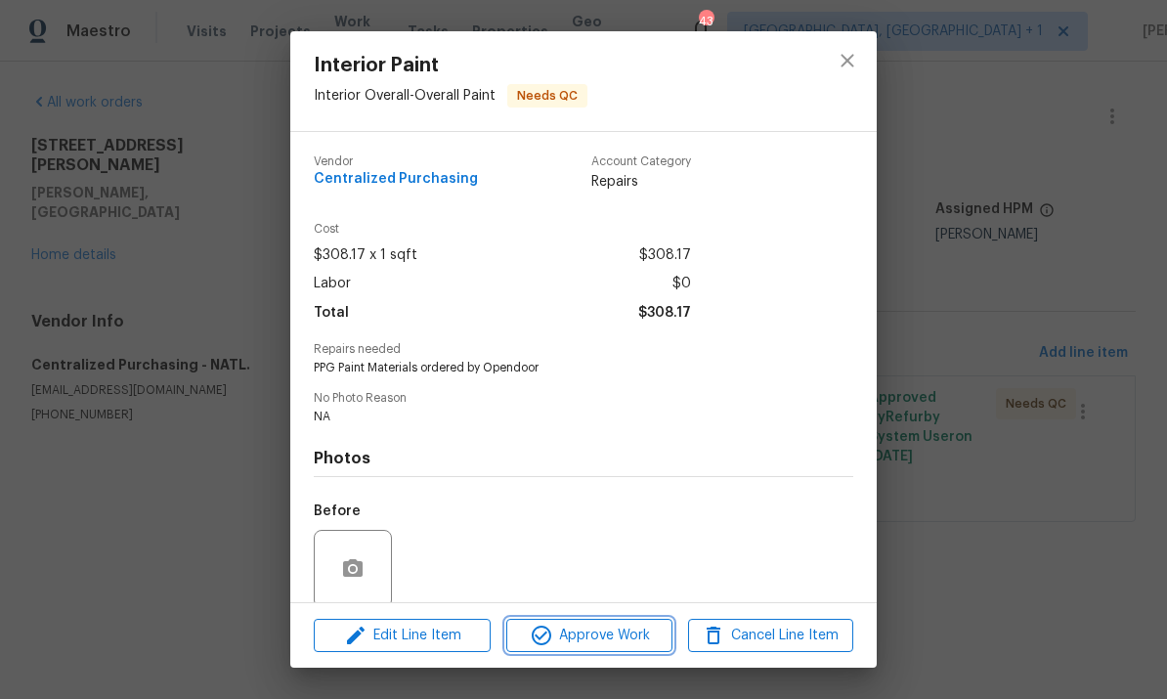
click at [610, 630] on span "Approve Work" at bounding box center [588, 635] width 153 height 24
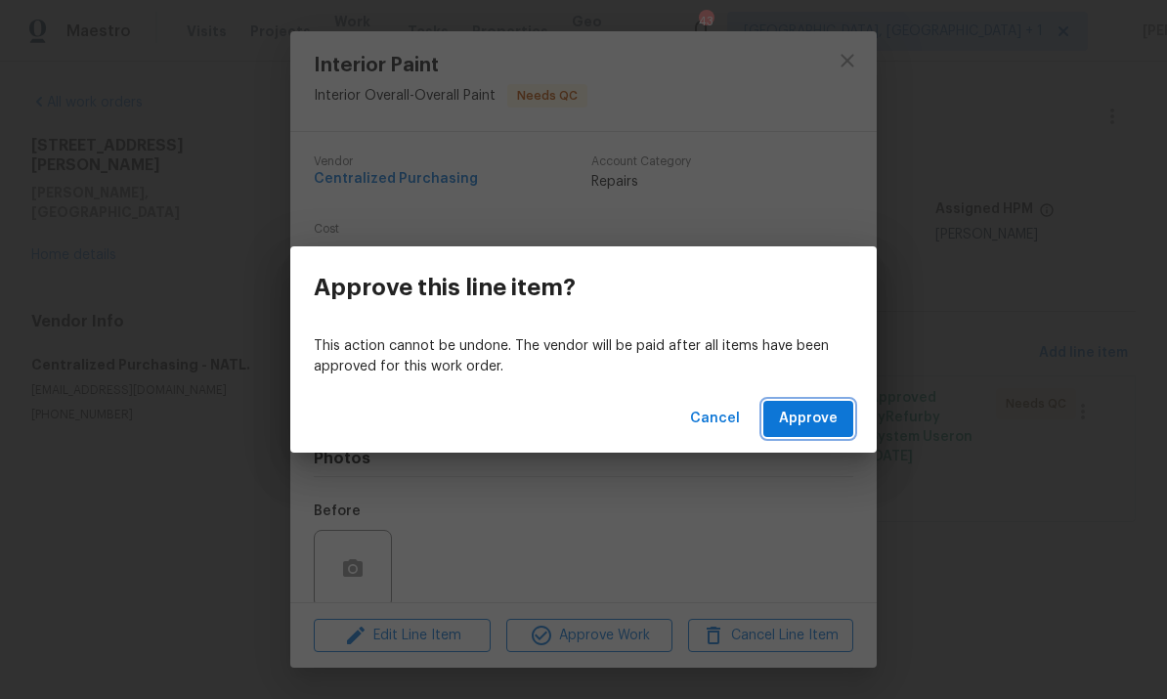
click at [810, 430] on span "Approve" at bounding box center [808, 418] width 59 height 24
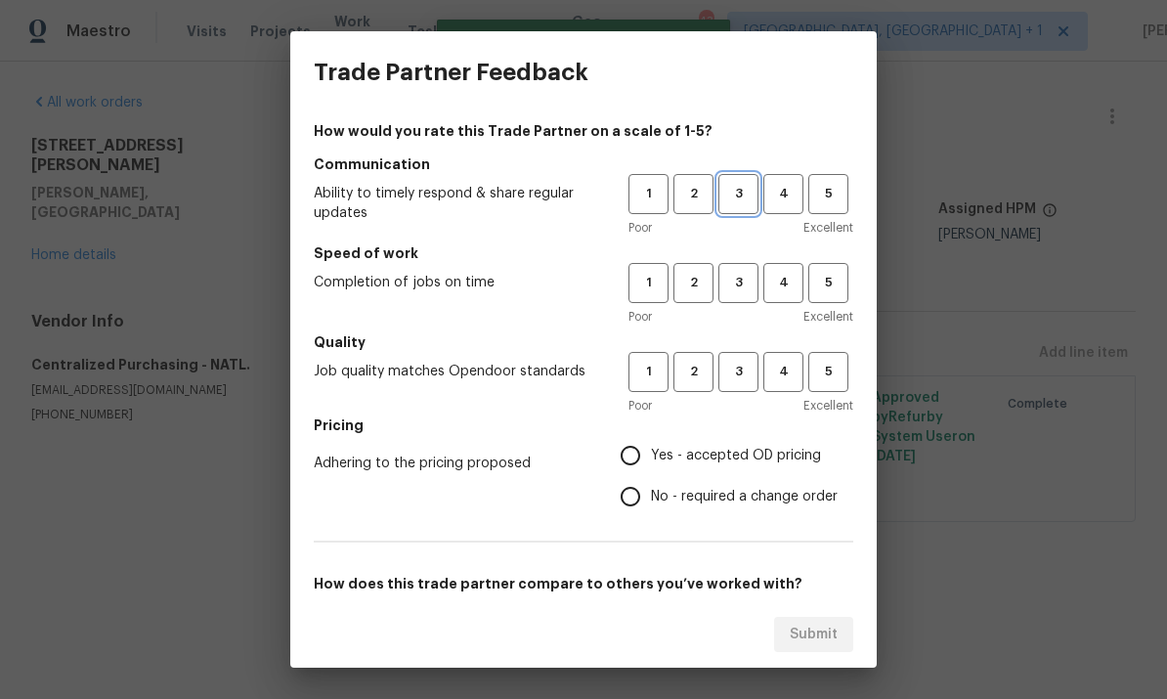
click at [731, 208] on button "3" at bounding box center [738, 194] width 40 height 40
click at [745, 280] on span "3" at bounding box center [738, 283] width 36 height 22
click at [746, 370] on span "3" at bounding box center [738, 372] width 36 height 22
click at [636, 458] on input "Yes - accepted OD pricing" at bounding box center [630, 455] width 41 height 41
radio input "true"
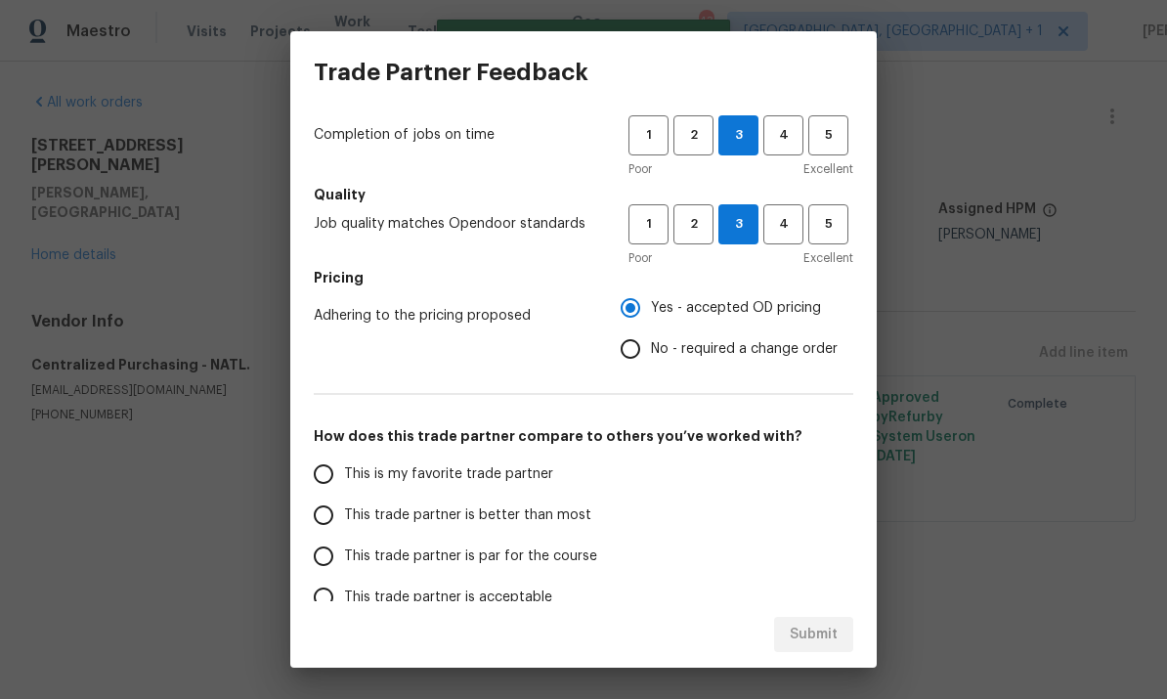
scroll to position [158, 0]
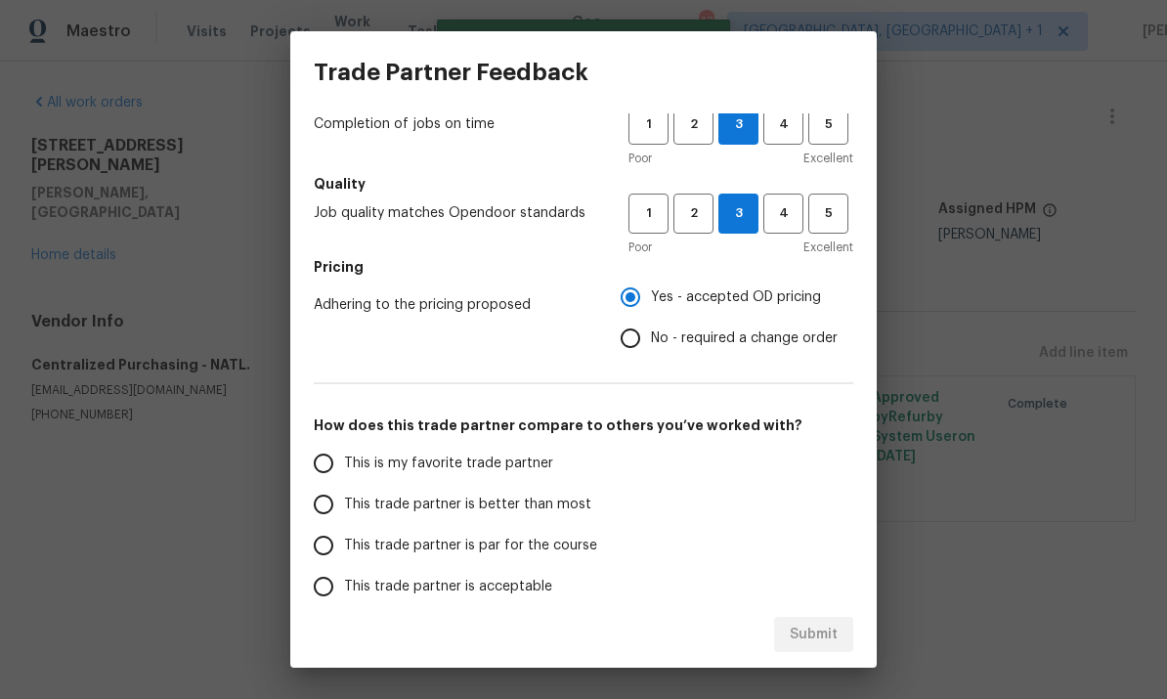
click at [343, 546] on input "This trade partner is par for the course" at bounding box center [323, 545] width 41 height 41
click at [848, 619] on button "Submit" at bounding box center [813, 634] width 79 height 36
radio input "true"
radio input "false"
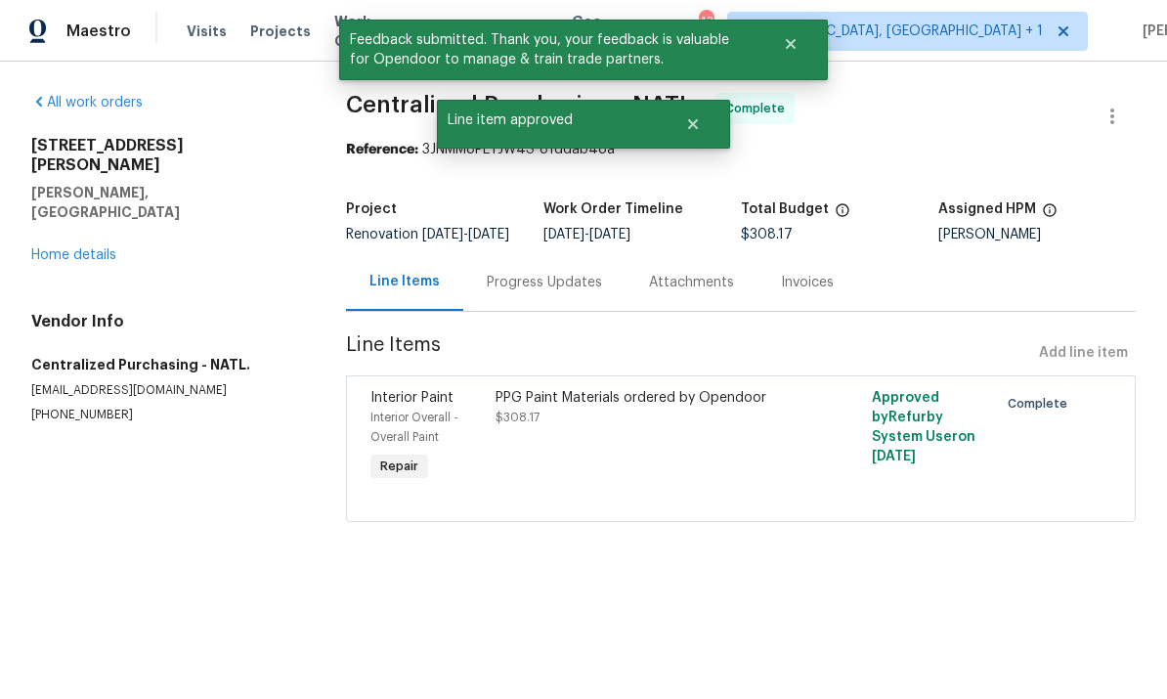
click at [88, 248] on link "Home details" at bounding box center [73, 255] width 85 height 14
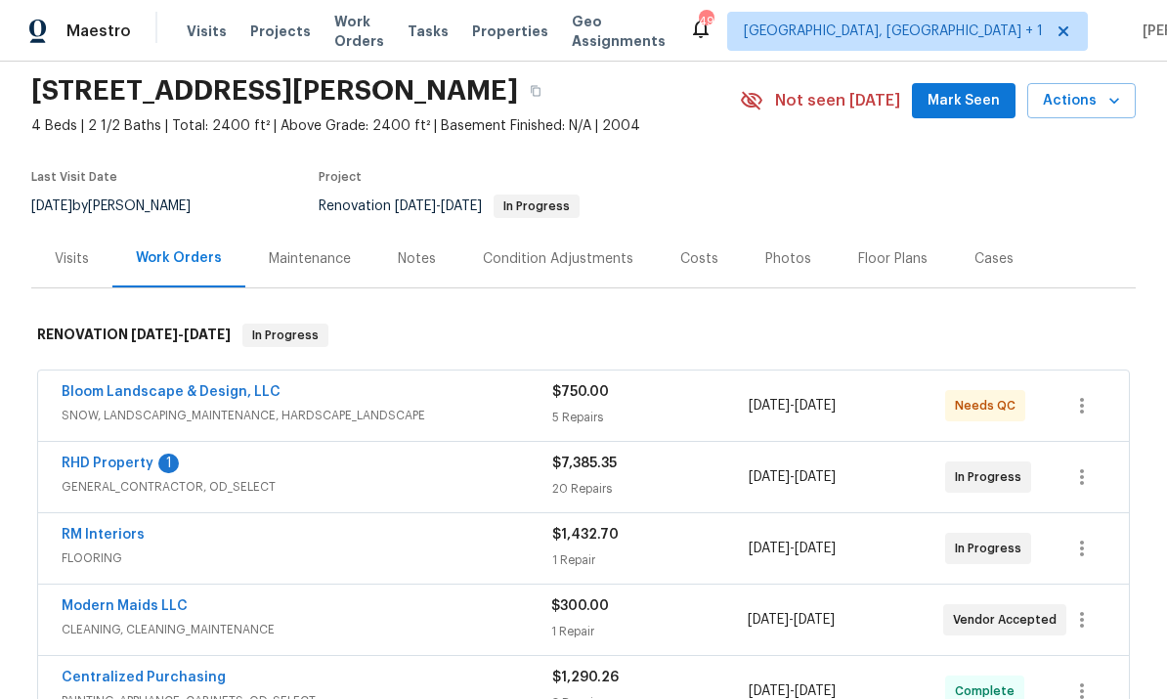
scroll to position [64, 0]
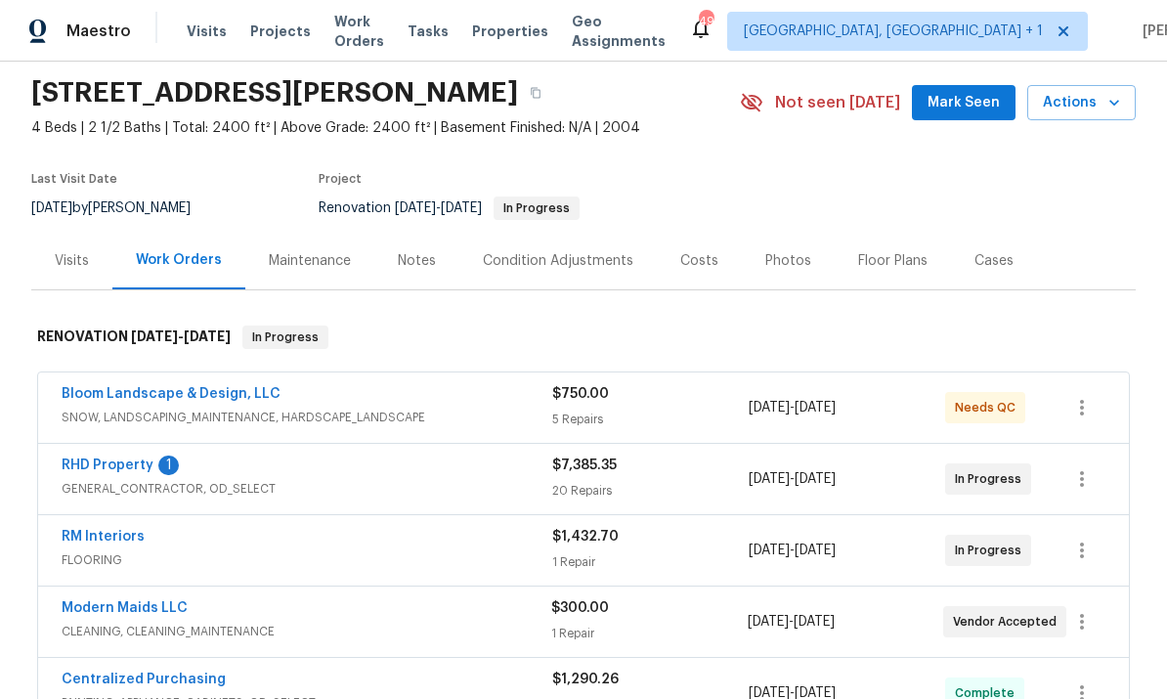
click at [101, 458] on link "RHD Property" at bounding box center [108, 465] width 92 height 14
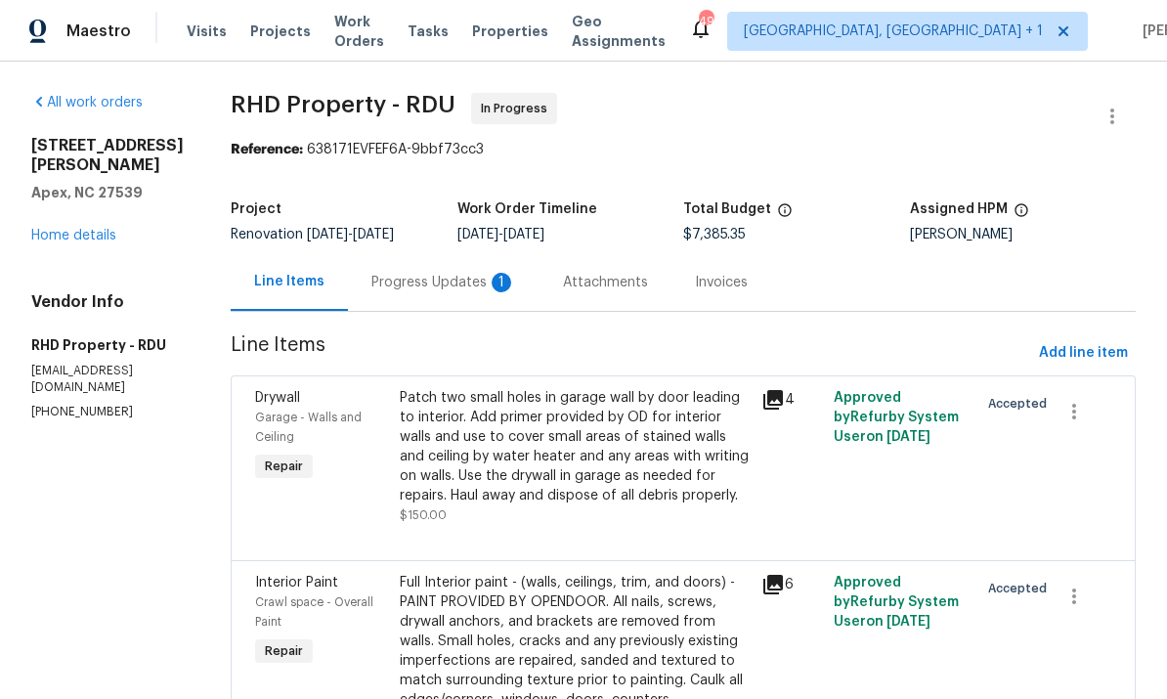
click at [447, 286] on div "Progress Updates 1" at bounding box center [443, 283] width 145 height 20
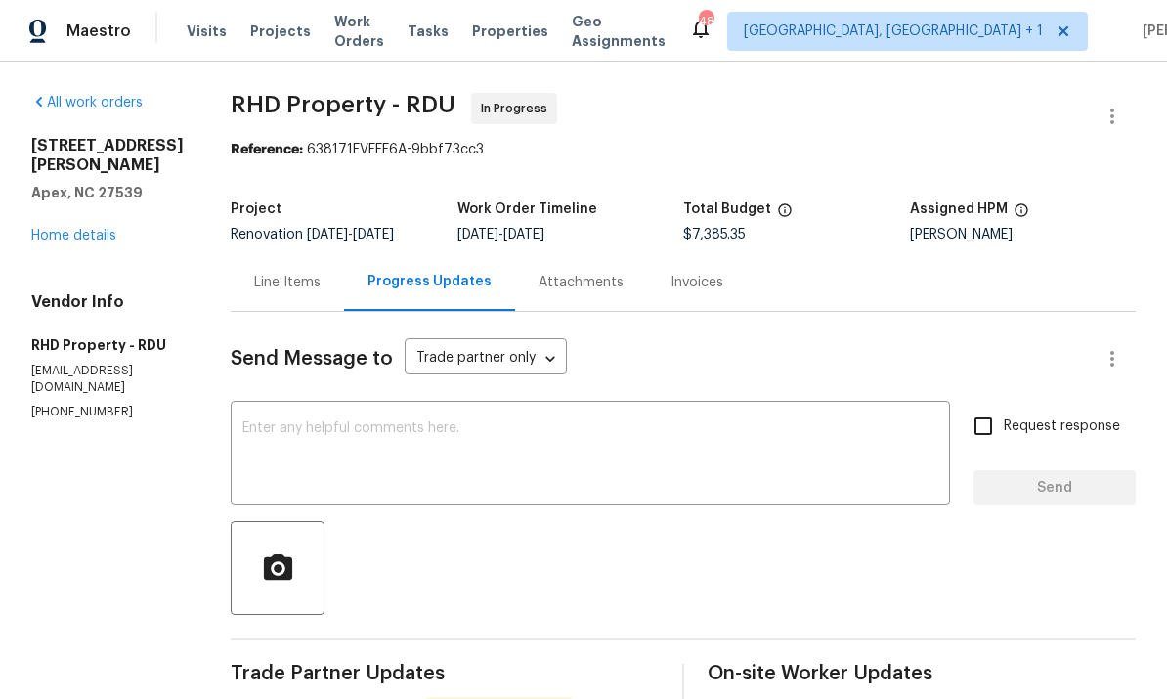
click at [337, 440] on textarea at bounding box center [590, 455] width 696 height 68
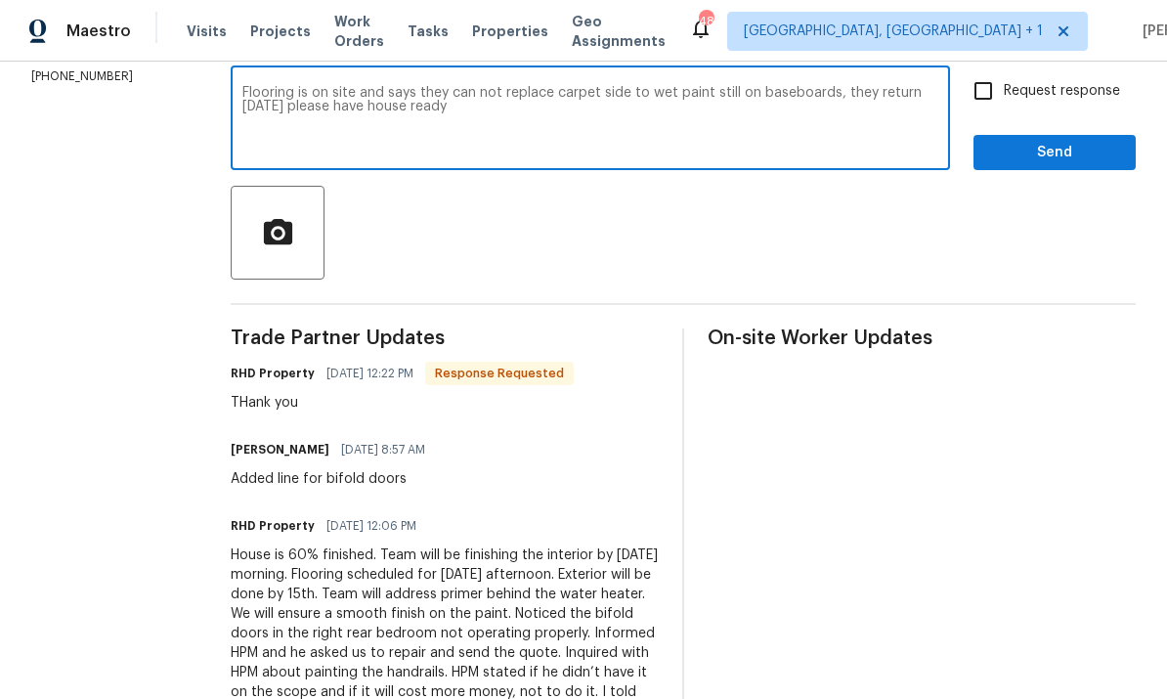
scroll to position [316, 0]
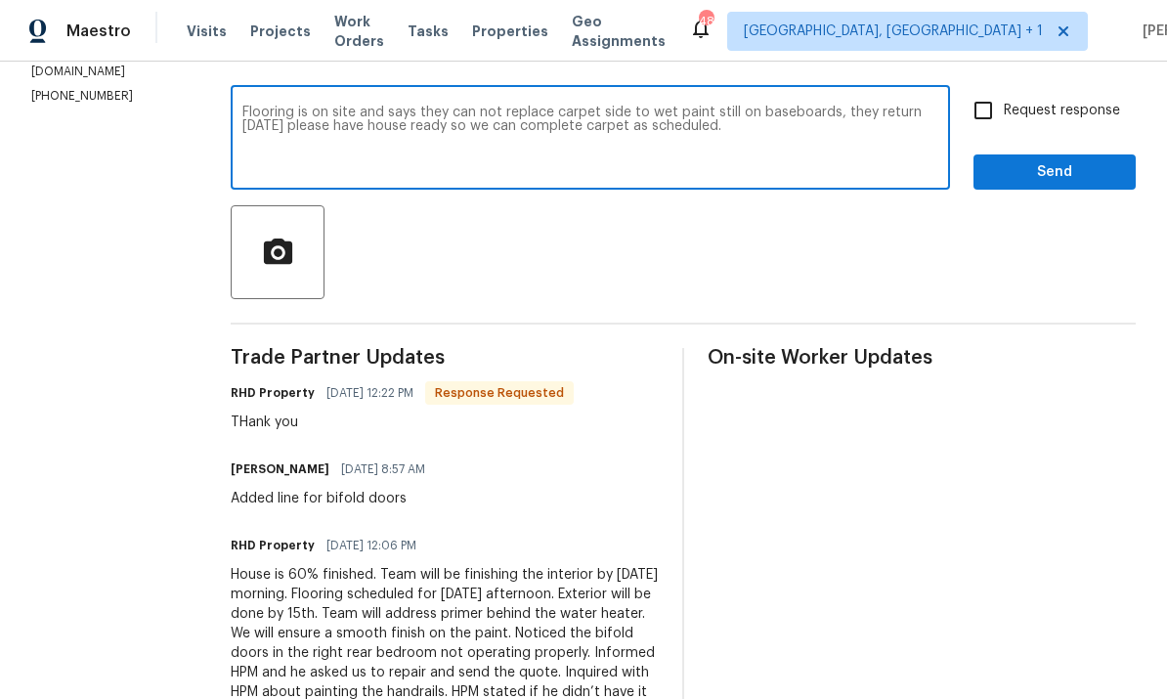
type textarea "Flooring is on site and says they can not replace carpet side to wet paint stil…"
click at [999, 110] on input "Request response" at bounding box center [982, 110] width 41 height 41
checkbox input "true"
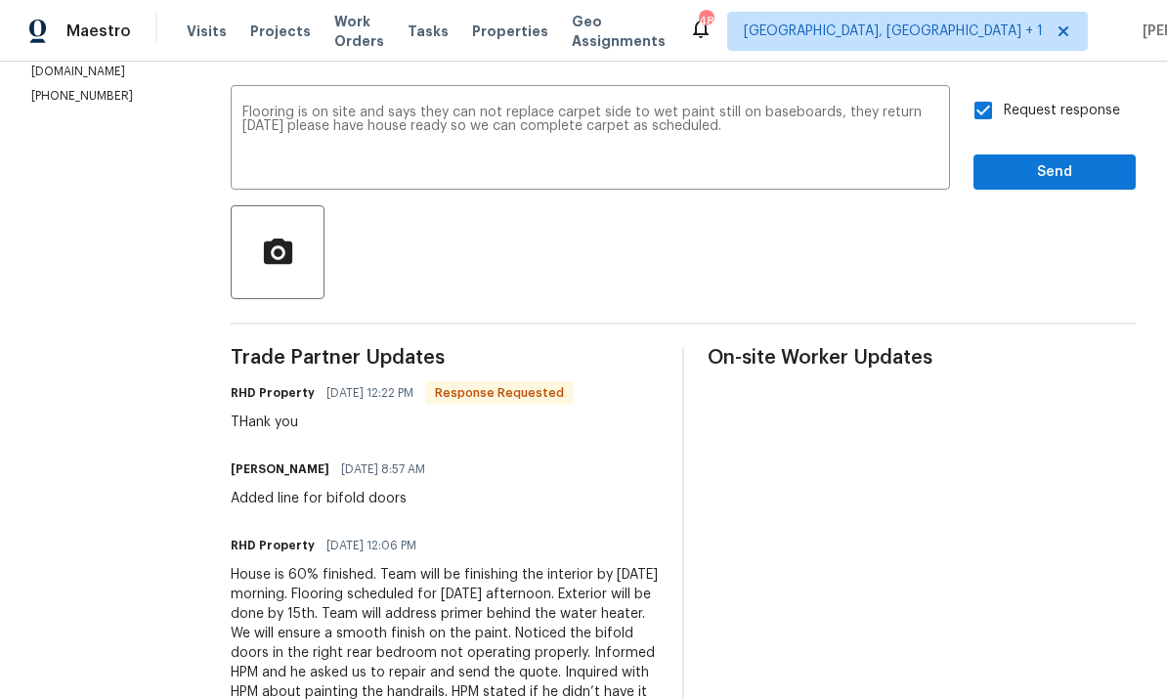
click at [648, 116] on textarea "Flooring is on site and says they can not replace carpet side to wet paint stil…" at bounding box center [590, 140] width 696 height 68
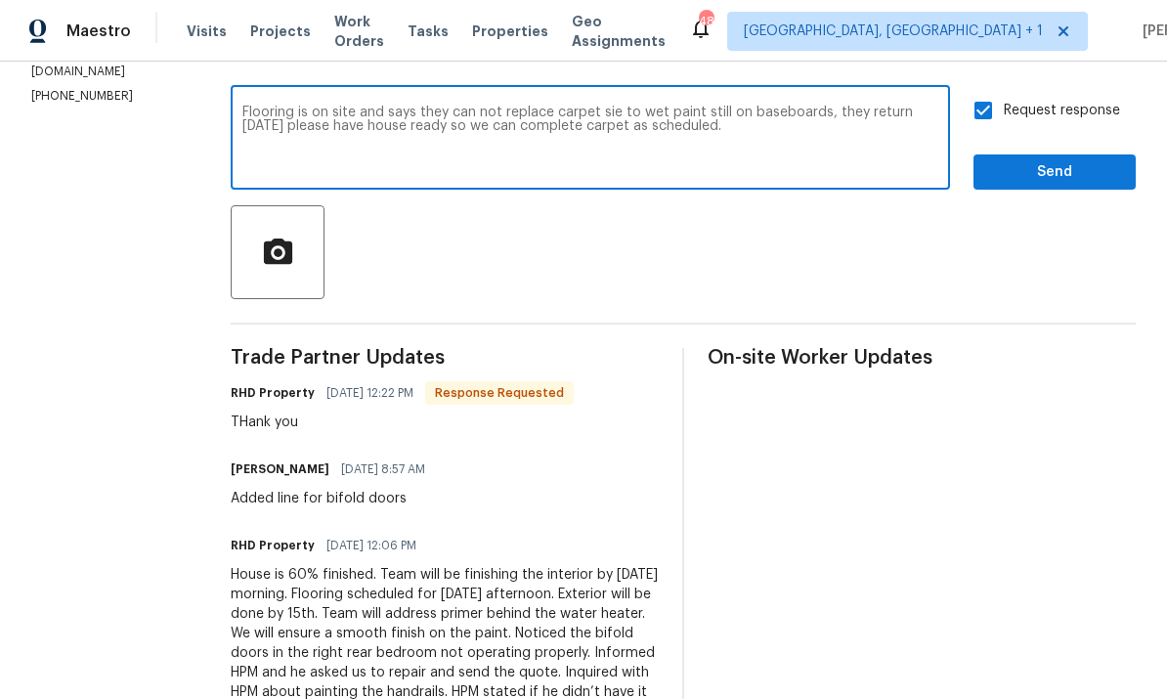
click at [873, 116] on textarea "Flooring is on site and says they can not replace carpet sie to wet paint still…" at bounding box center [590, 140] width 696 height 68
type textarea "Flooring is on site and says they can not replace carpet sie to wet paint still…"
click at [1048, 175] on span "Send" at bounding box center [1054, 172] width 131 height 24
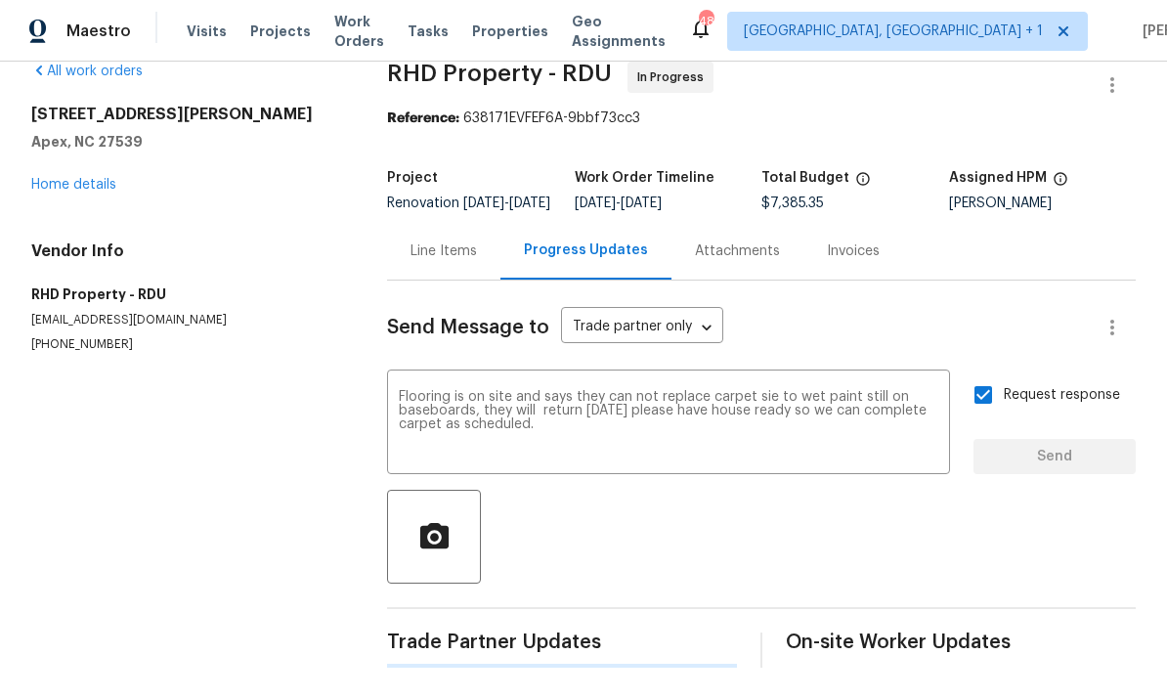
scroll to position [0, 0]
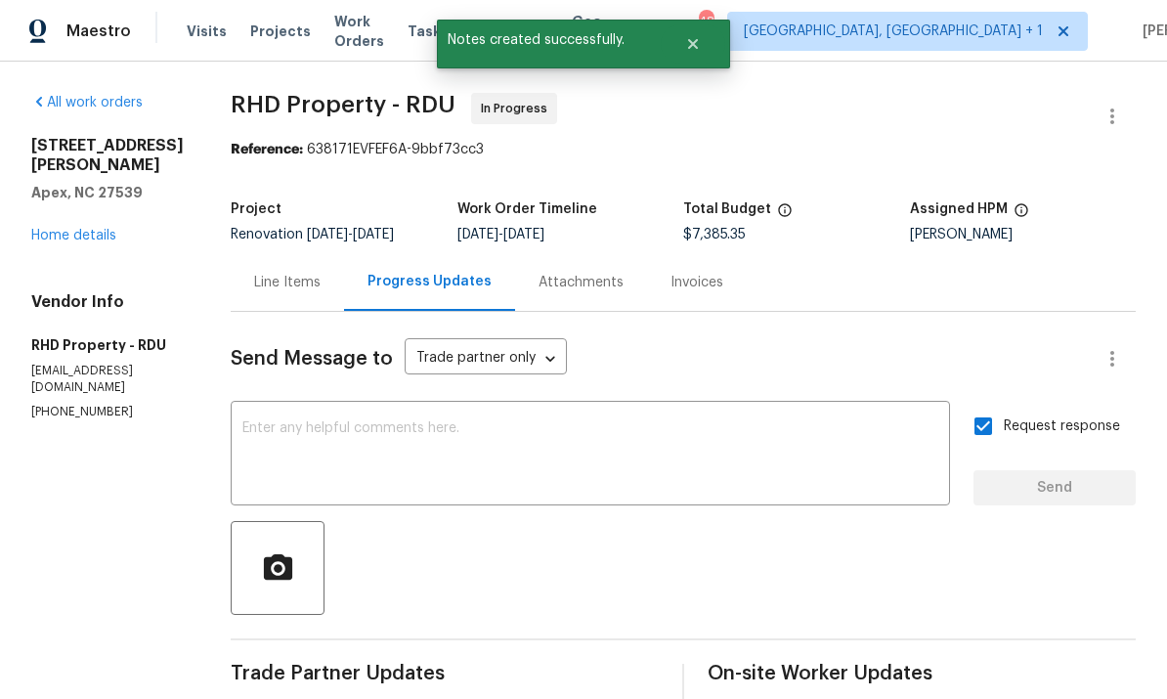
click at [97, 229] on link "Home details" at bounding box center [73, 236] width 85 height 14
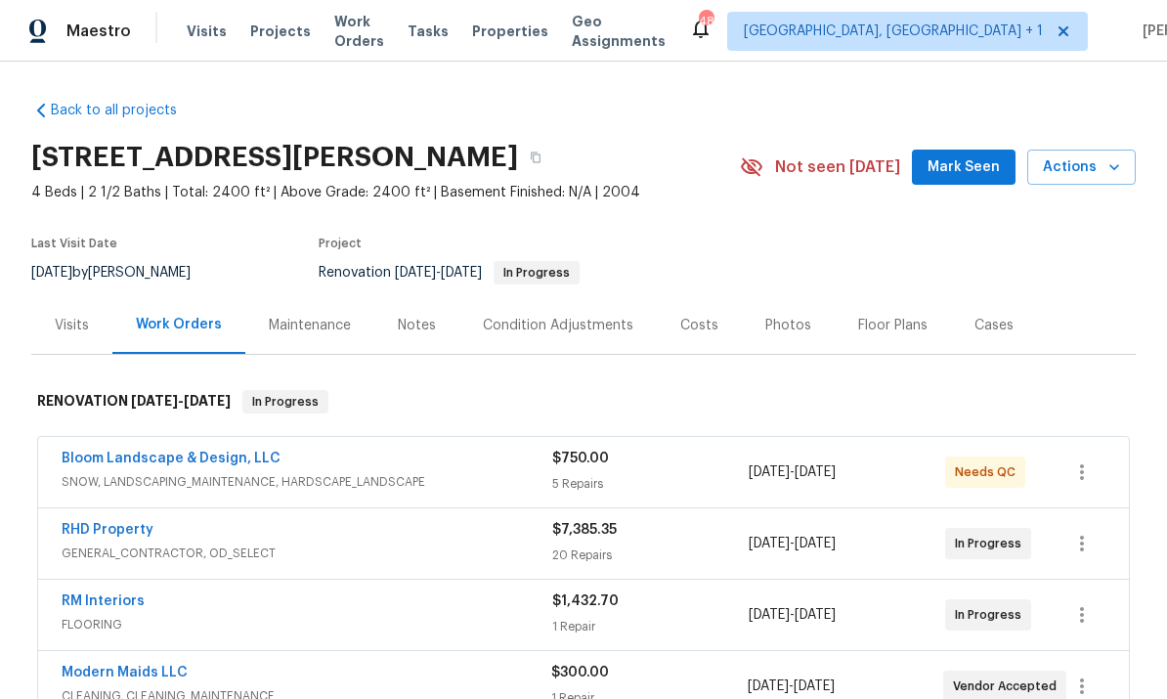
click at [111, 533] on link "RHD Property" at bounding box center [108, 530] width 92 height 14
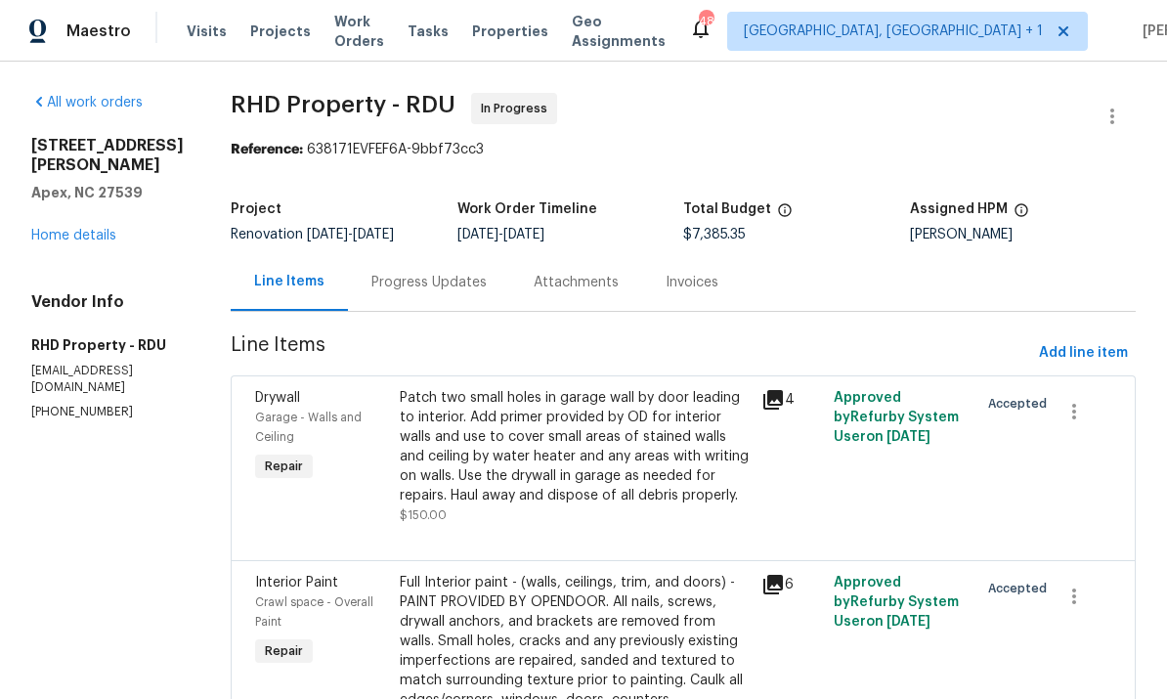
click at [447, 287] on div "Progress Updates" at bounding box center [428, 283] width 115 height 20
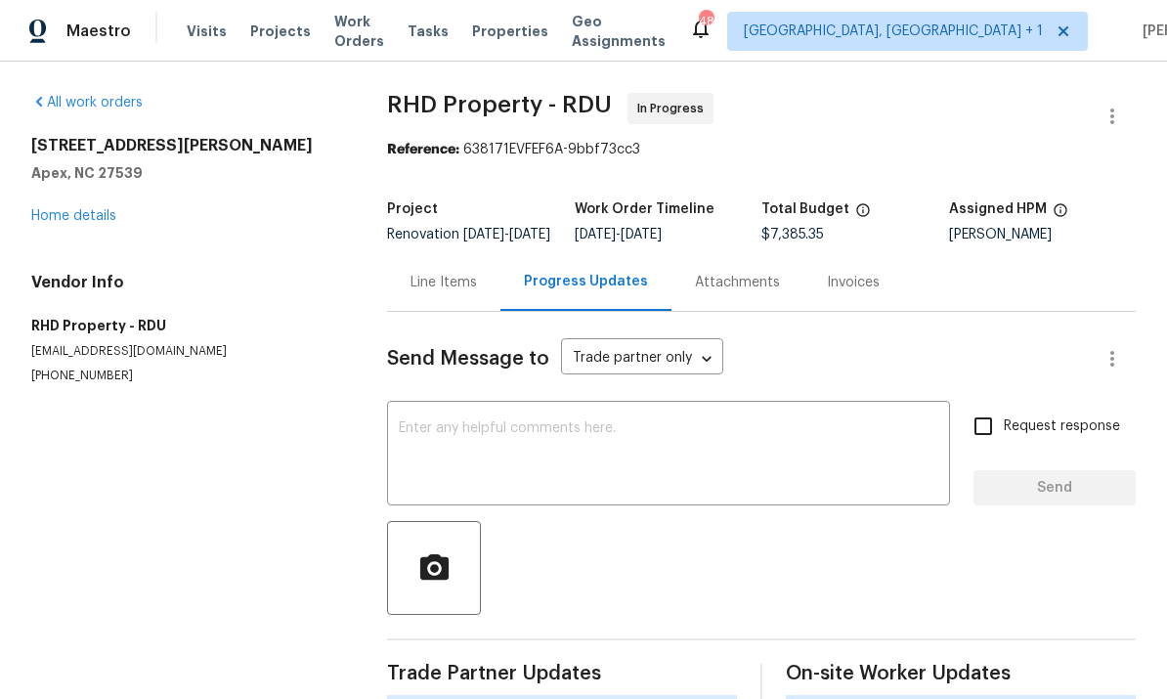
scroll to position [73, 0]
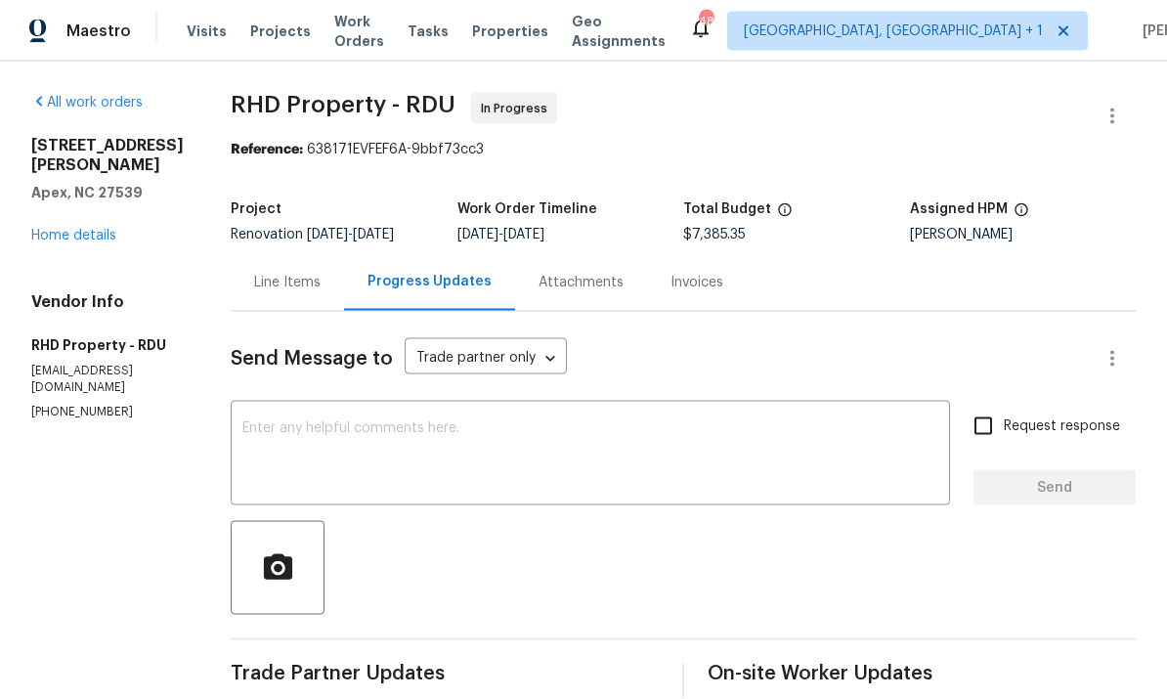
click at [70, 229] on link "Home details" at bounding box center [73, 236] width 85 height 14
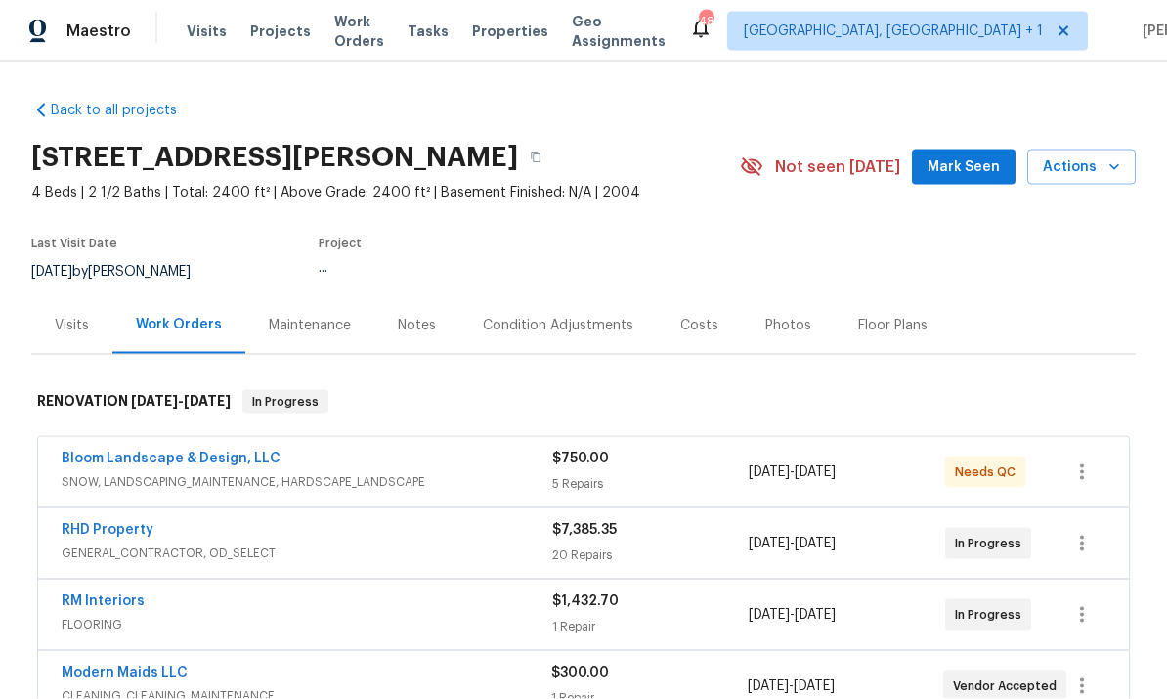
scroll to position [68, 0]
click at [135, 523] on link "RHD Property" at bounding box center [108, 530] width 92 height 14
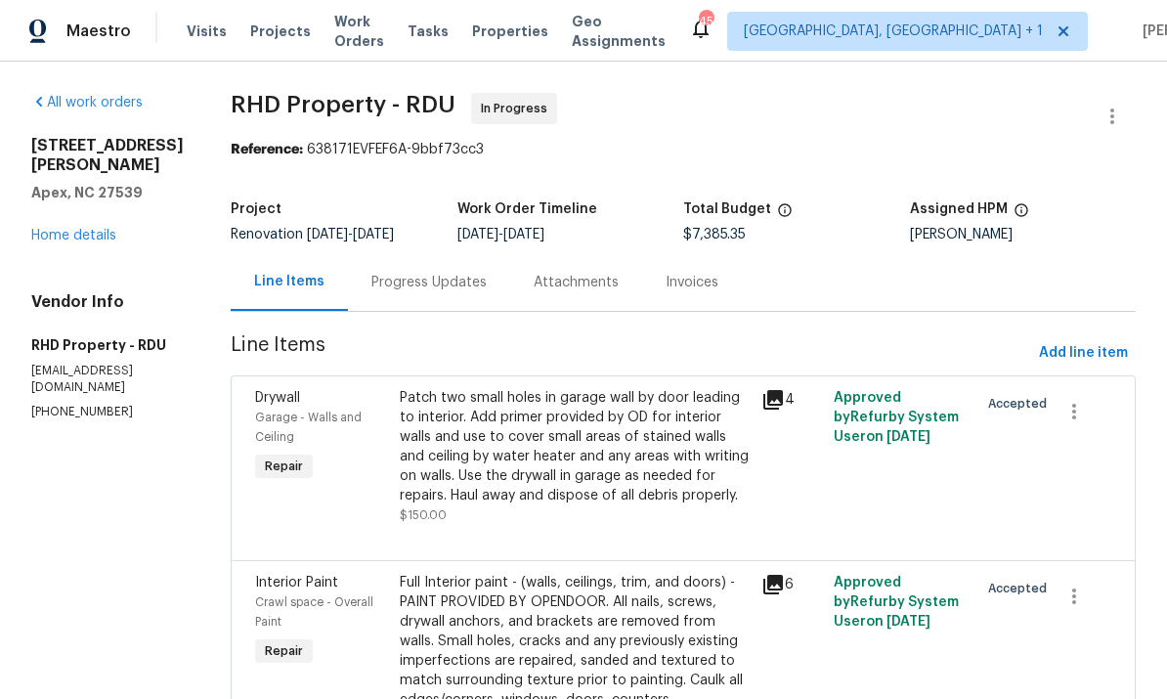
click at [456, 281] on div "Progress Updates" at bounding box center [428, 283] width 115 height 20
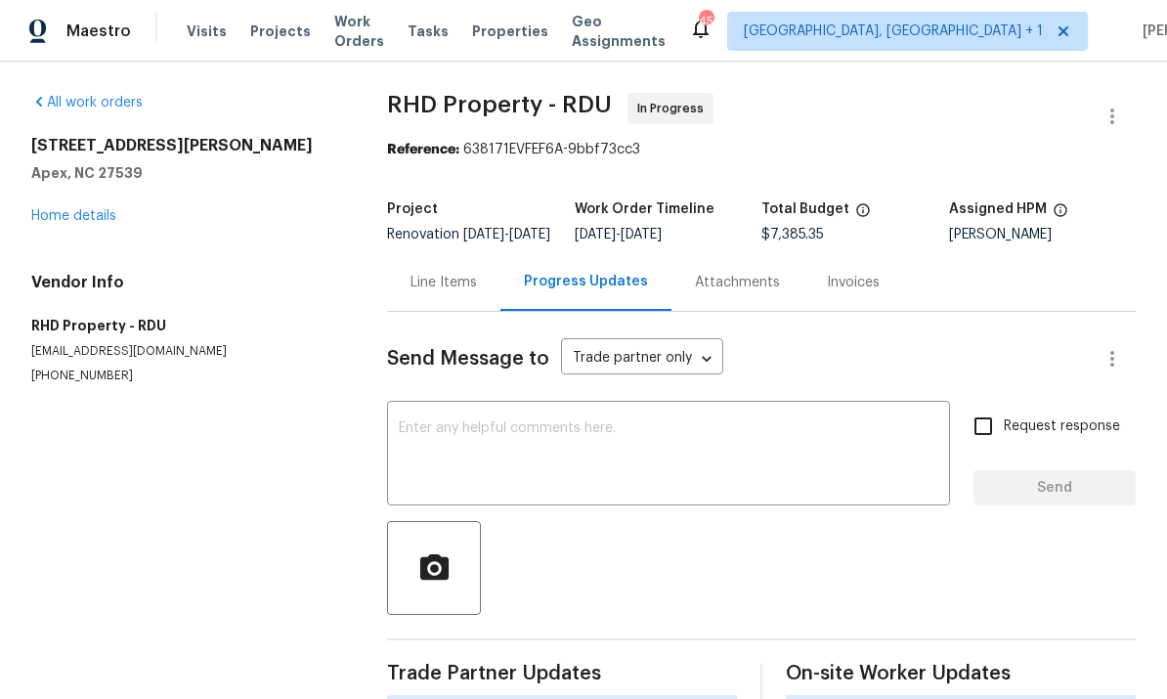
scroll to position [73, 0]
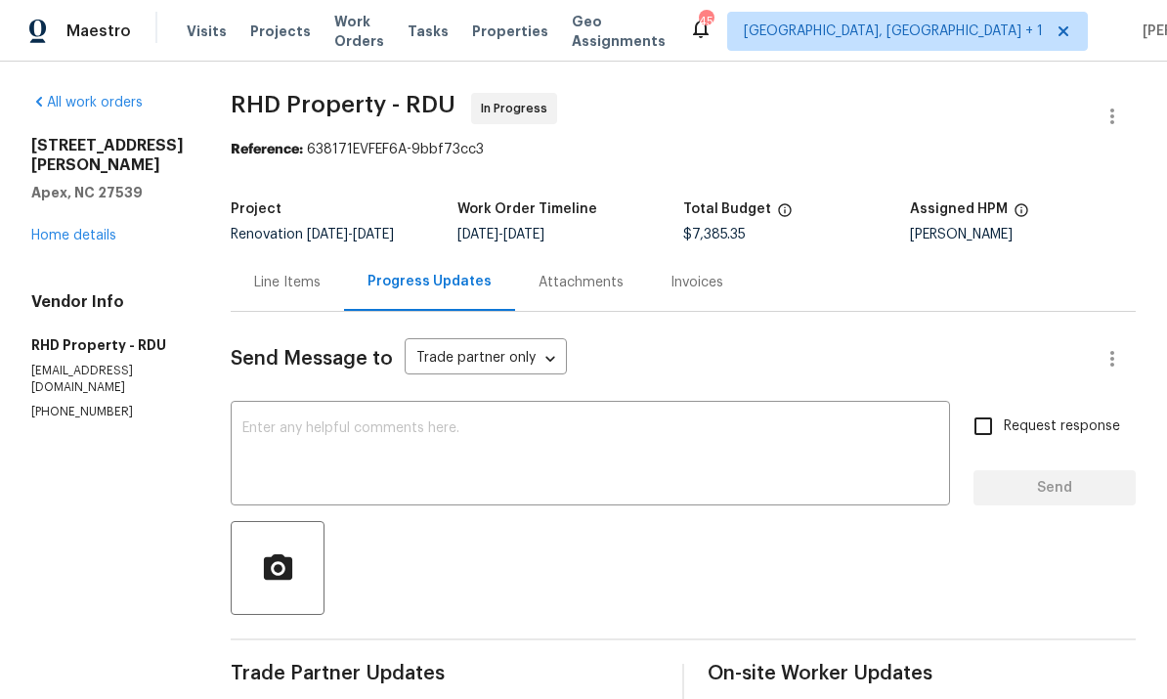
click at [76, 229] on link "Home details" at bounding box center [73, 236] width 85 height 14
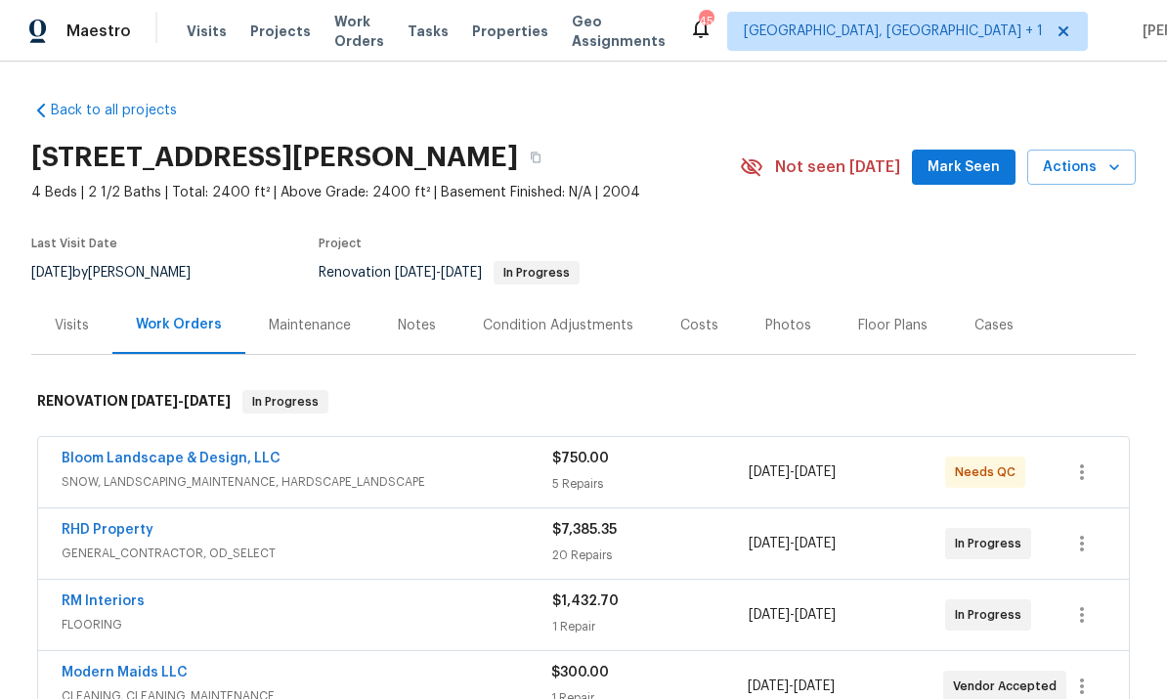
click at [422, 316] on div "Notes" at bounding box center [417, 326] width 38 height 20
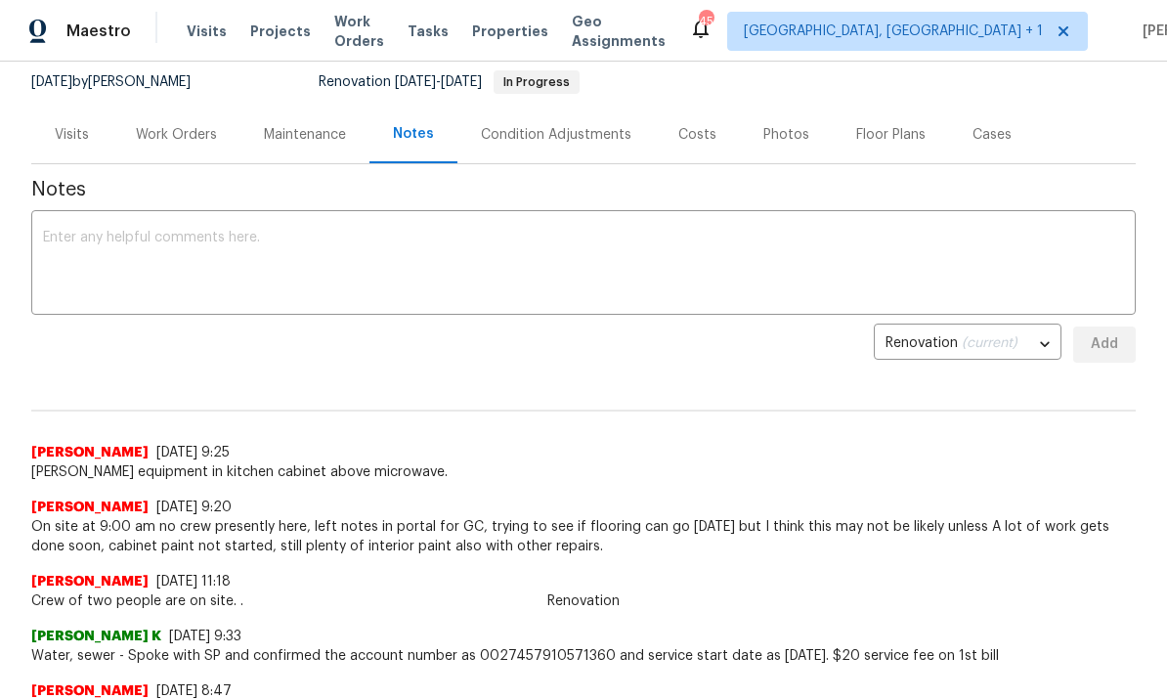
scroll to position [200, 0]
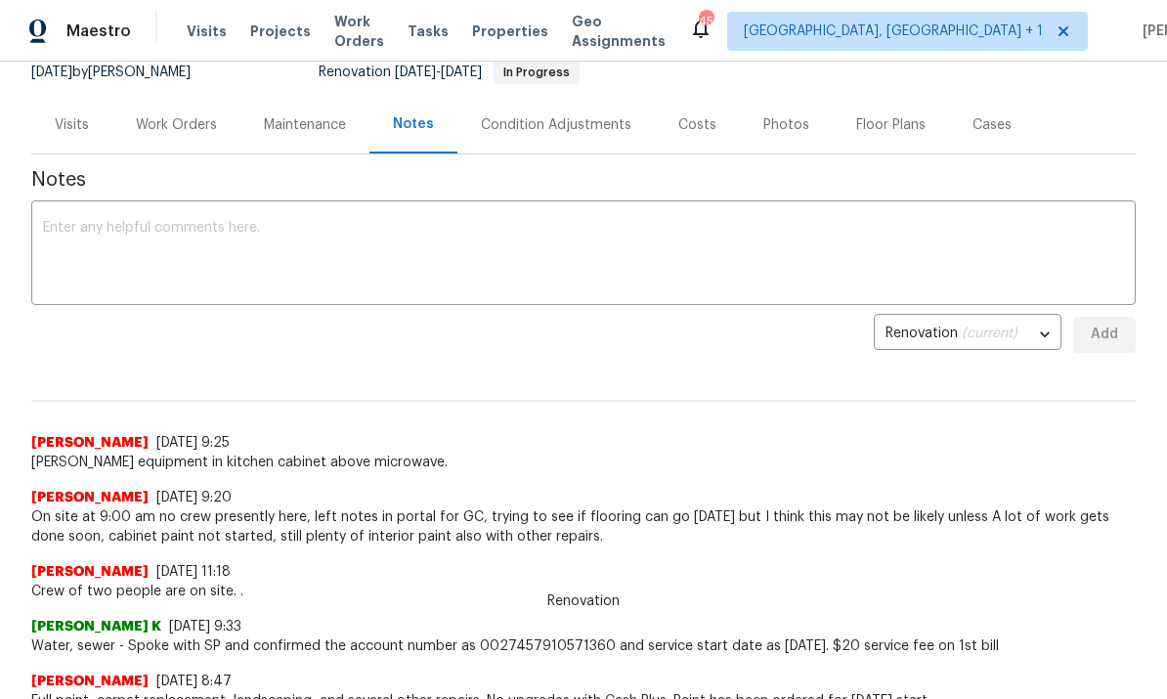
click at [150, 258] on textarea at bounding box center [583, 255] width 1081 height 68
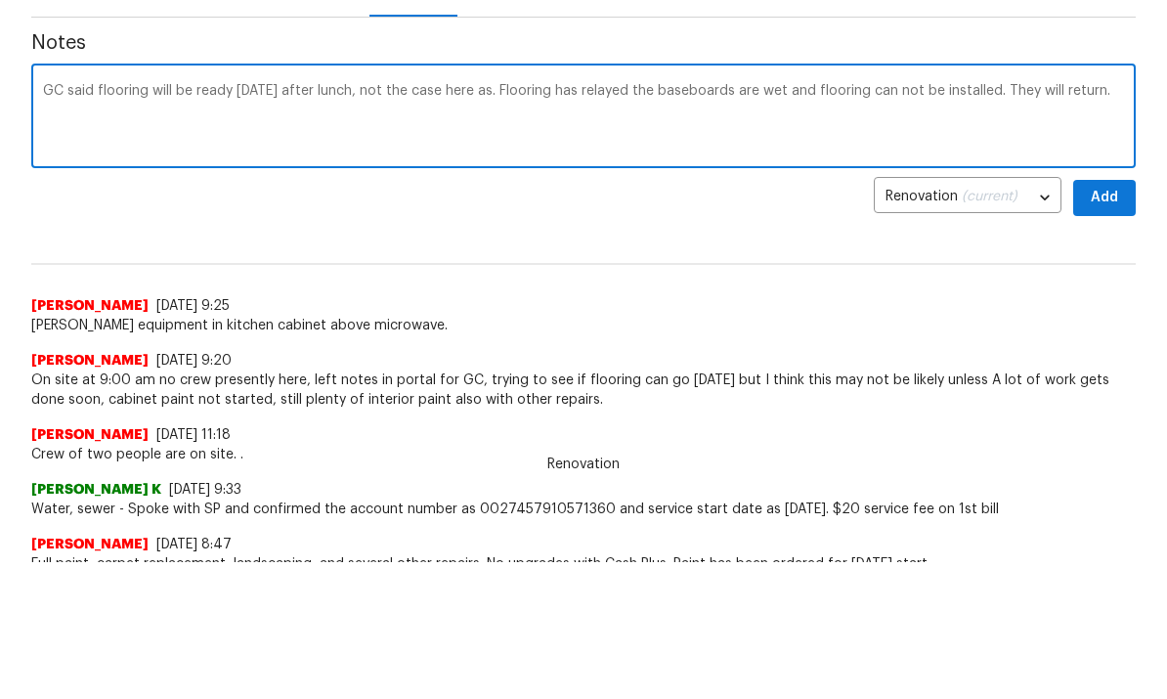
type textarea "GC said flooring will be ready Saturday after lunch, not the case here as. Floo…"
click at [1101, 322] on span "Add" at bounding box center [1103, 334] width 31 height 24
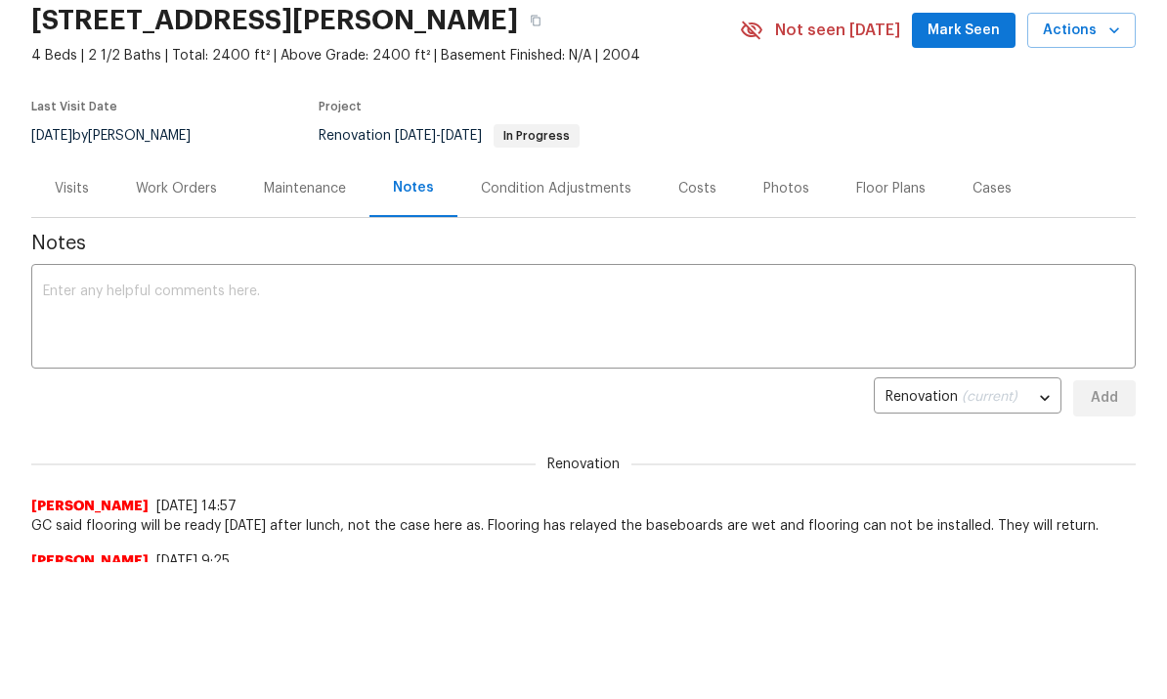
scroll to position [0, 0]
click at [184, 193] on div "Work Orders" at bounding box center [176, 189] width 81 height 20
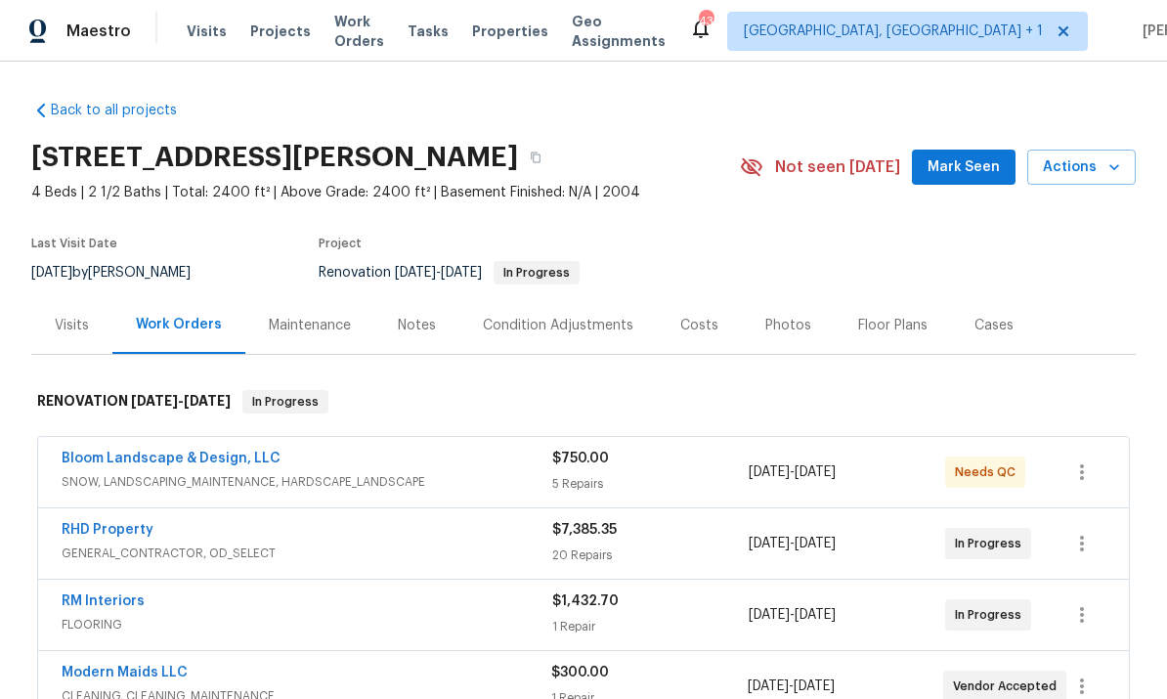
scroll to position [73, 0]
click at [134, 523] on link "RHD Property" at bounding box center [108, 530] width 92 height 14
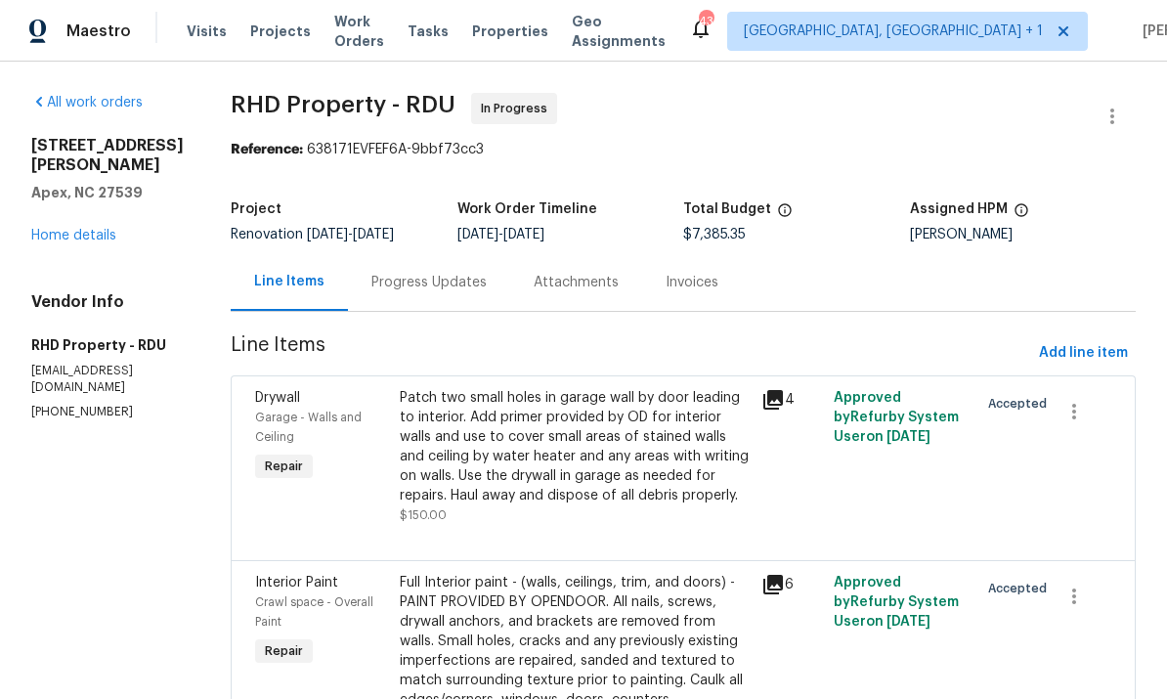
click at [465, 283] on div "Progress Updates" at bounding box center [428, 283] width 115 height 20
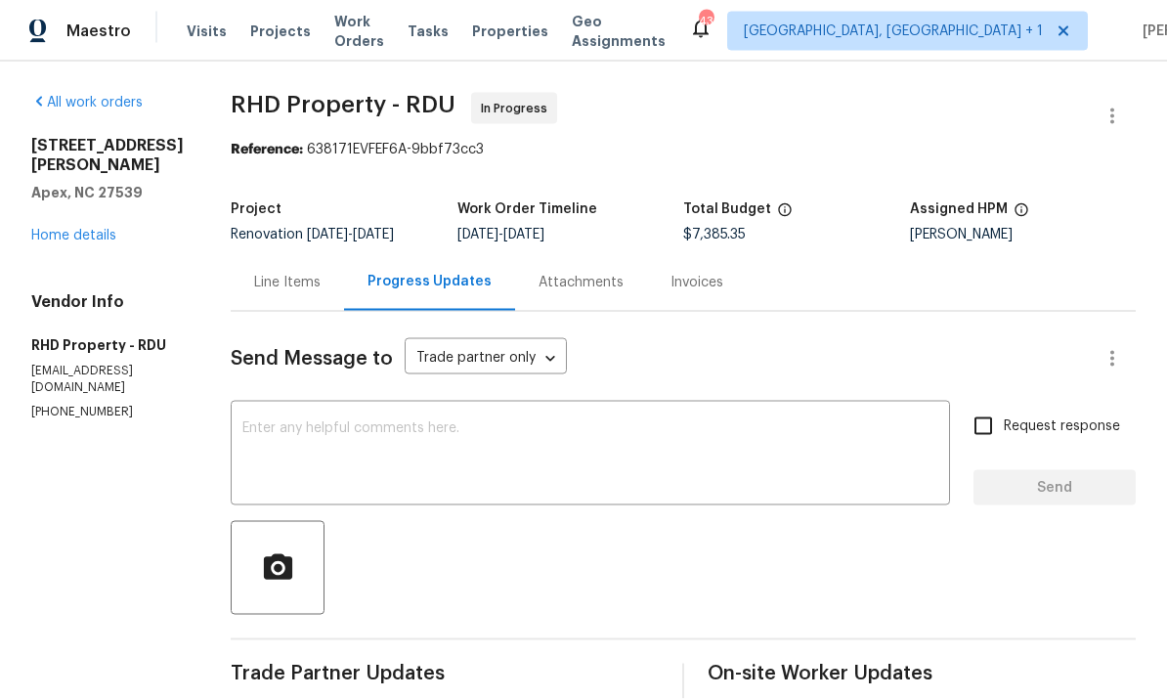
scroll to position [40, 0]
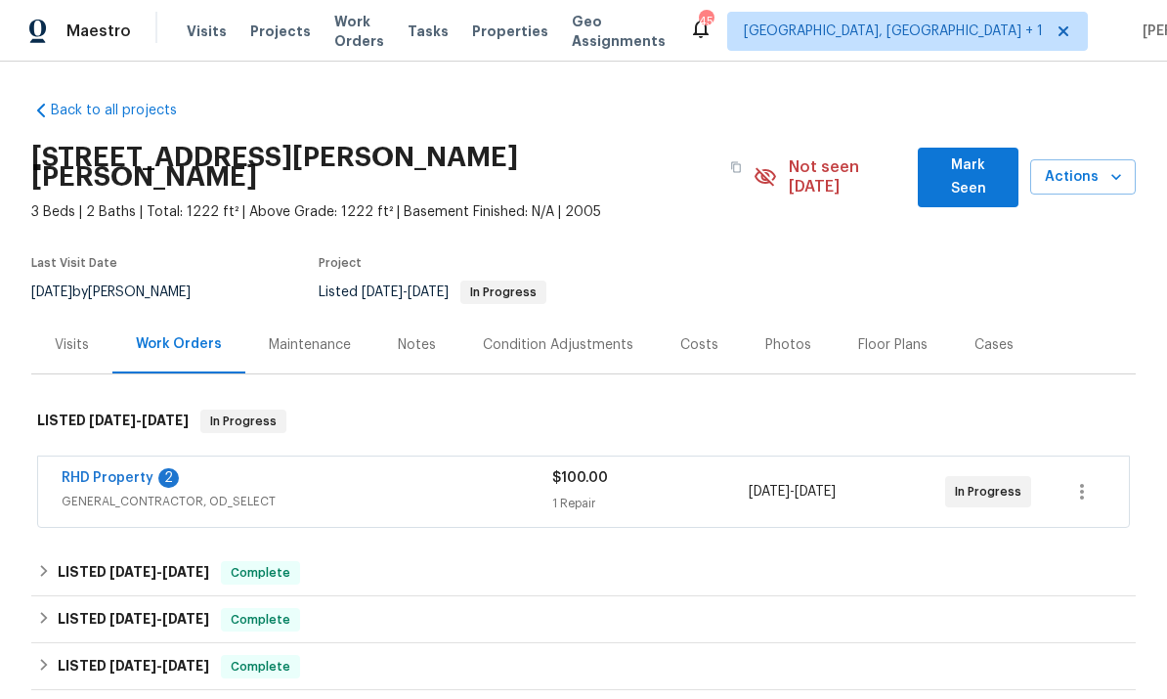
click at [108, 471] on link "RHD Property" at bounding box center [108, 478] width 92 height 14
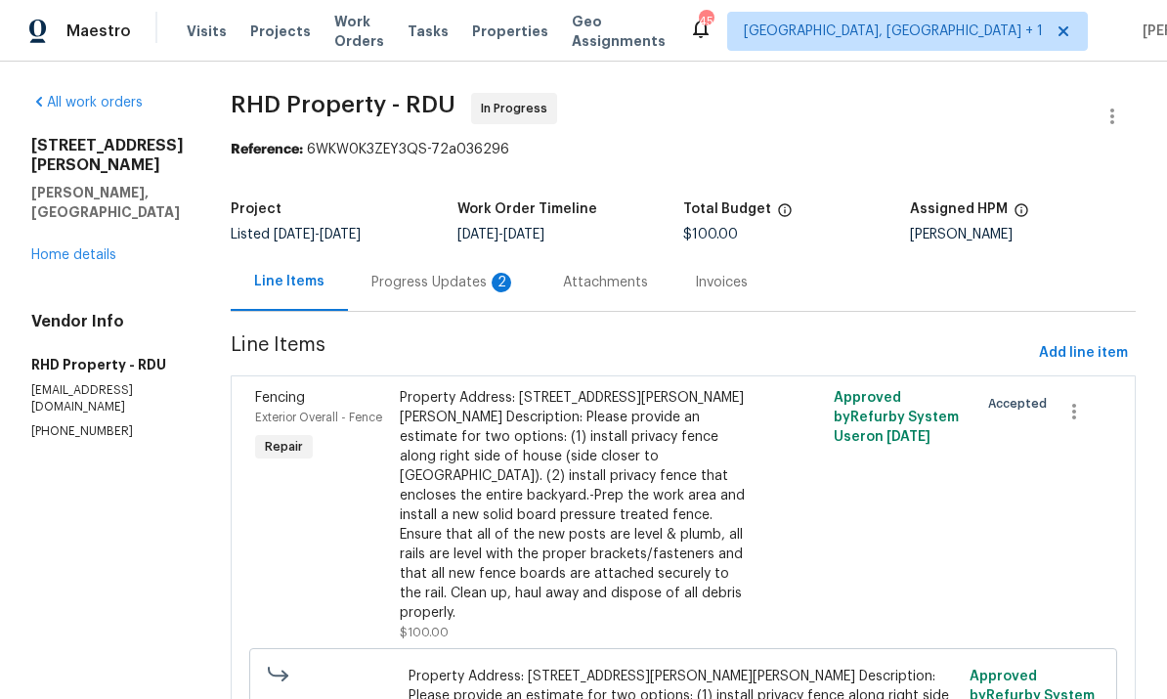
click at [461, 287] on div "Progress Updates 2" at bounding box center [443, 283] width 145 height 20
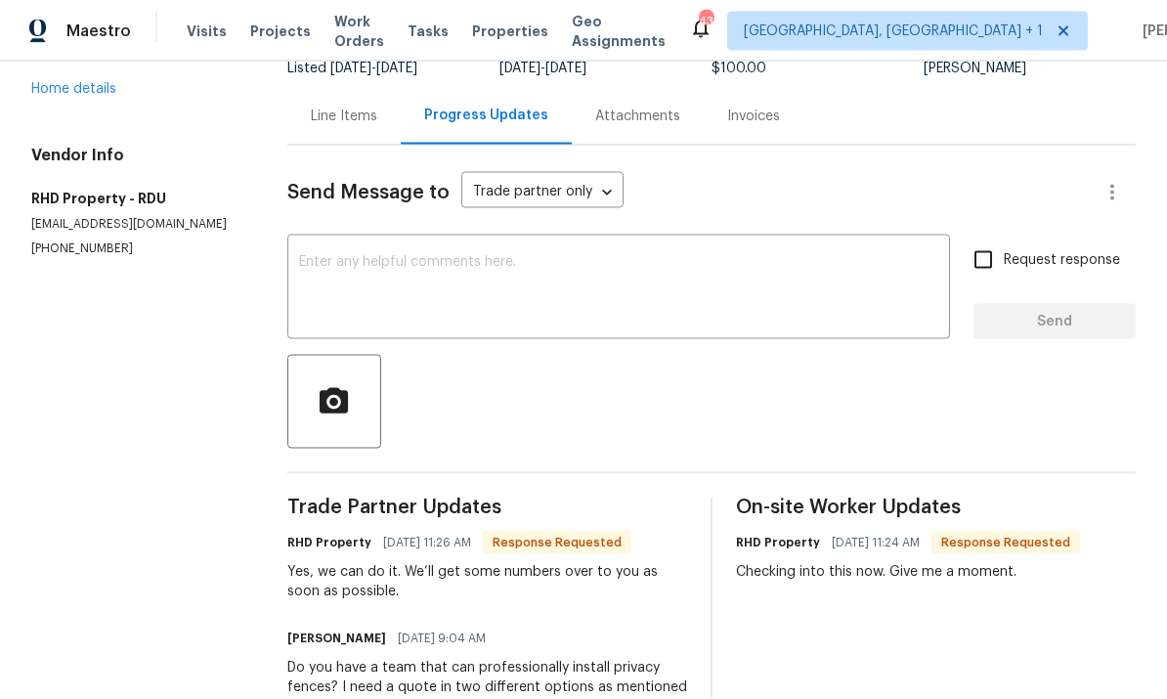
scroll to position [64, 0]
click at [400, 255] on textarea at bounding box center [618, 289] width 639 height 68
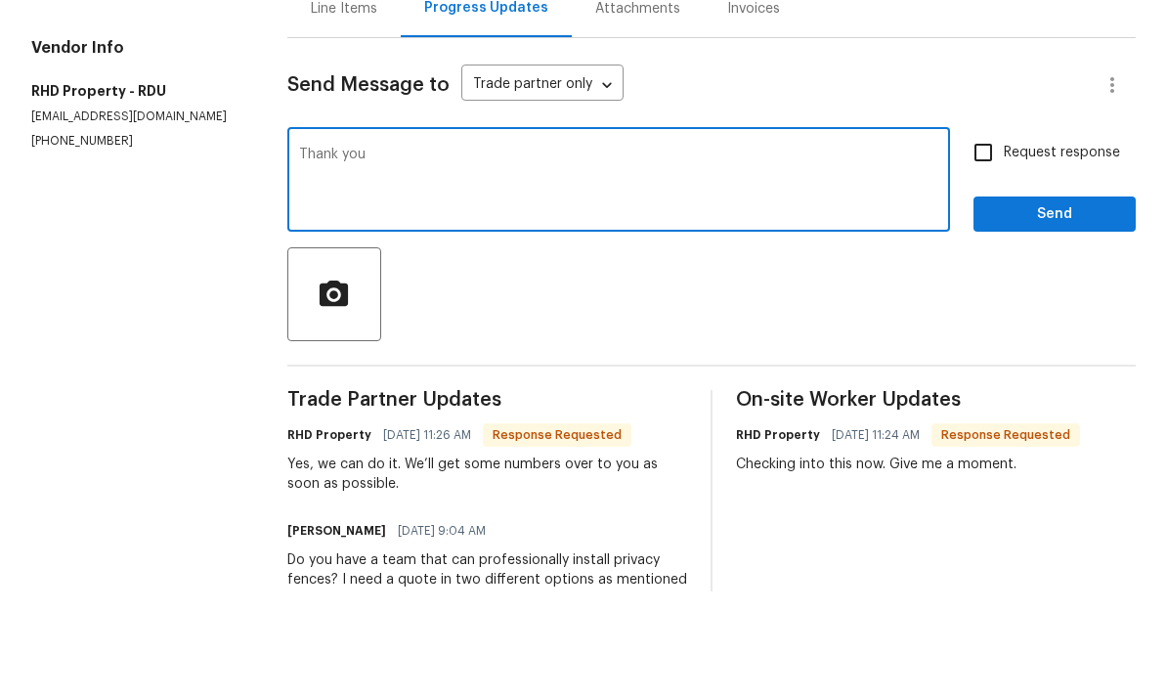
type textarea "Thank you"
click at [1078, 310] on span "Send" at bounding box center [1054, 322] width 131 height 24
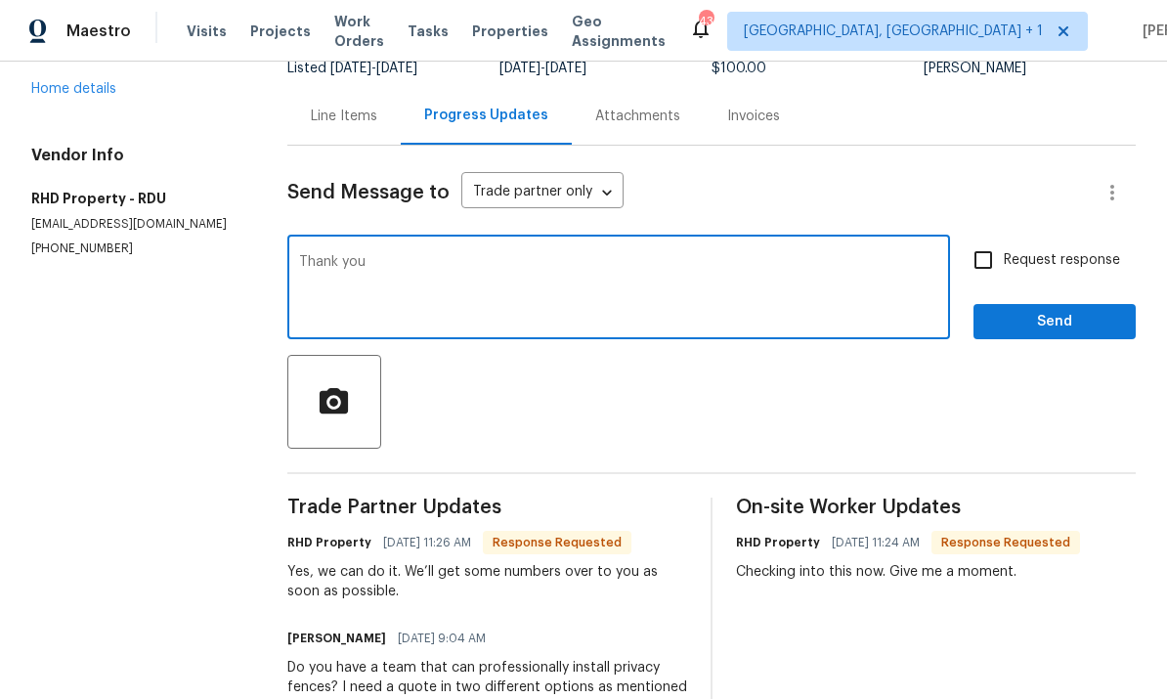
scroll to position [51, 0]
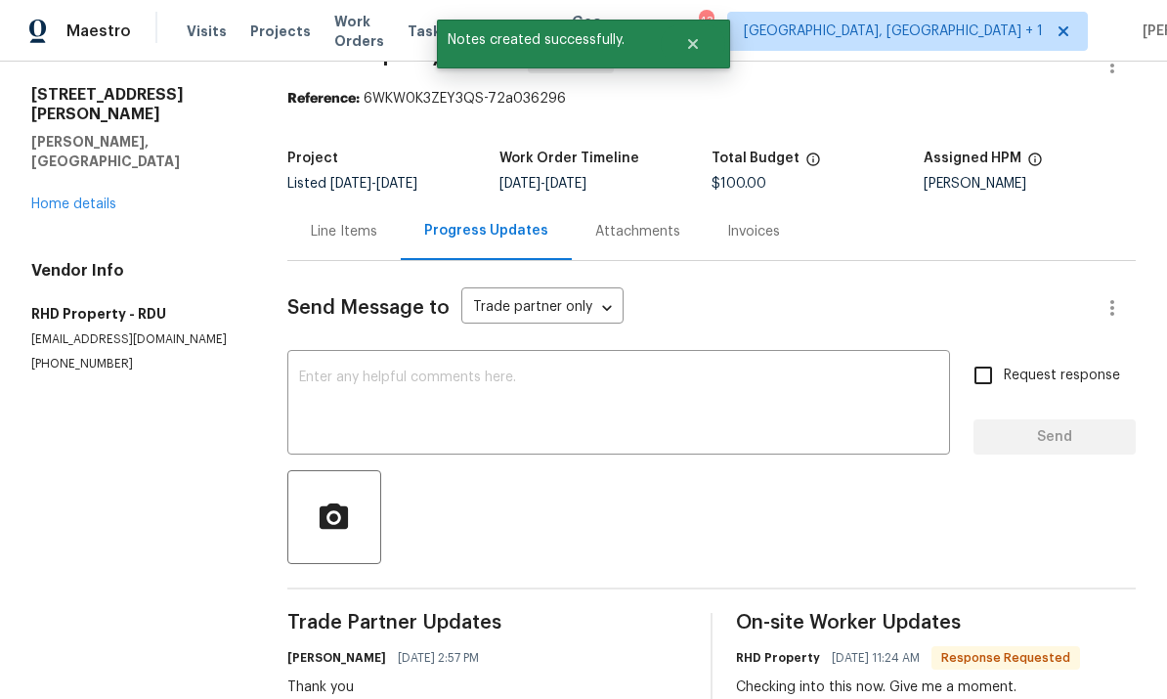
click at [67, 197] on link "Home details" at bounding box center [73, 204] width 85 height 14
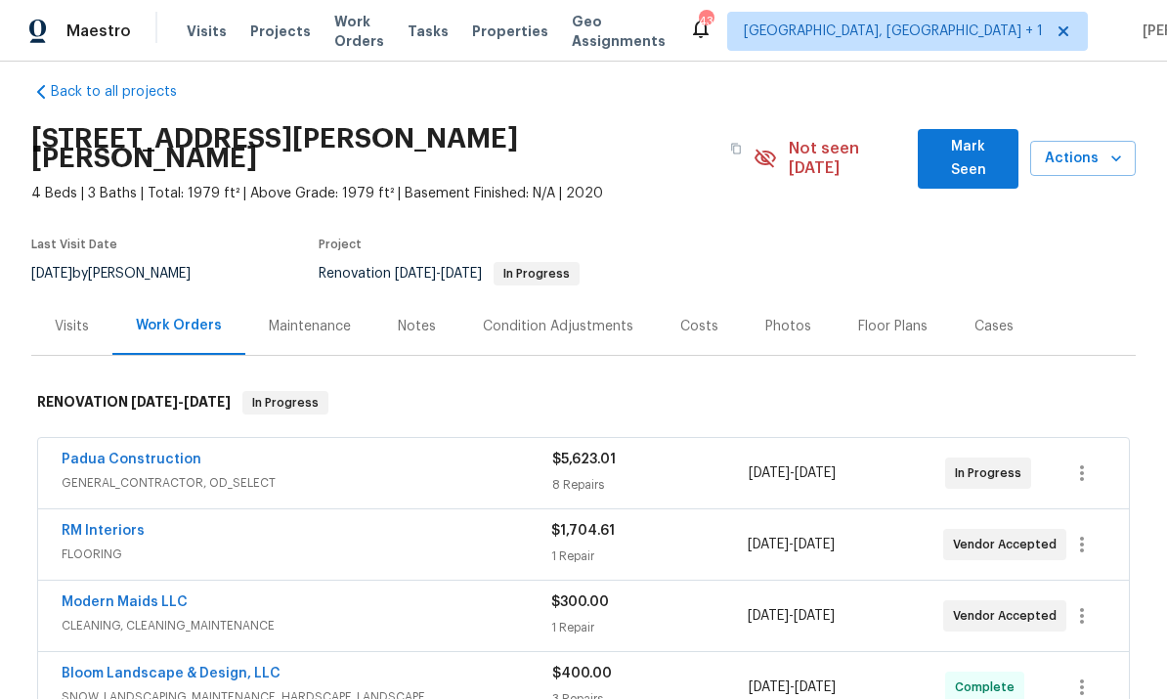
scroll to position [17, 0]
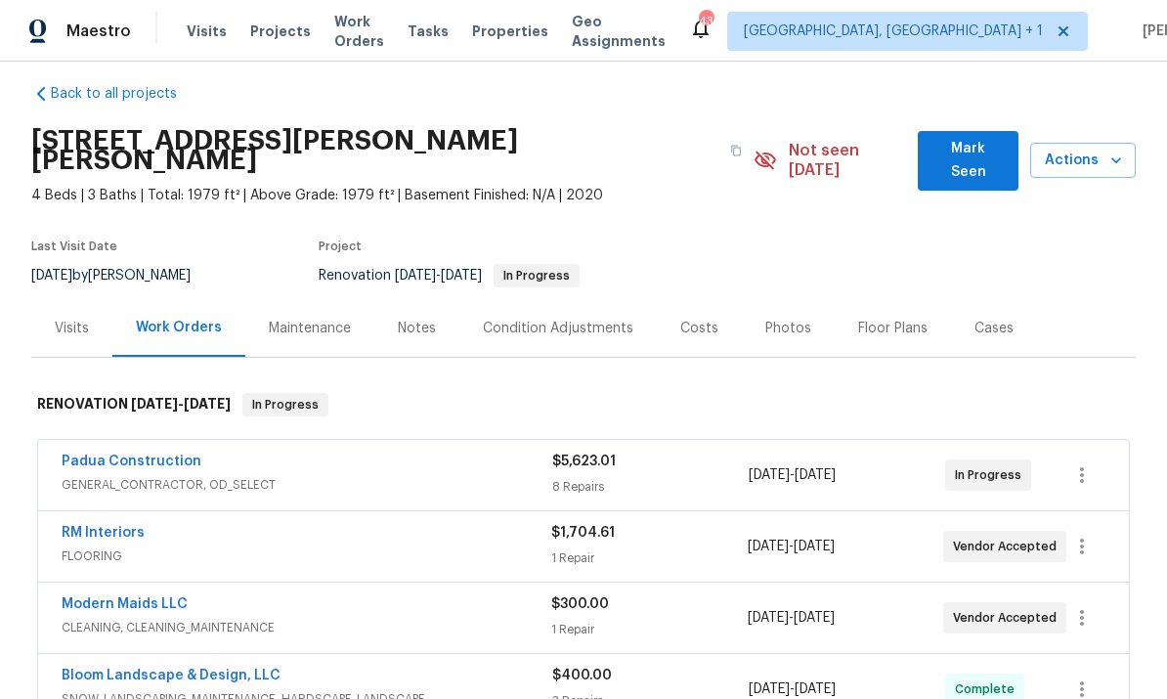
click at [154, 454] on link "Padua Construction" at bounding box center [132, 461] width 140 height 14
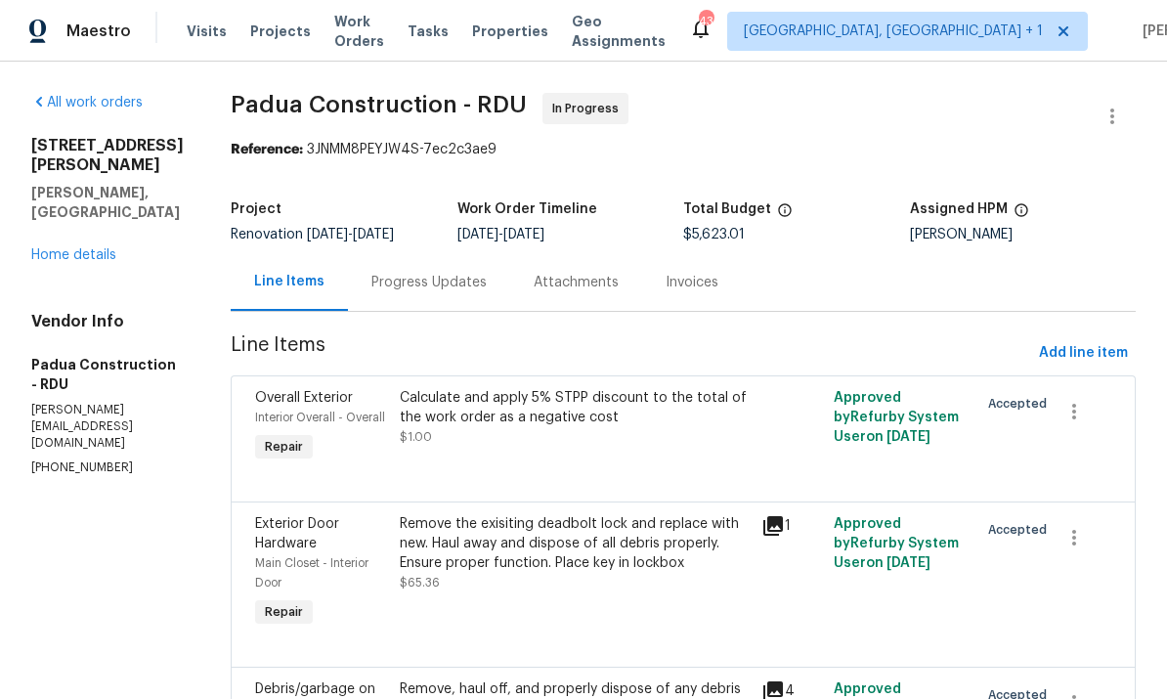
click at [388, 283] on div "Progress Updates" at bounding box center [428, 283] width 115 height 20
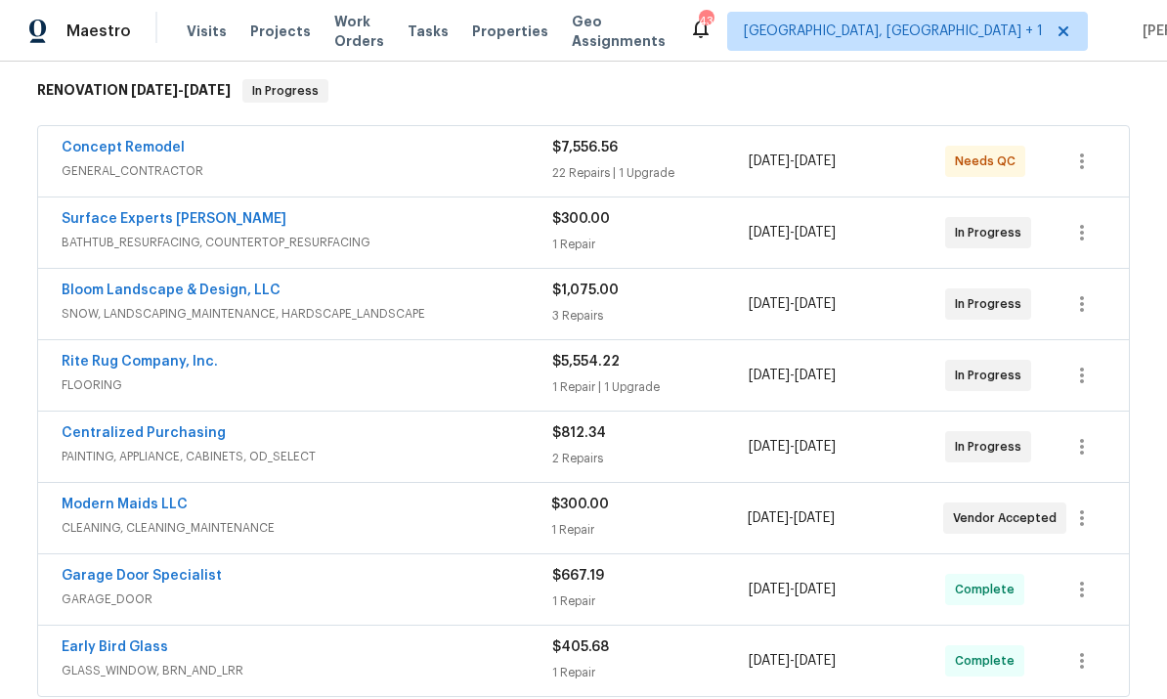
scroll to position [288, 0]
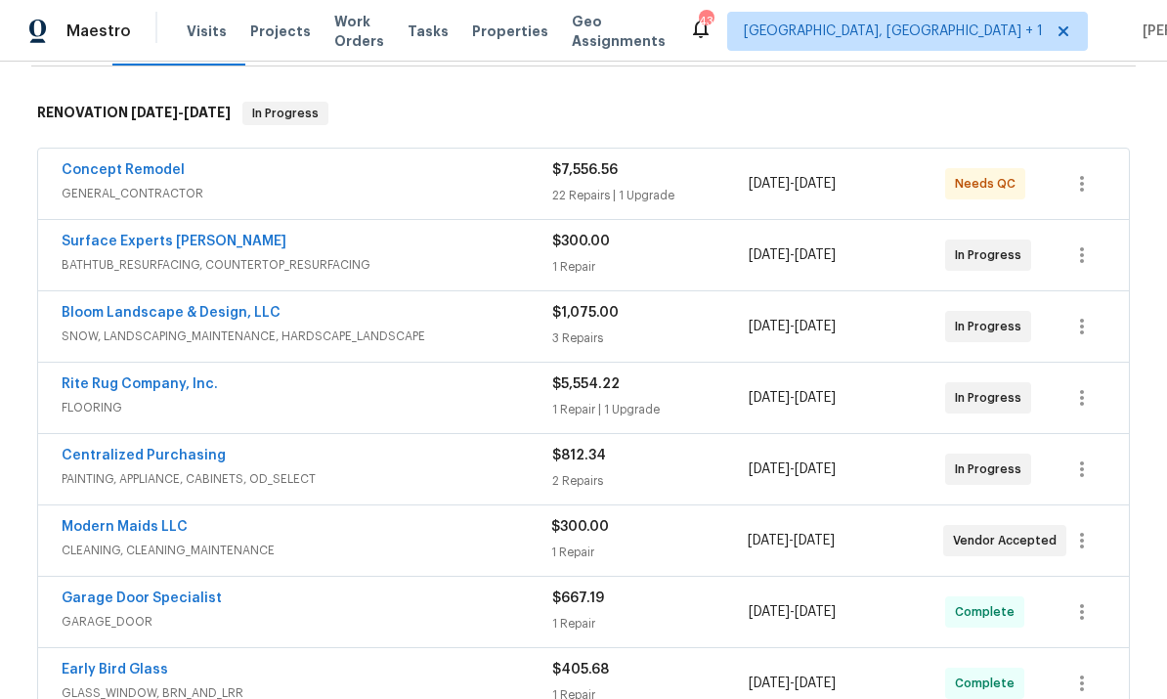
click at [165, 239] on link "Surface Experts [PERSON_NAME]" at bounding box center [174, 241] width 225 height 14
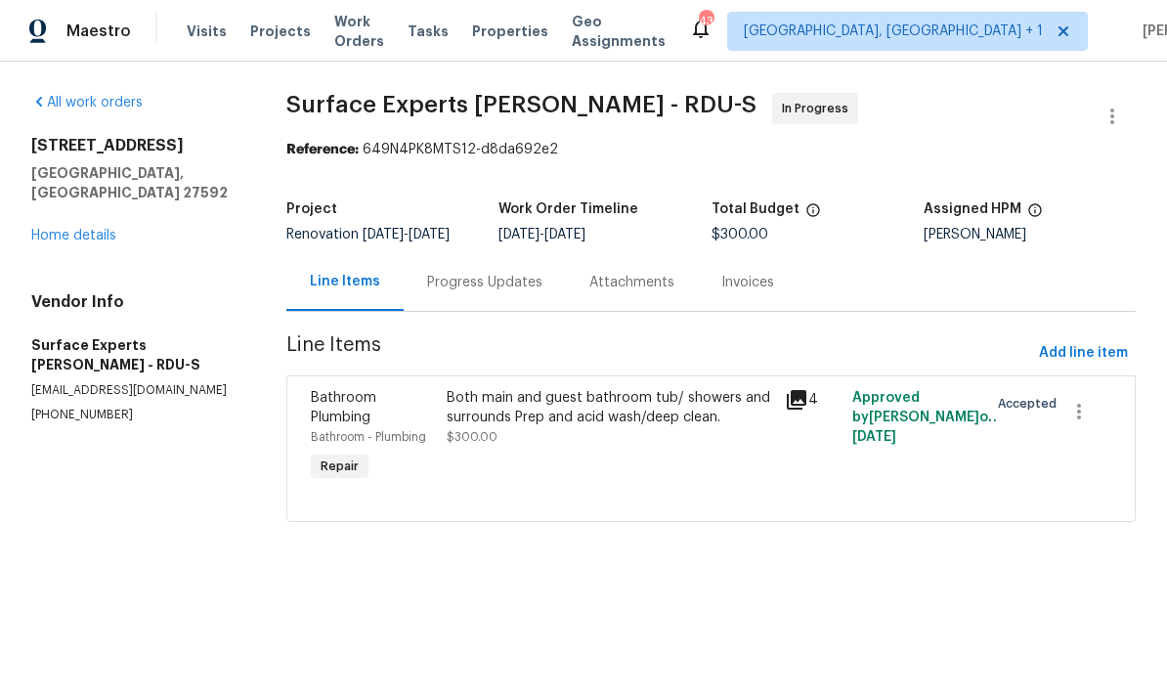
click at [634, 404] on div "Both main and guest bathroom tub/ showers and surrounds Prep and acid wash/deep…" at bounding box center [609, 407] width 326 height 39
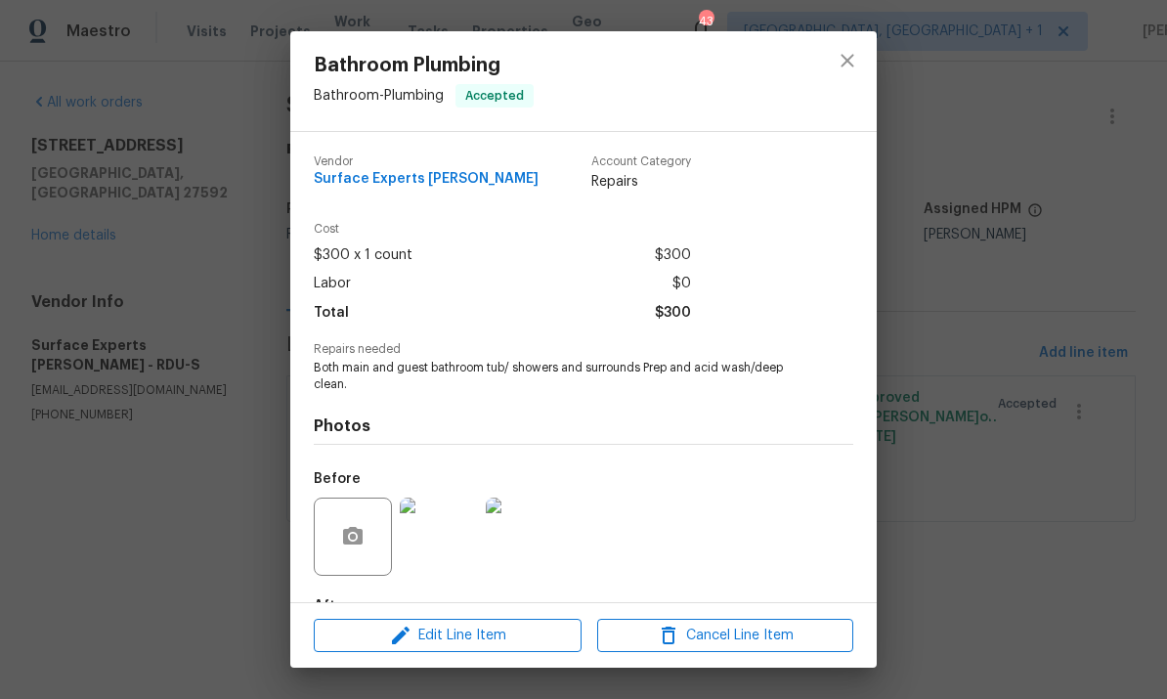
click at [443, 536] on img at bounding box center [439, 536] width 78 height 78
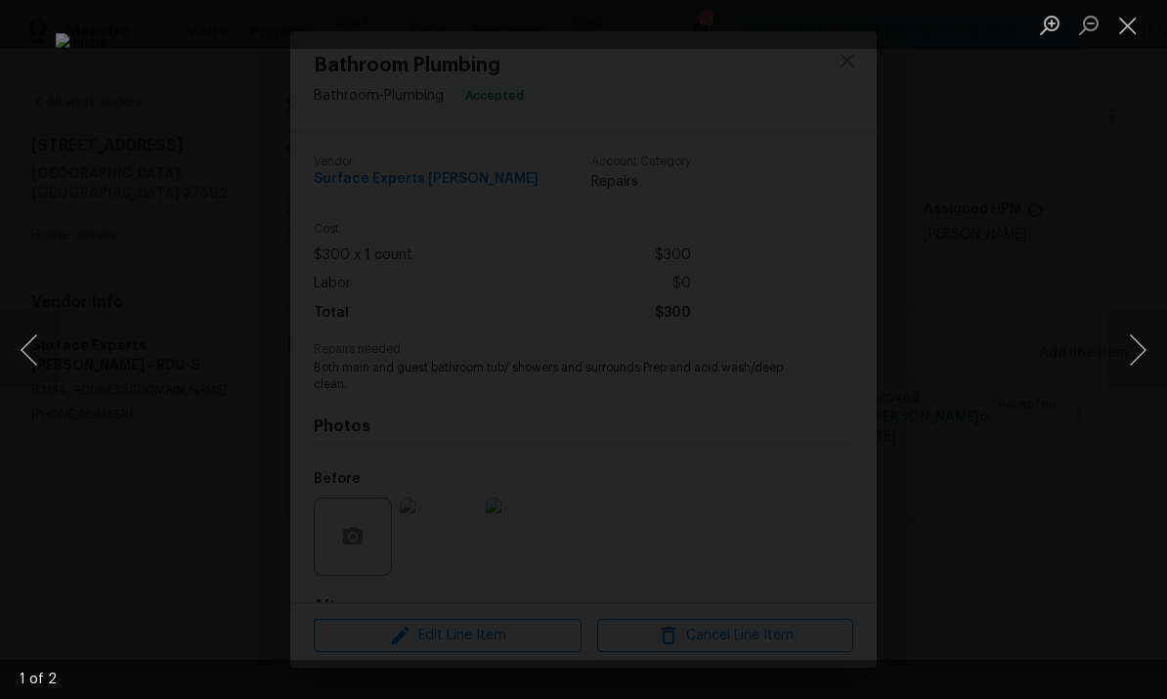
click at [1133, 332] on button "Next image" at bounding box center [1137, 350] width 59 height 78
click at [1157, 375] on button "Next image" at bounding box center [1137, 350] width 59 height 78
click at [1140, 338] on button "Next image" at bounding box center [1137, 350] width 59 height 78
click at [1159, 375] on button "Next image" at bounding box center [1137, 350] width 59 height 78
click at [1144, 391] on div "Lightbox" at bounding box center [583, 349] width 1167 height 699
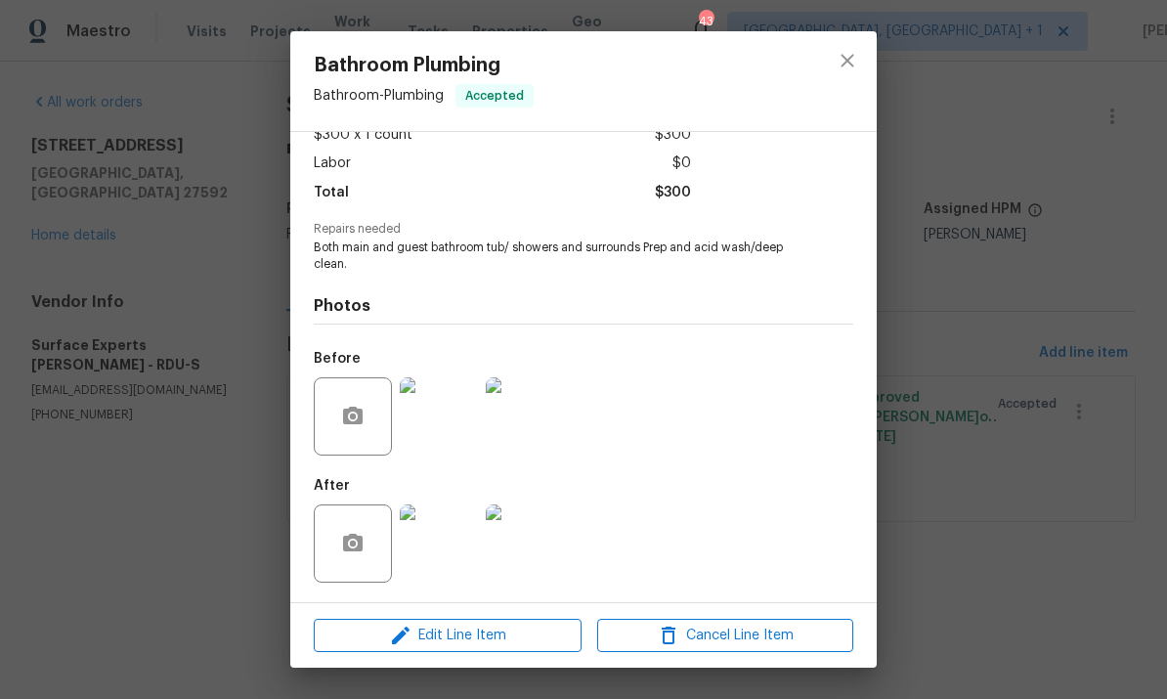
scroll to position [124, 0]
click at [985, 403] on div "Bathroom Plumbing Bathroom - Plumbing Accepted Vendor Surface Experts [PERSON_N…" at bounding box center [583, 349] width 1167 height 699
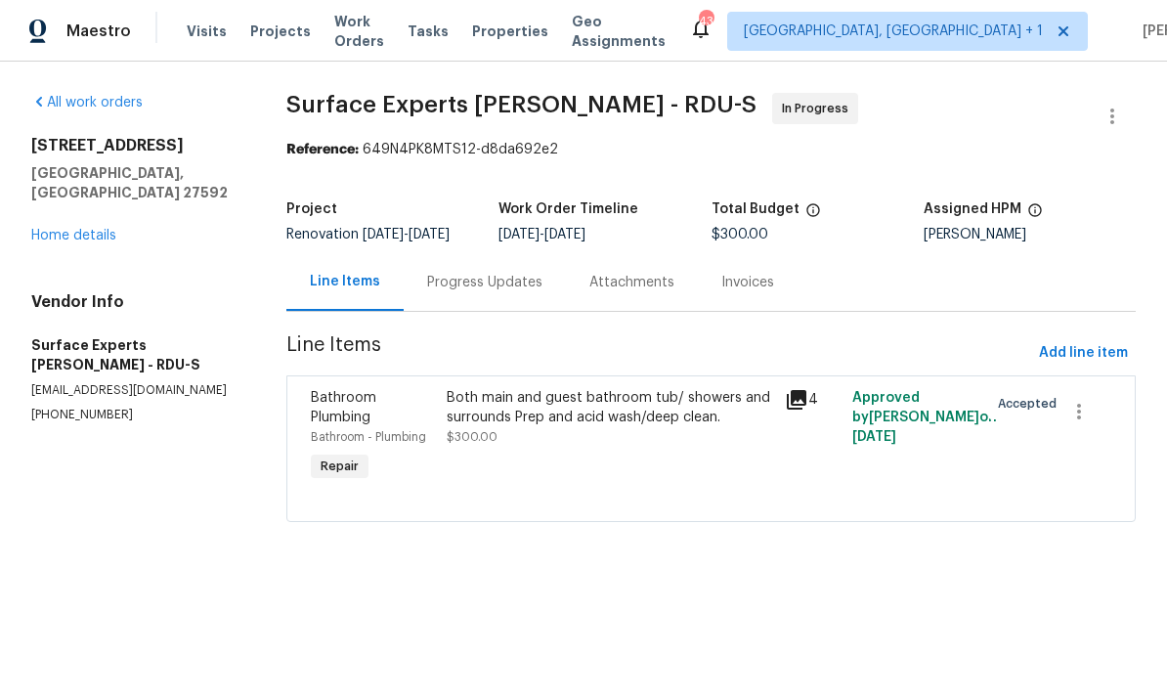
click at [511, 282] on div "Progress Updates" at bounding box center [484, 283] width 115 height 20
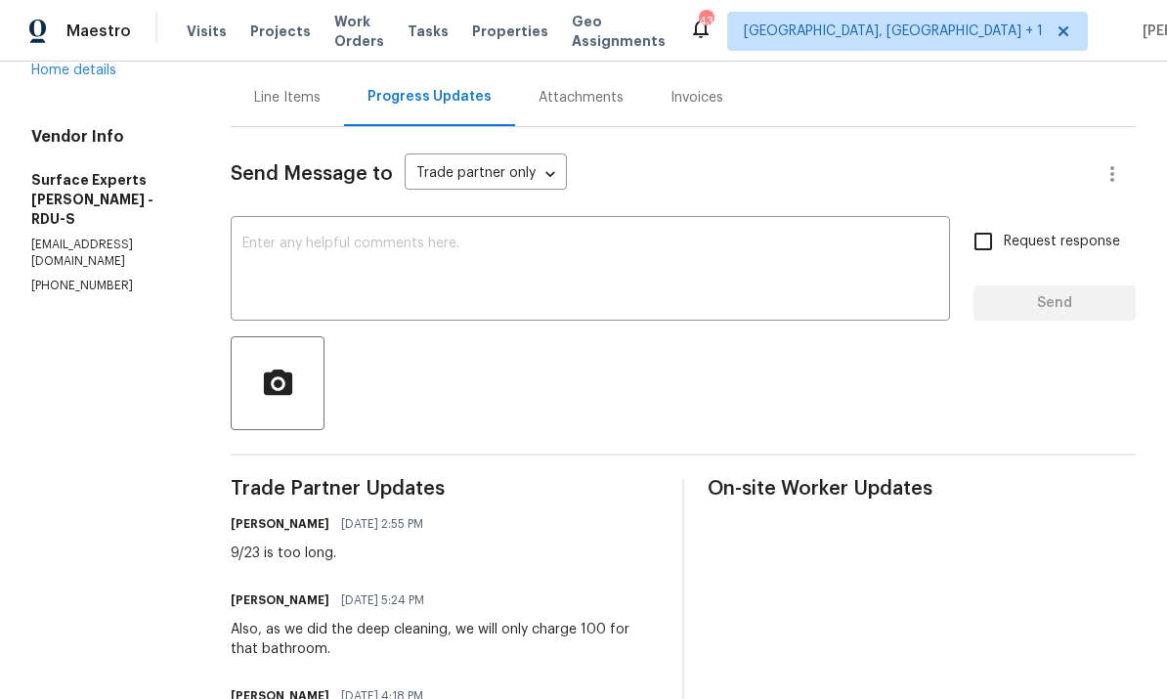
scroll to position [201, 0]
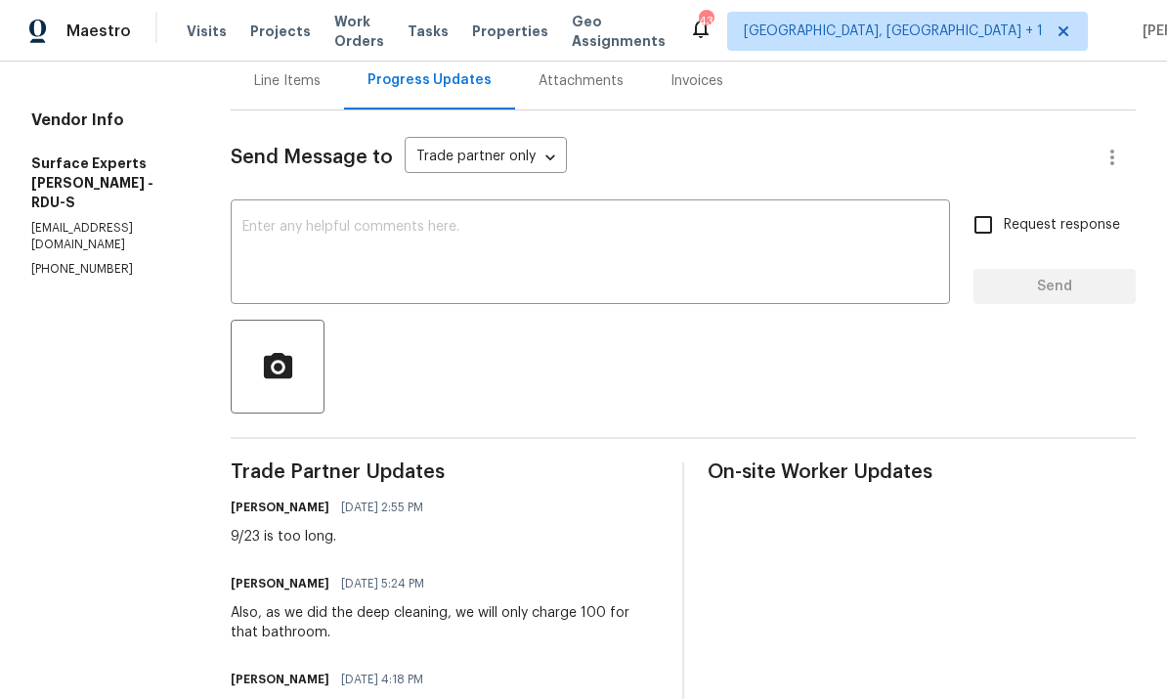
click at [312, 244] on textarea at bounding box center [590, 254] width 696 height 68
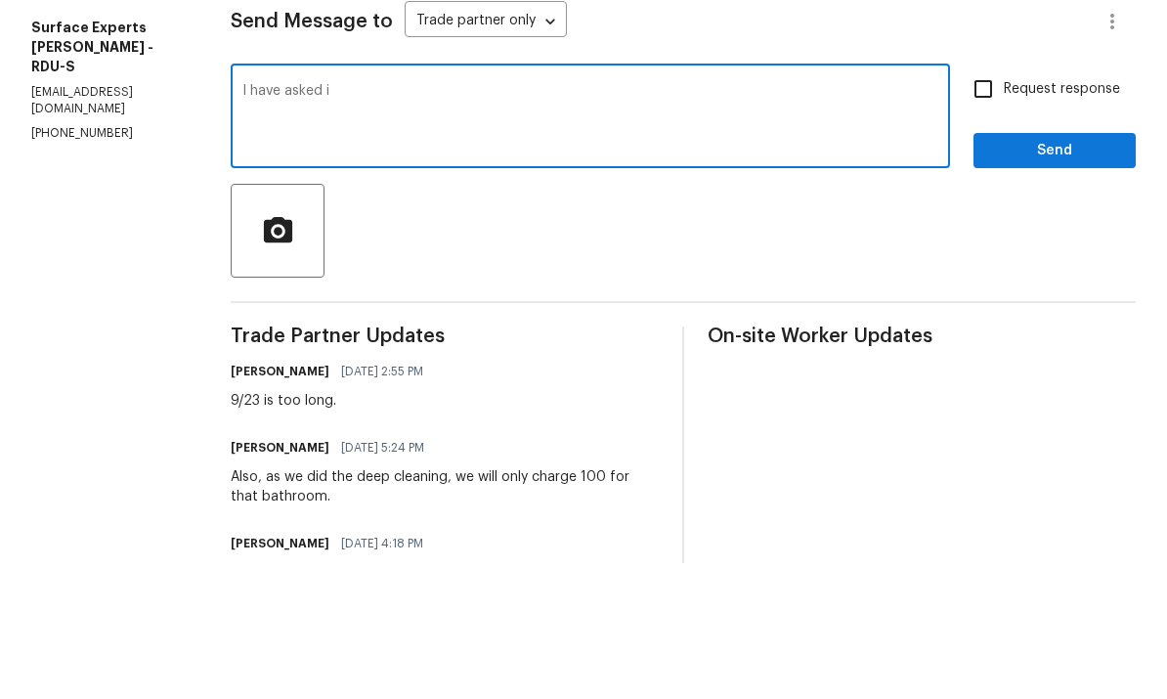
type textarea "I have asked"
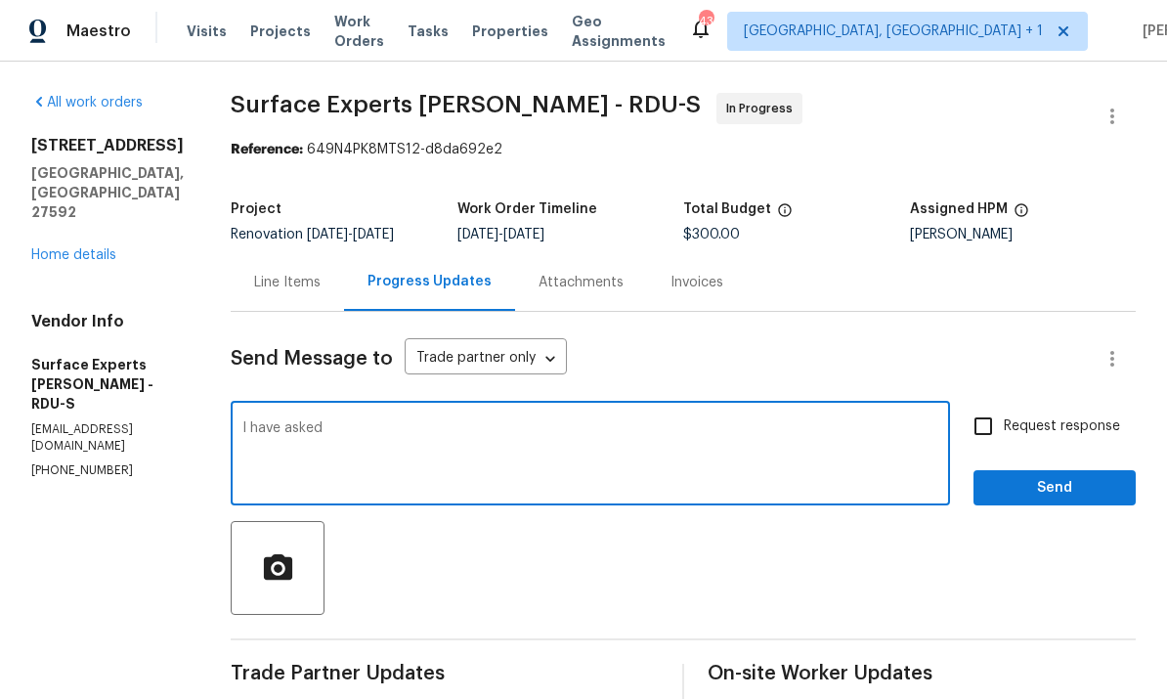
scroll to position [0, 0]
click at [86, 248] on link "Home details" at bounding box center [73, 255] width 85 height 14
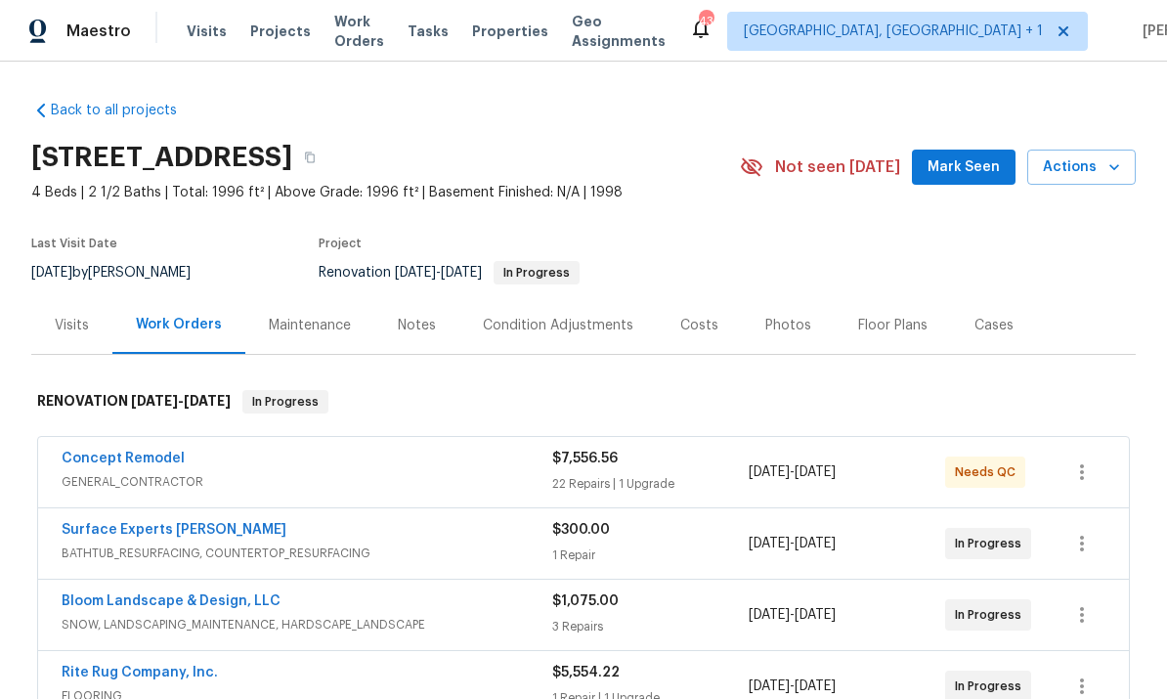
click at [154, 451] on link "Concept Remodel" at bounding box center [123, 458] width 123 height 14
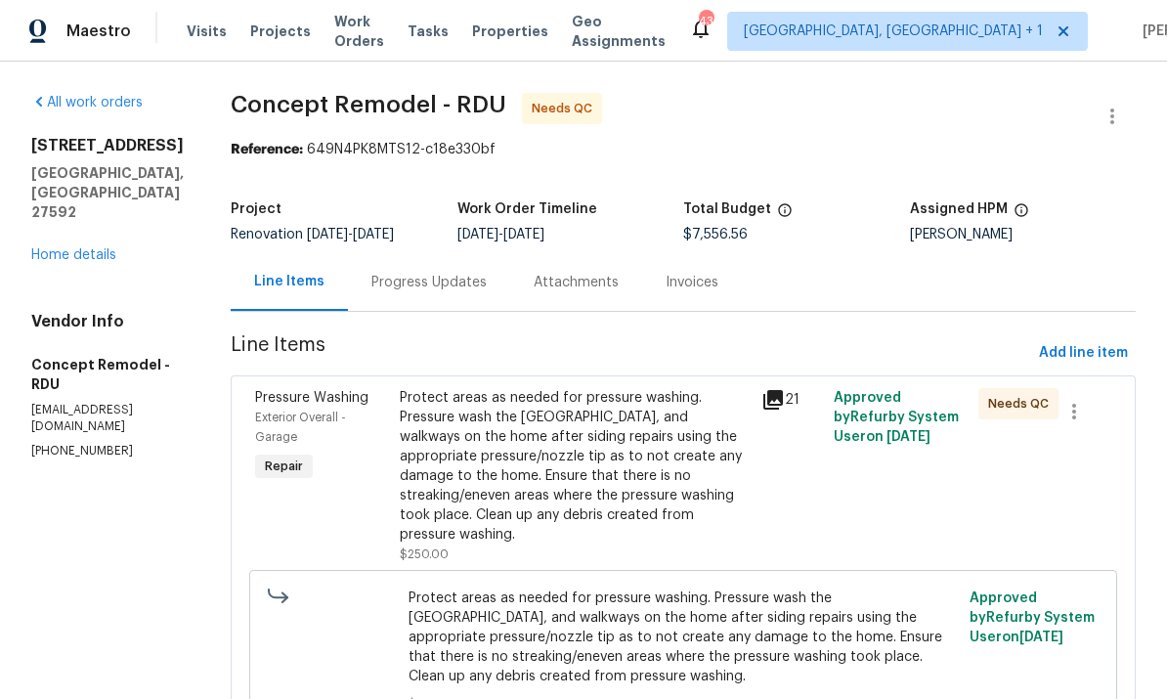
click at [391, 281] on div "Progress Updates" at bounding box center [428, 283] width 115 height 20
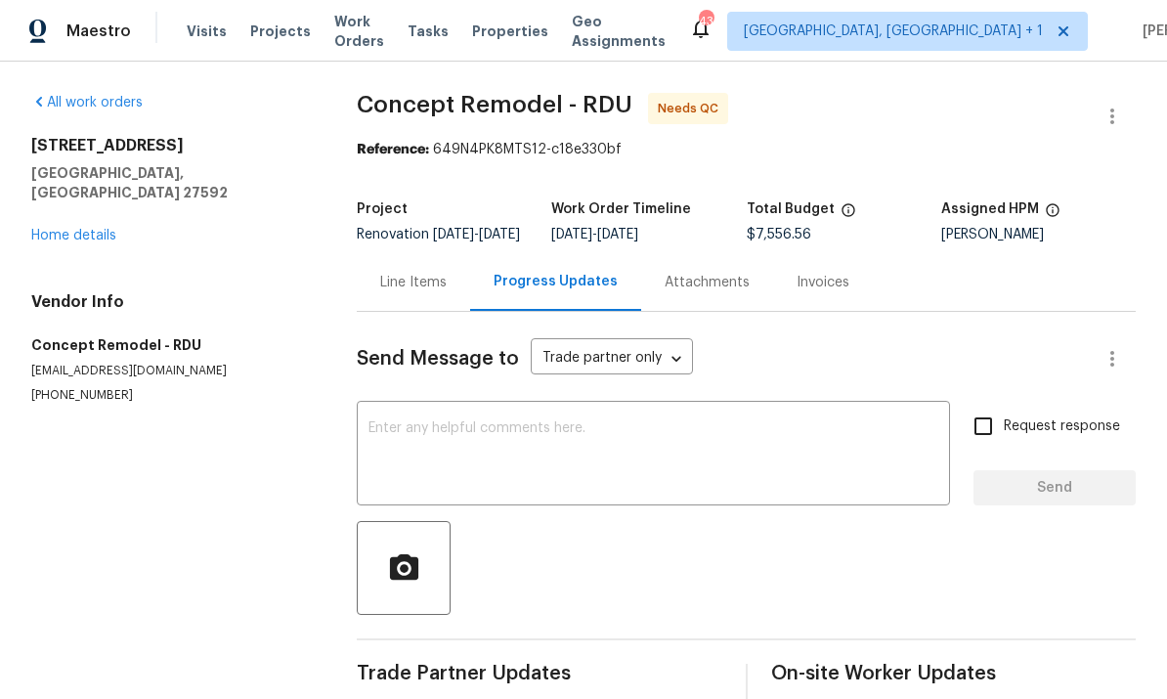
click at [102, 229] on link "Home details" at bounding box center [73, 236] width 85 height 14
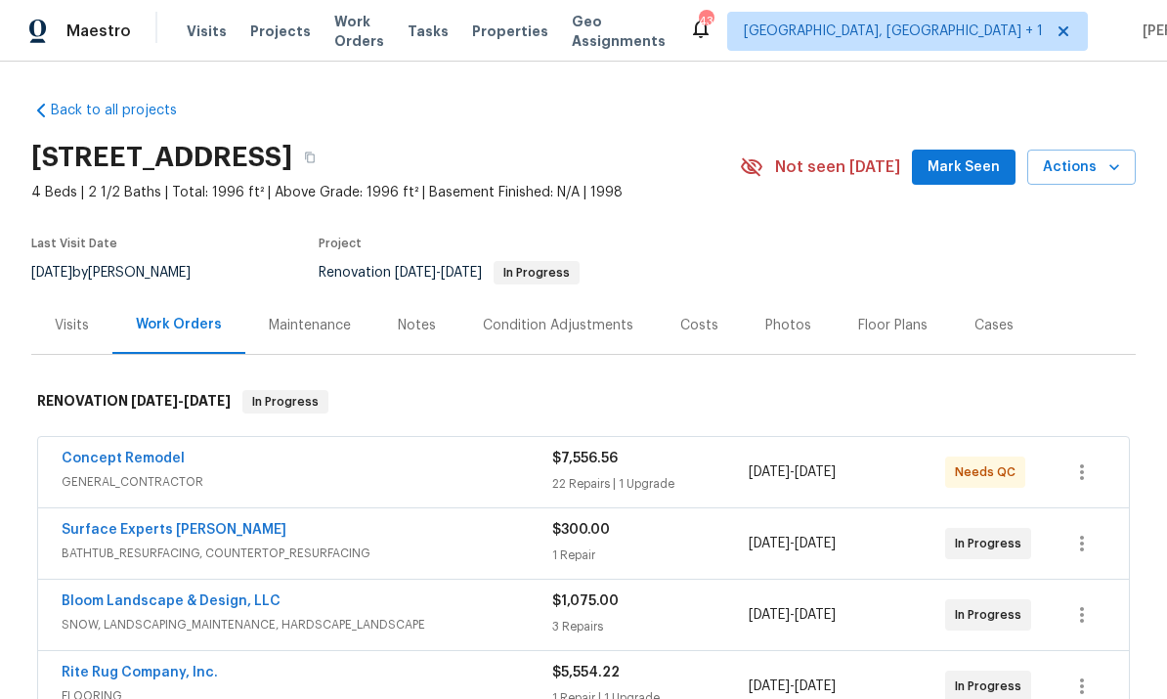
click at [961, 174] on span "Mark Seen" at bounding box center [963, 167] width 72 height 24
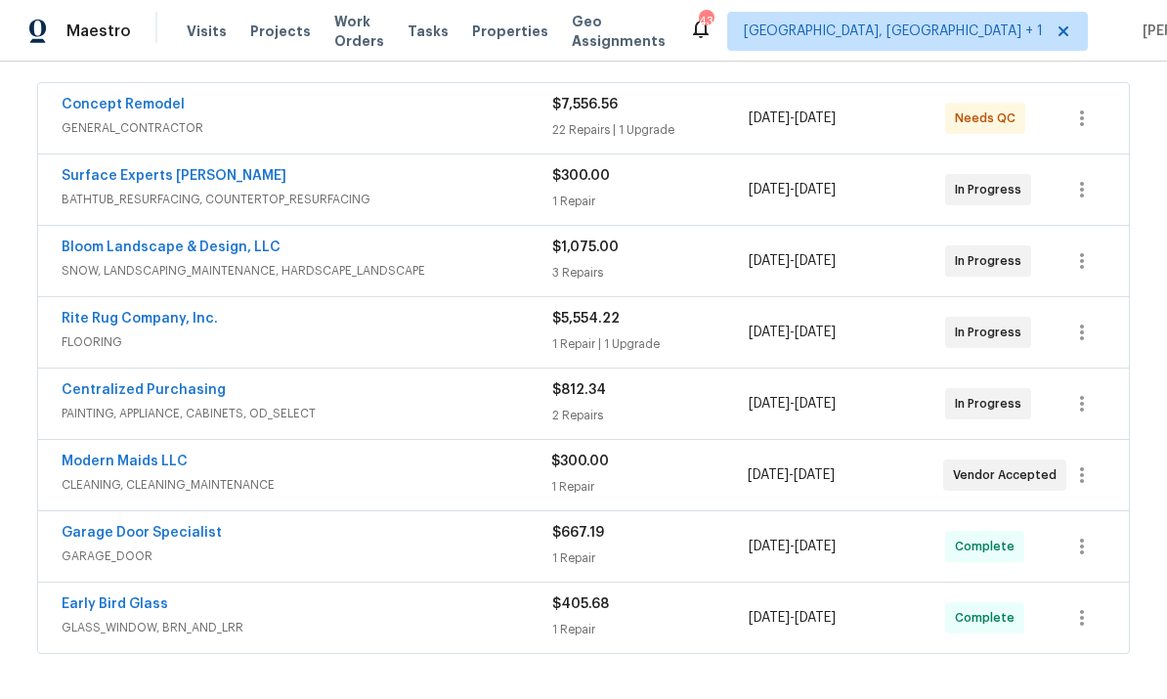
scroll to position [355, 0]
click at [151, 466] on link "Modern Maids LLC" at bounding box center [125, 460] width 126 height 14
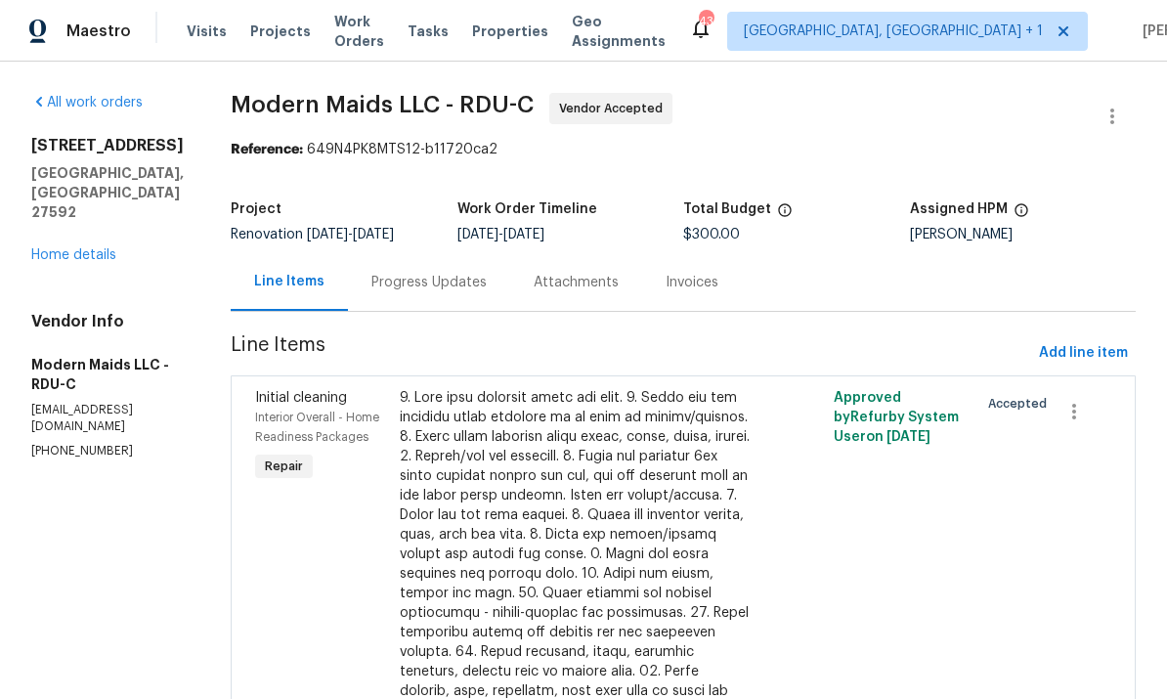
click at [444, 281] on div "Progress Updates" at bounding box center [428, 283] width 115 height 20
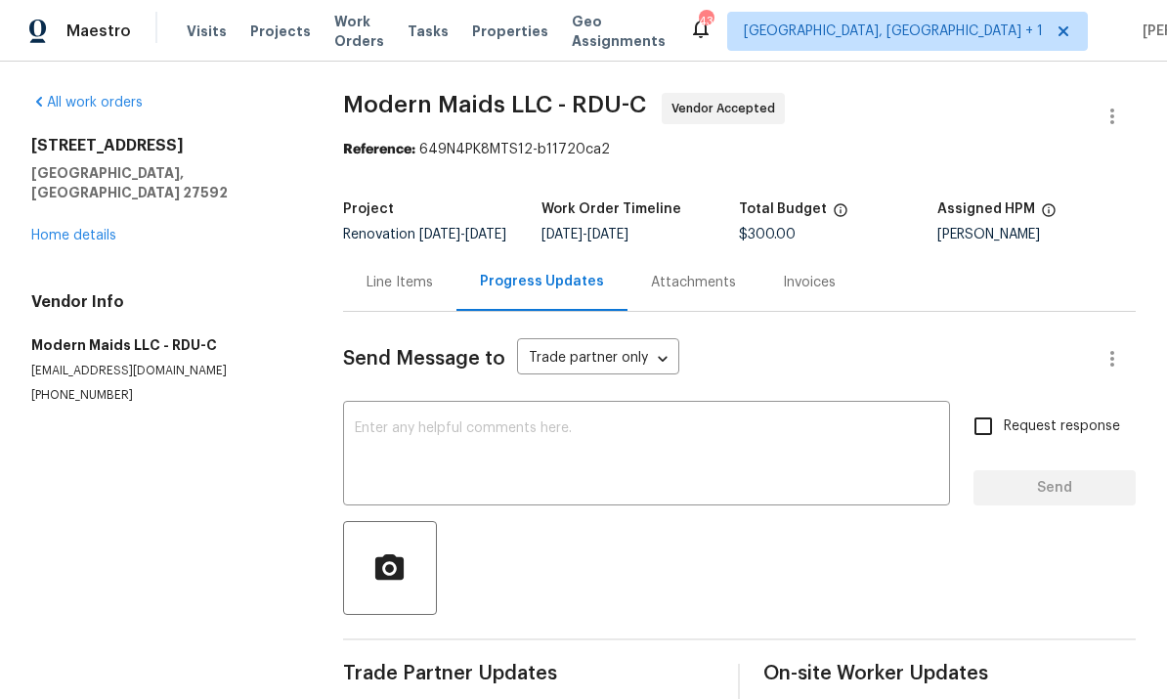
scroll to position [-1, 0]
click at [94, 229] on link "Home details" at bounding box center [73, 236] width 85 height 14
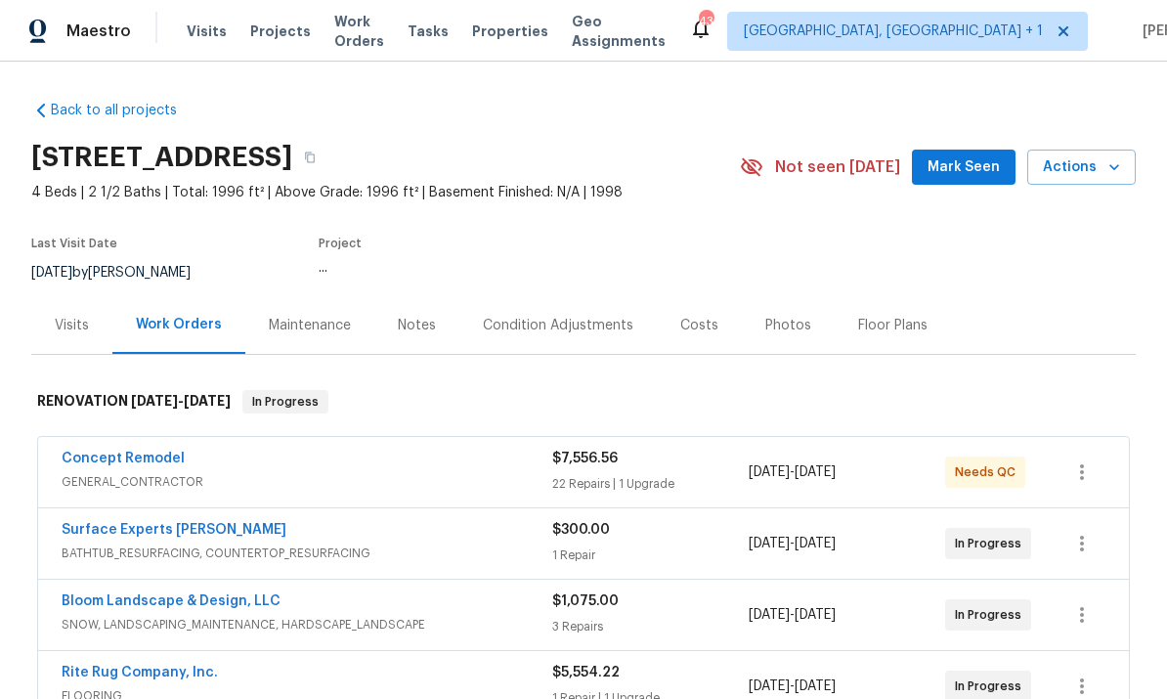
click at [93, 215] on section "[STREET_ADDRESS] 4 Beds | 2 1/2 Baths | Total: 1996 ft² | Above Grade: 1996 ft²…" at bounding box center [583, 214] width 1104 height 164
